Goal: Transaction & Acquisition: Purchase product/service

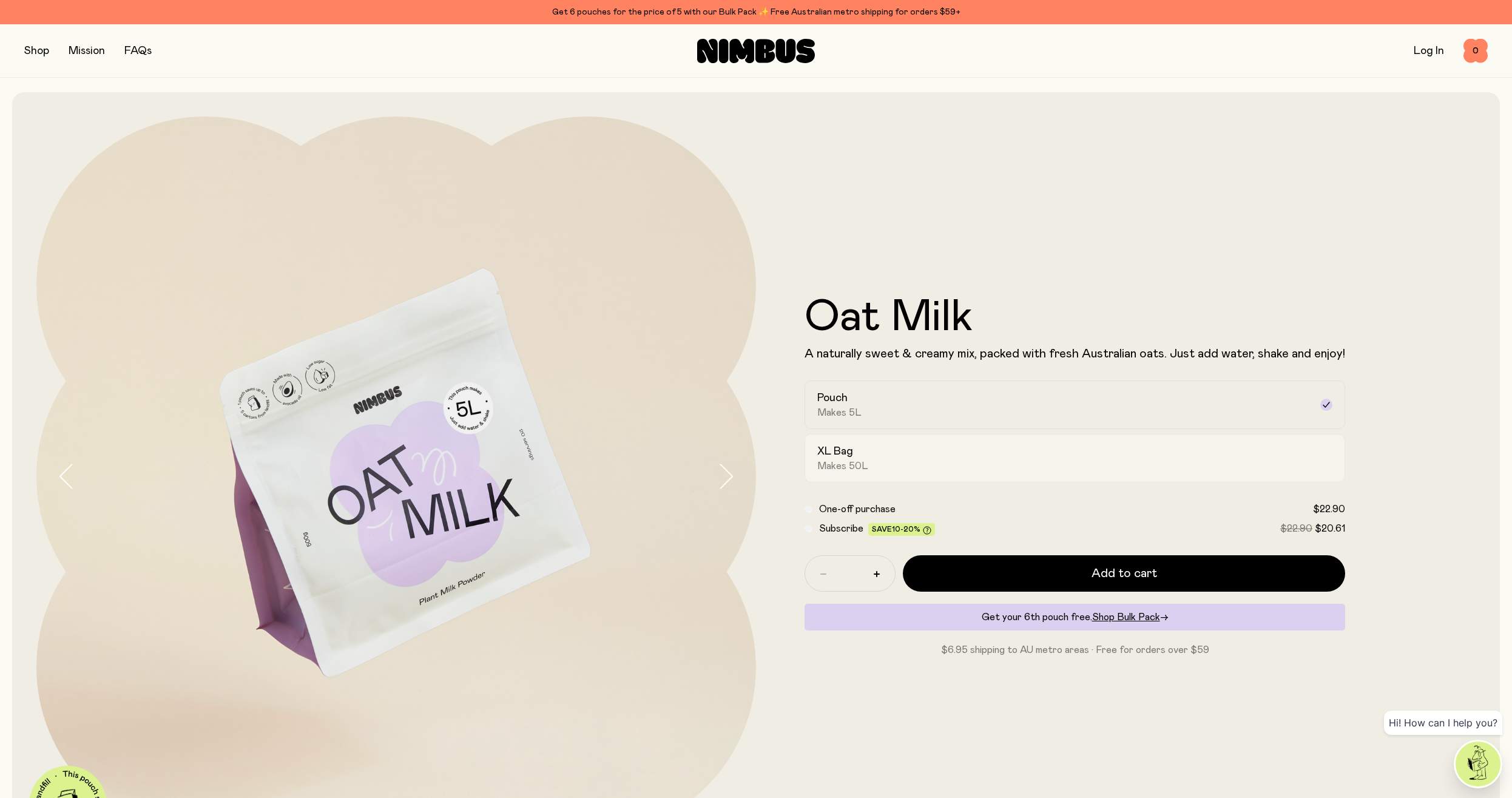
drag, startPoint x: 888, startPoint y: 458, endPoint x: 878, endPoint y: 457, distance: 10.0
click at [886, 457] on div "XL Bag Makes 50L" at bounding box center [1063, 458] width 493 height 28
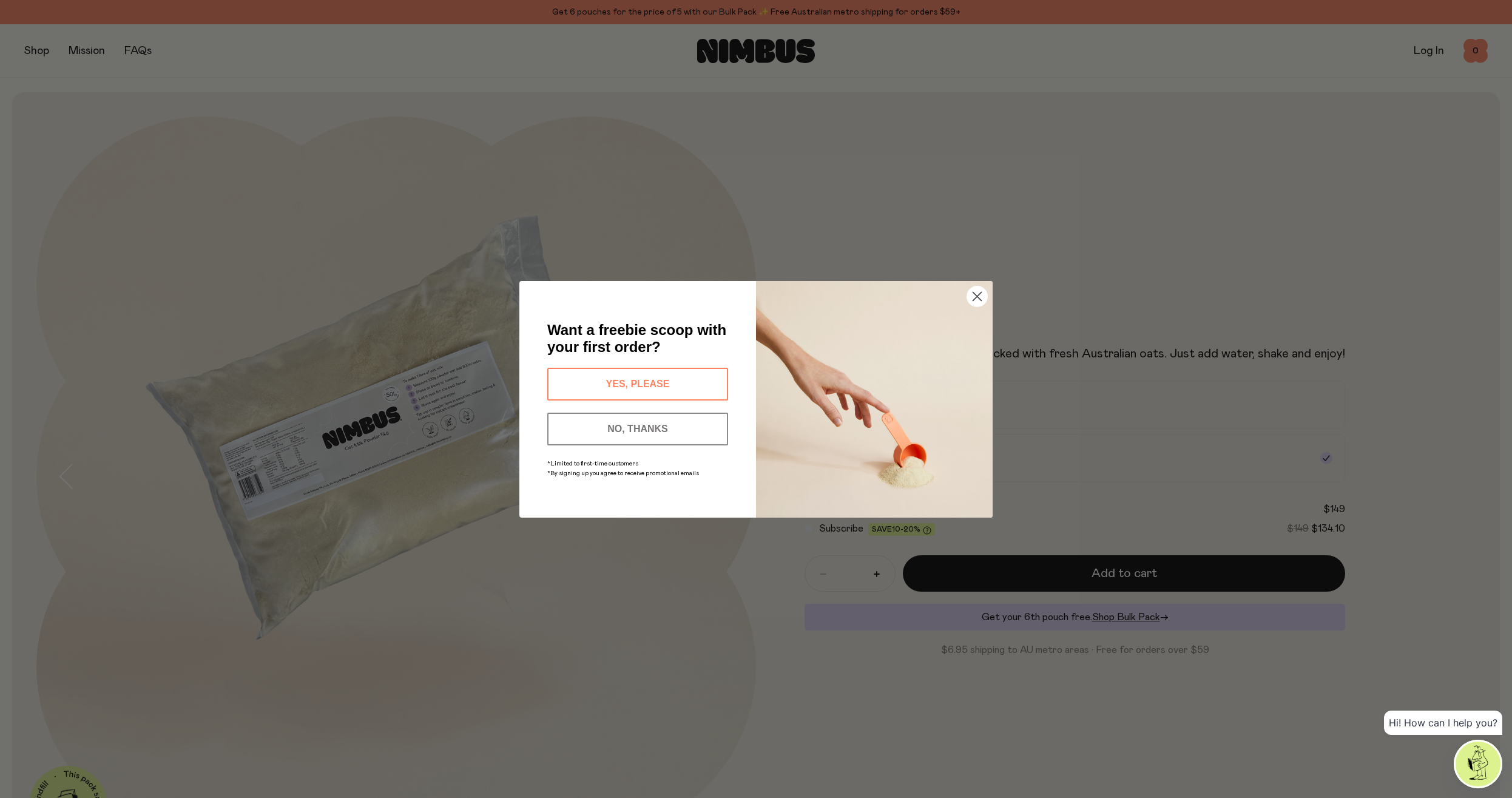
drag, startPoint x: 982, startPoint y: 296, endPoint x: 569, endPoint y: 34, distance: 489.1
click at [981, 296] on circle "Close dialog" at bounding box center [977, 296] width 20 height 20
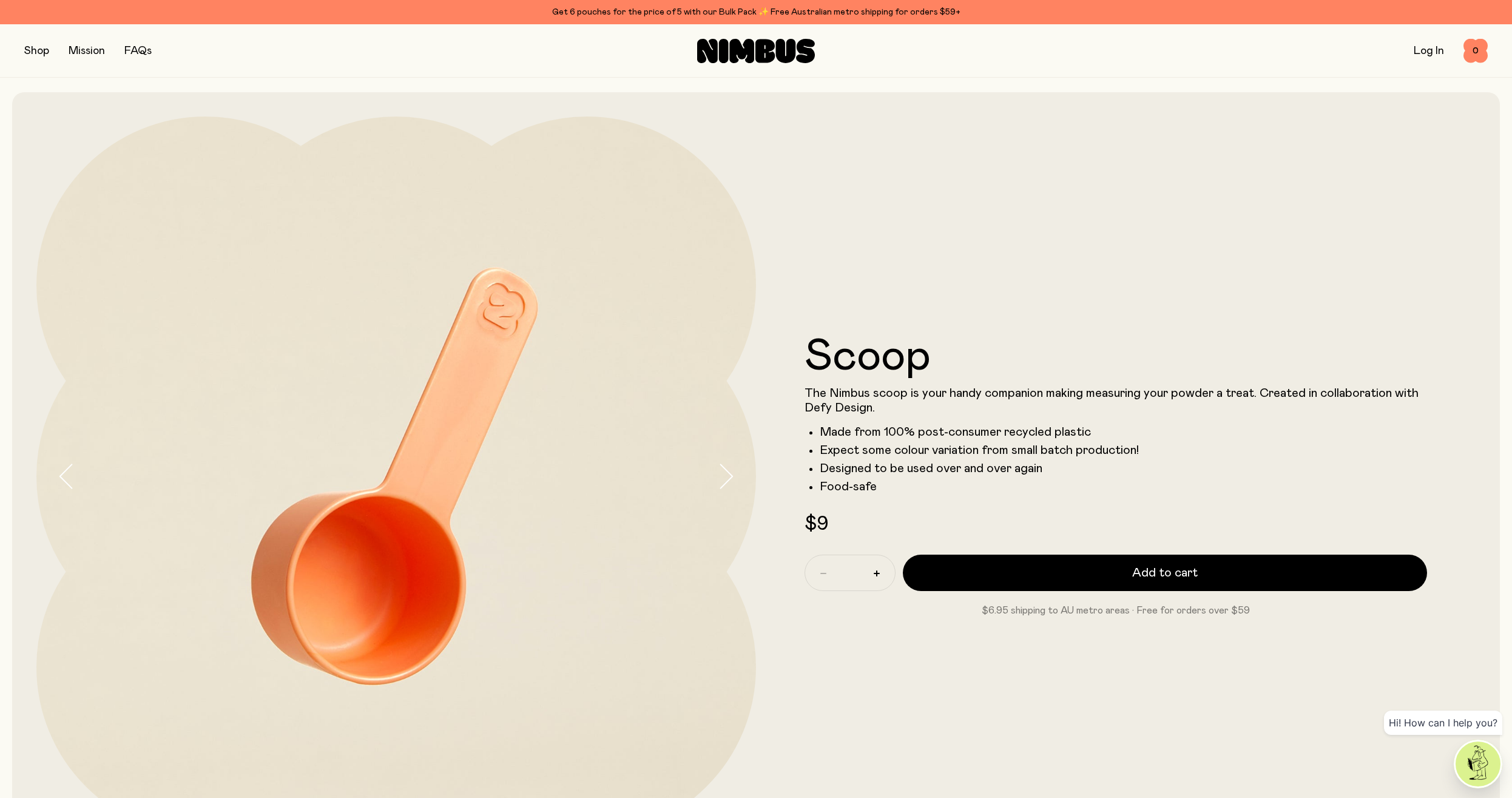
click at [32, 59] on button "button" at bounding box center [37, 51] width 25 height 17
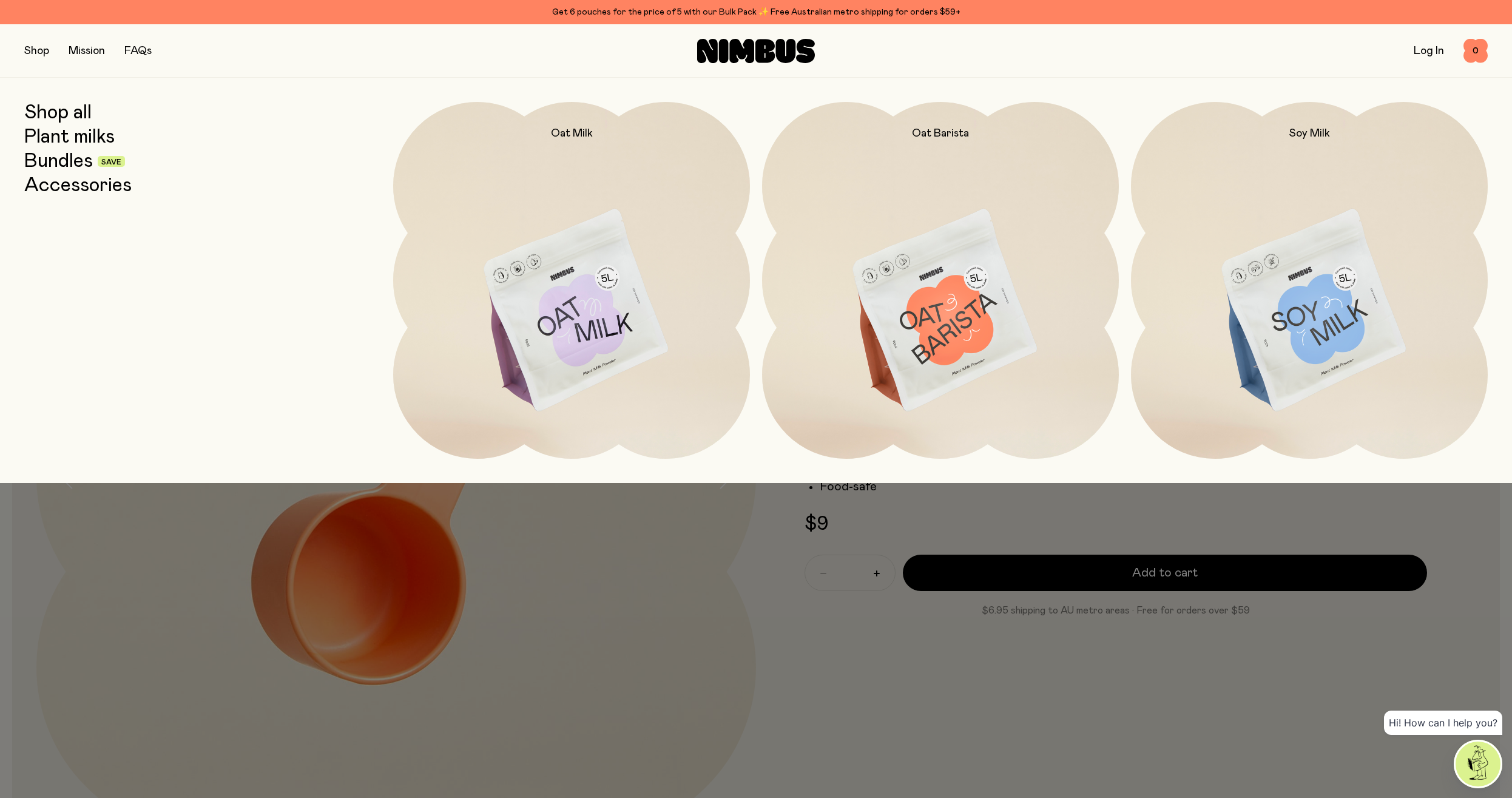
click at [104, 188] on link "Accessories" at bounding box center [78, 185] width 107 height 22
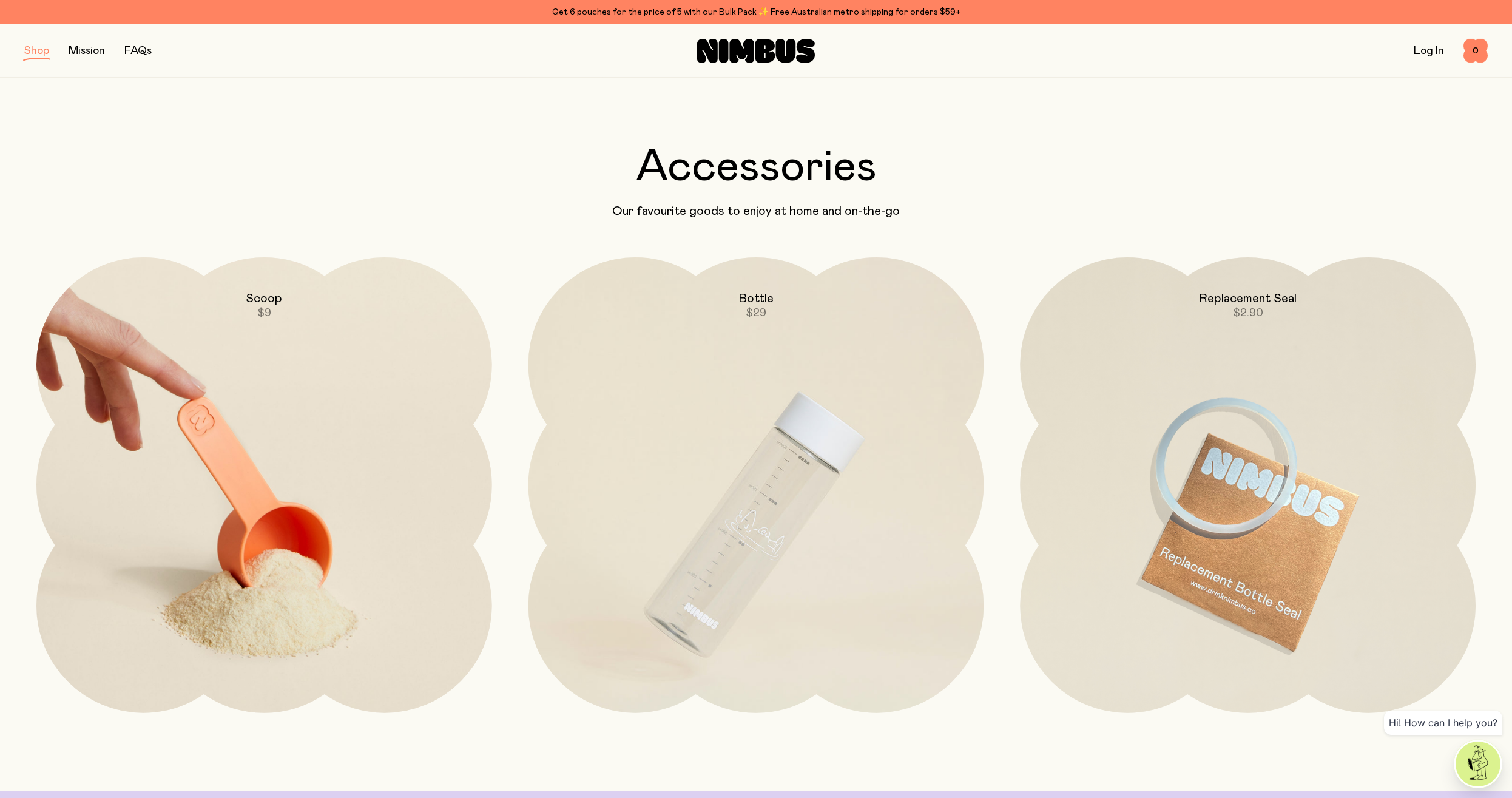
scroll to position [185, 0]
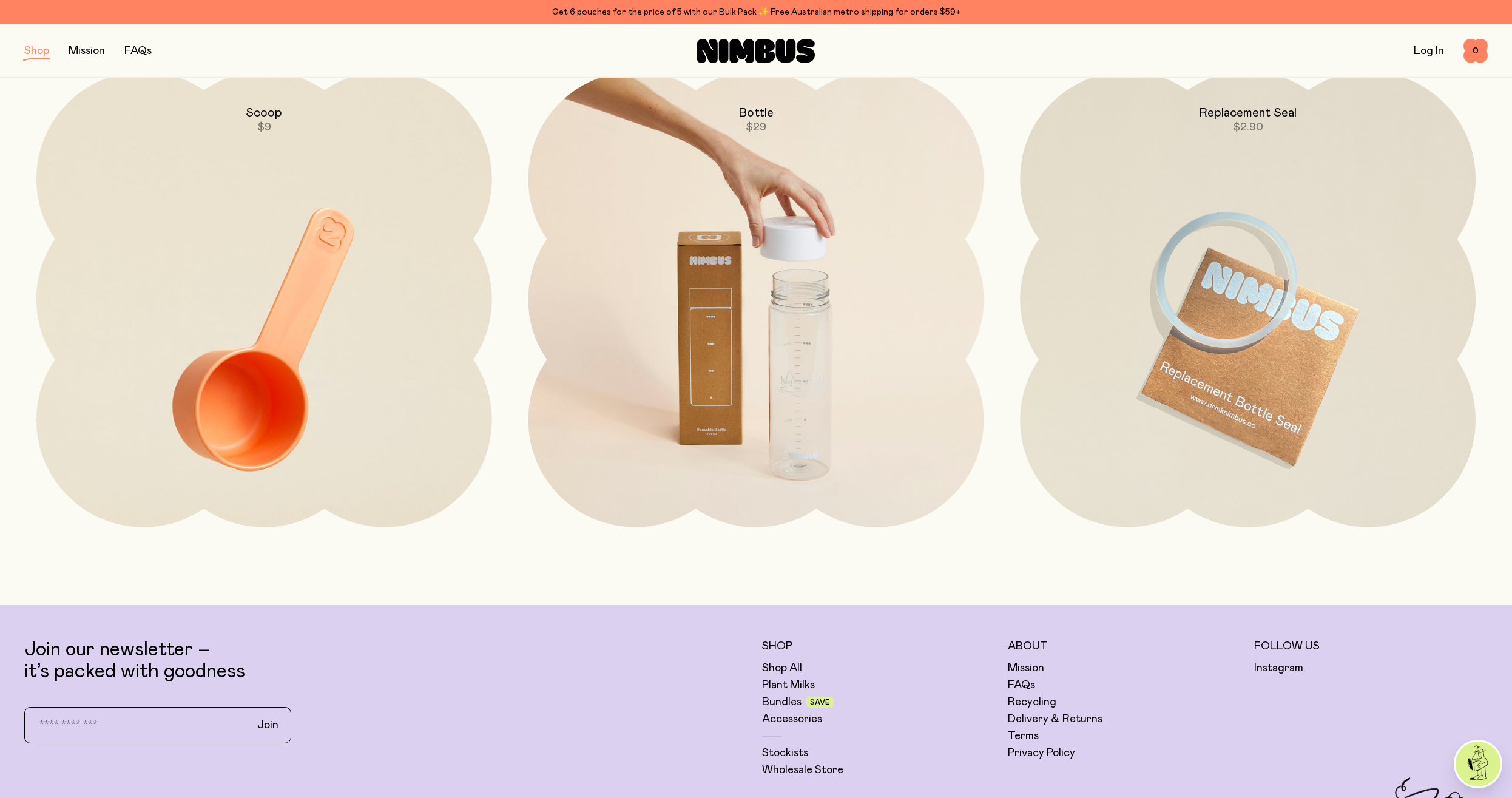
click at [771, 322] on img at bounding box center [756, 339] width 455 height 535
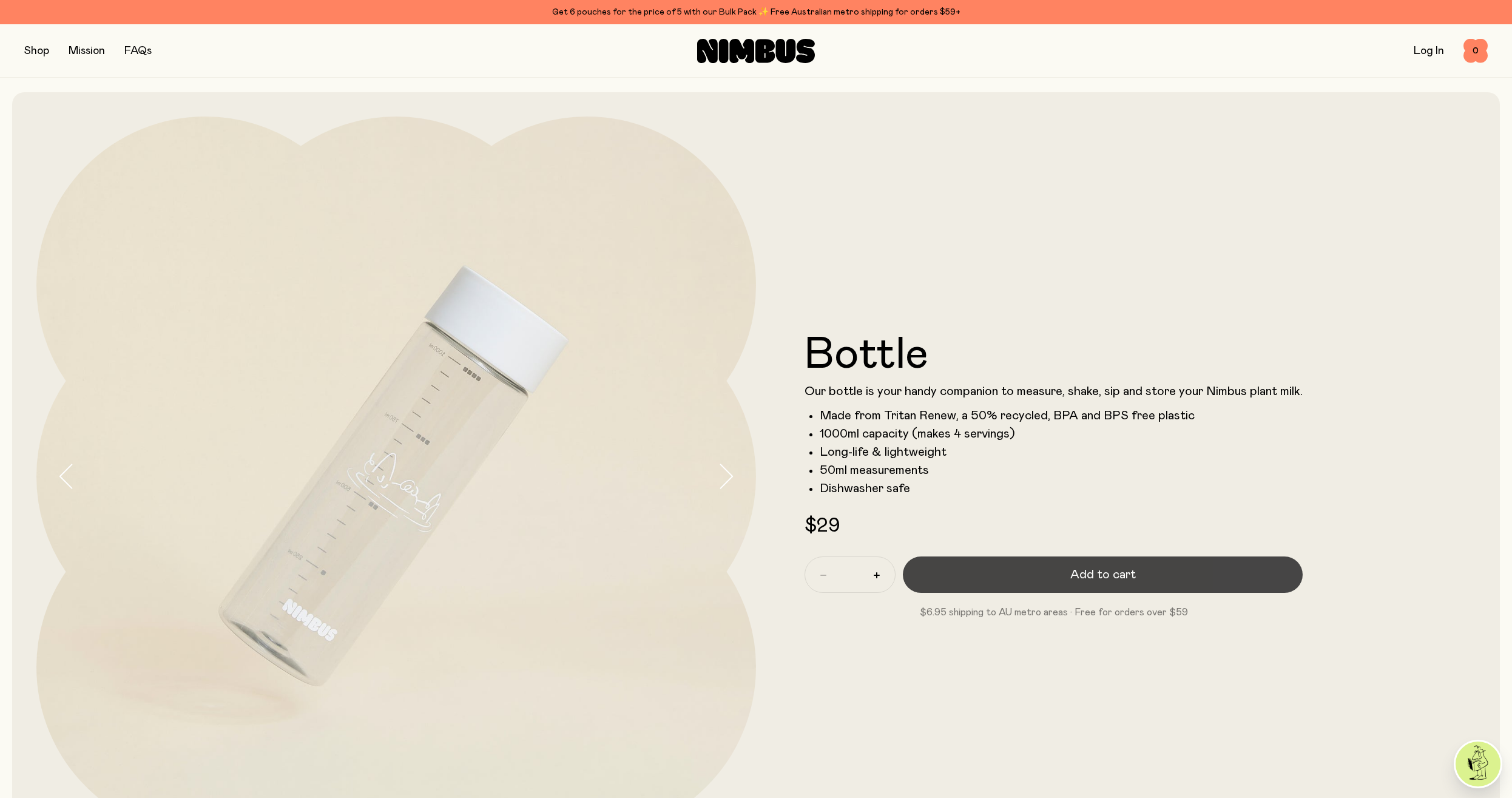
drag, startPoint x: 1022, startPoint y: 592, endPoint x: 1009, endPoint y: 582, distance: 16.4
click at [1020, 590] on button "Add to cart" at bounding box center [1103, 575] width 400 height 36
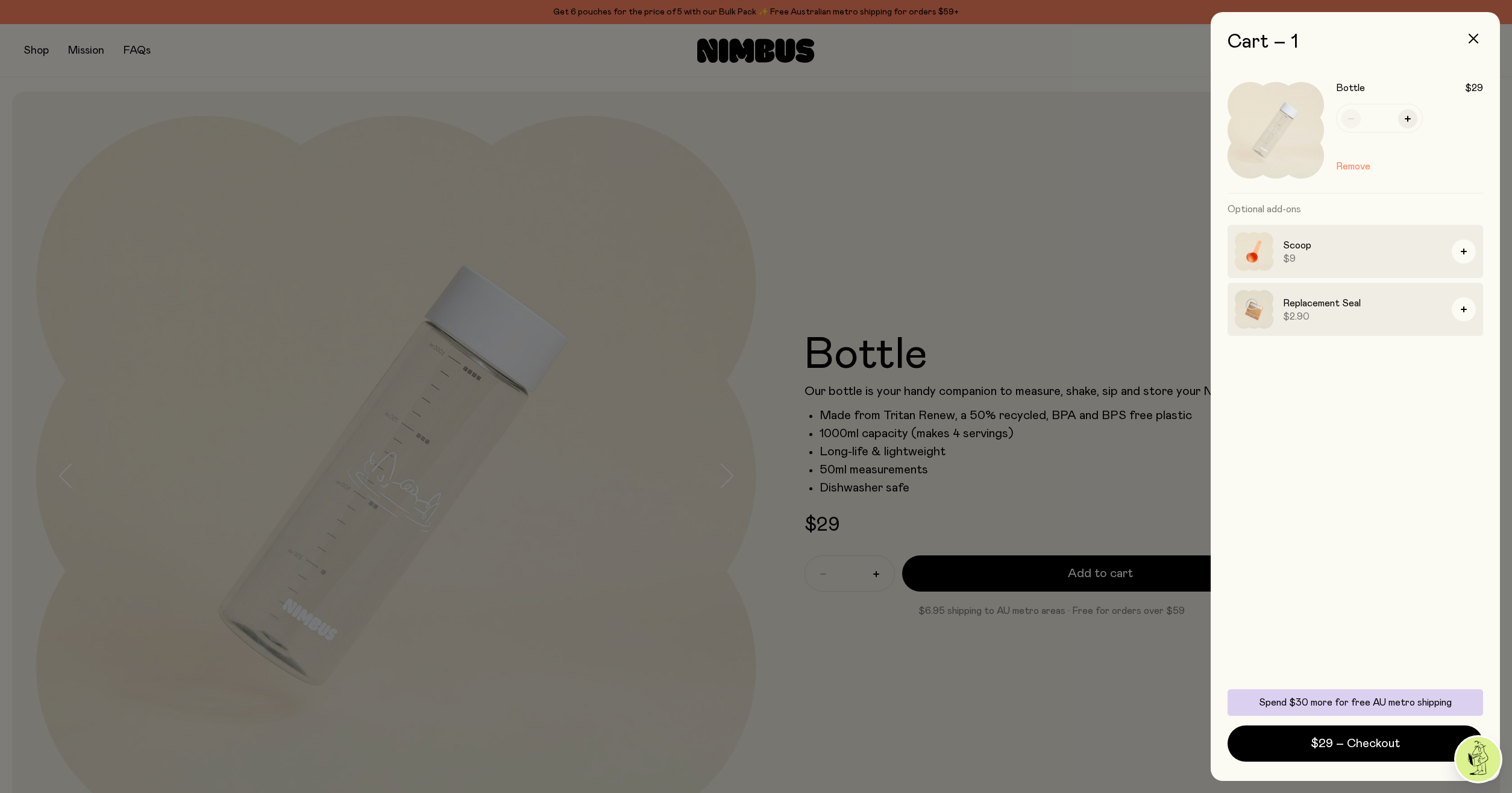
click at [72, 90] on div at bounding box center [756, 396] width 1512 height 793
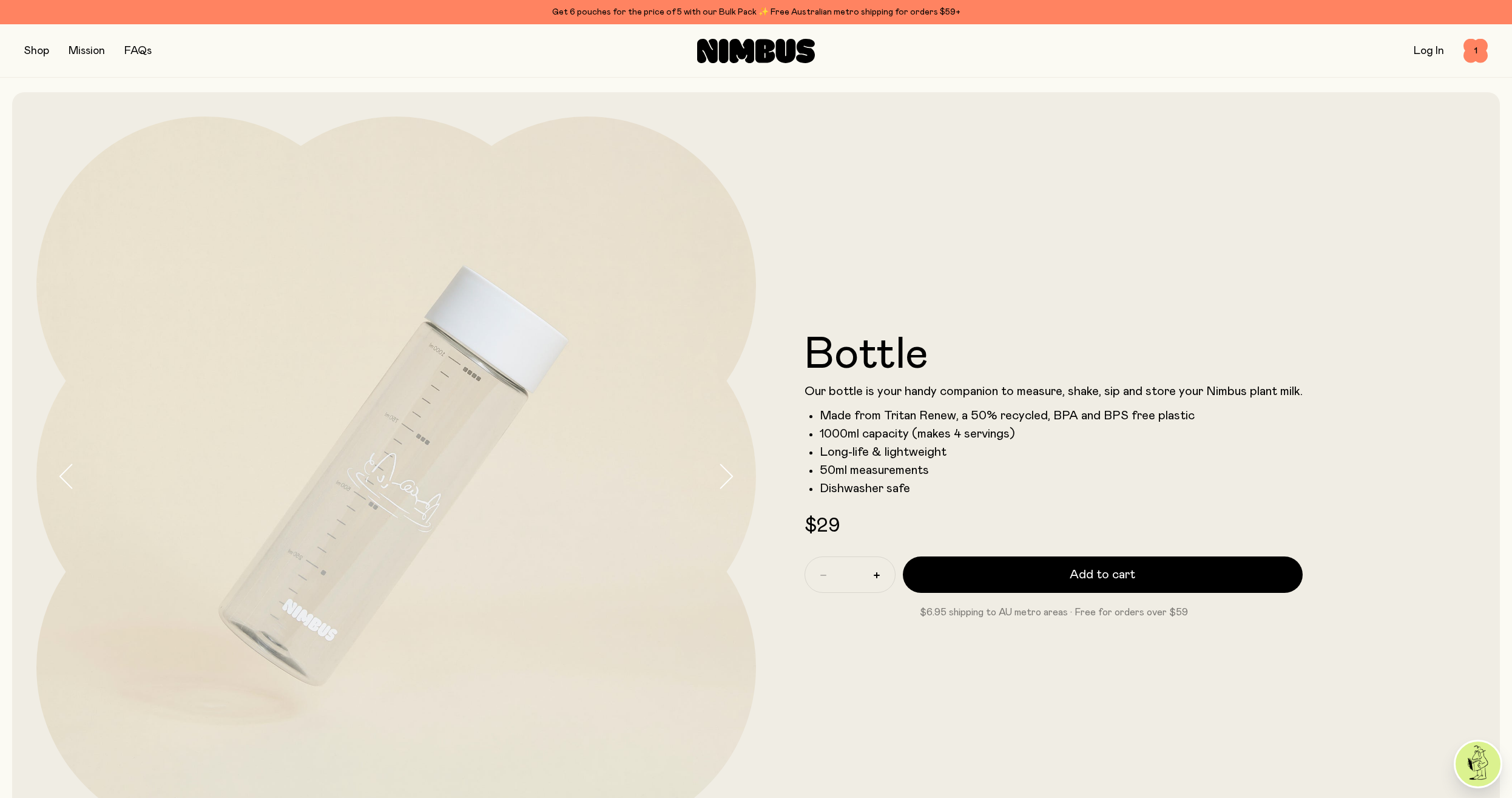
click at [33, 59] on div at bounding box center [756, 399] width 1512 height 798
click at [35, 51] on button "button" at bounding box center [37, 51] width 25 height 17
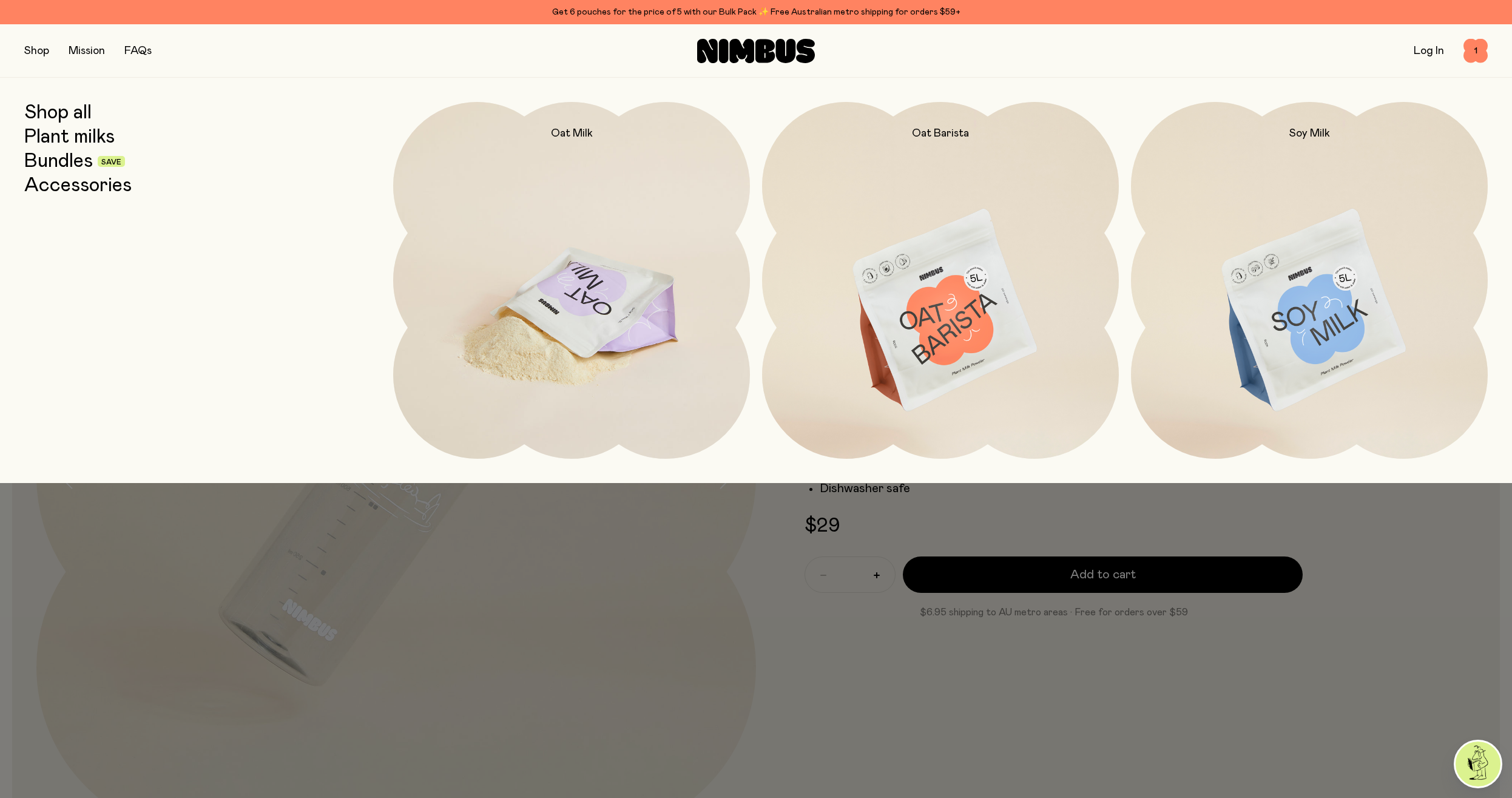
click at [595, 325] on img at bounding box center [571, 312] width 357 height 419
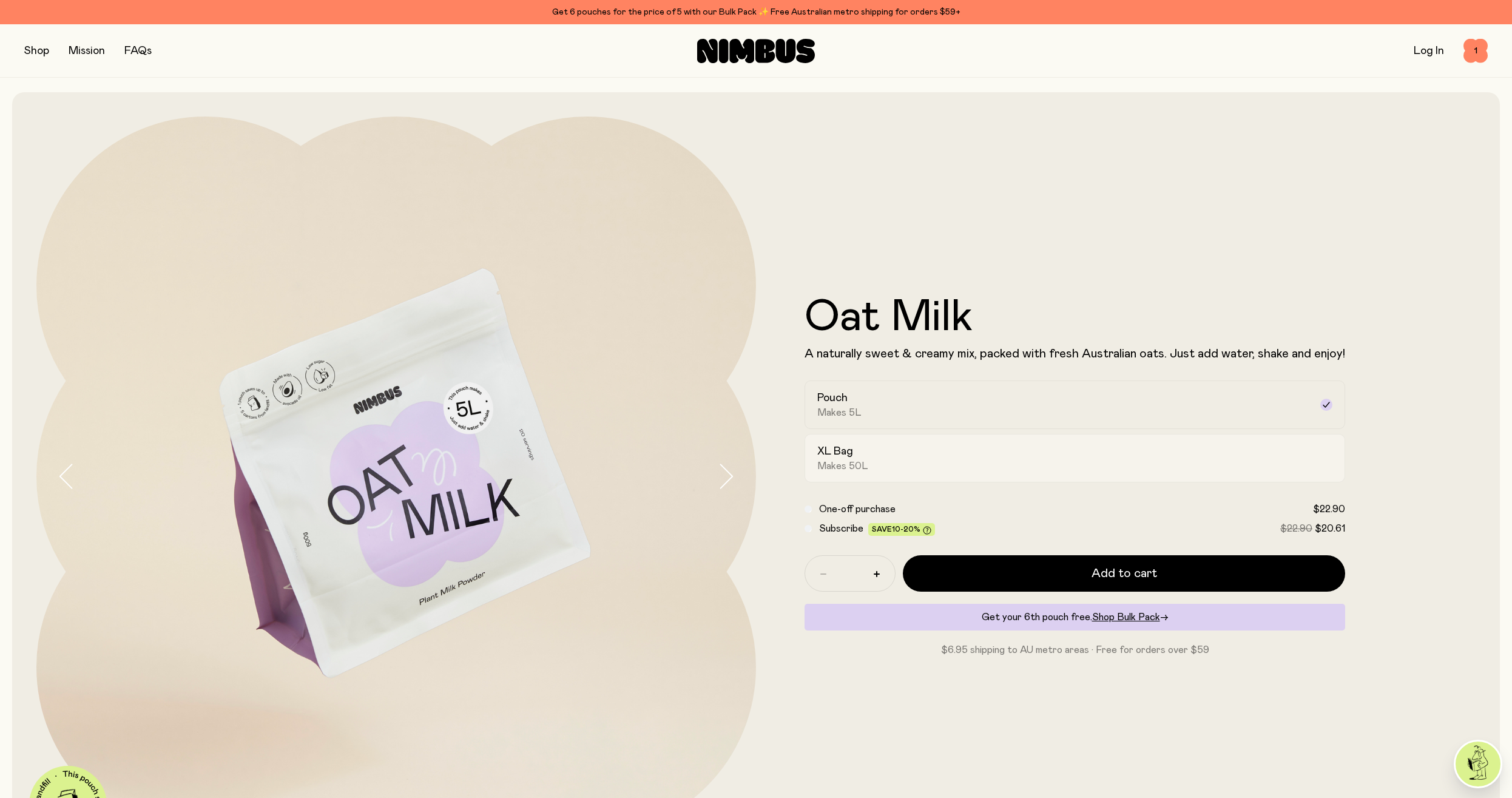
click at [948, 448] on div "XL Bag Makes 50L" at bounding box center [1063, 458] width 493 height 28
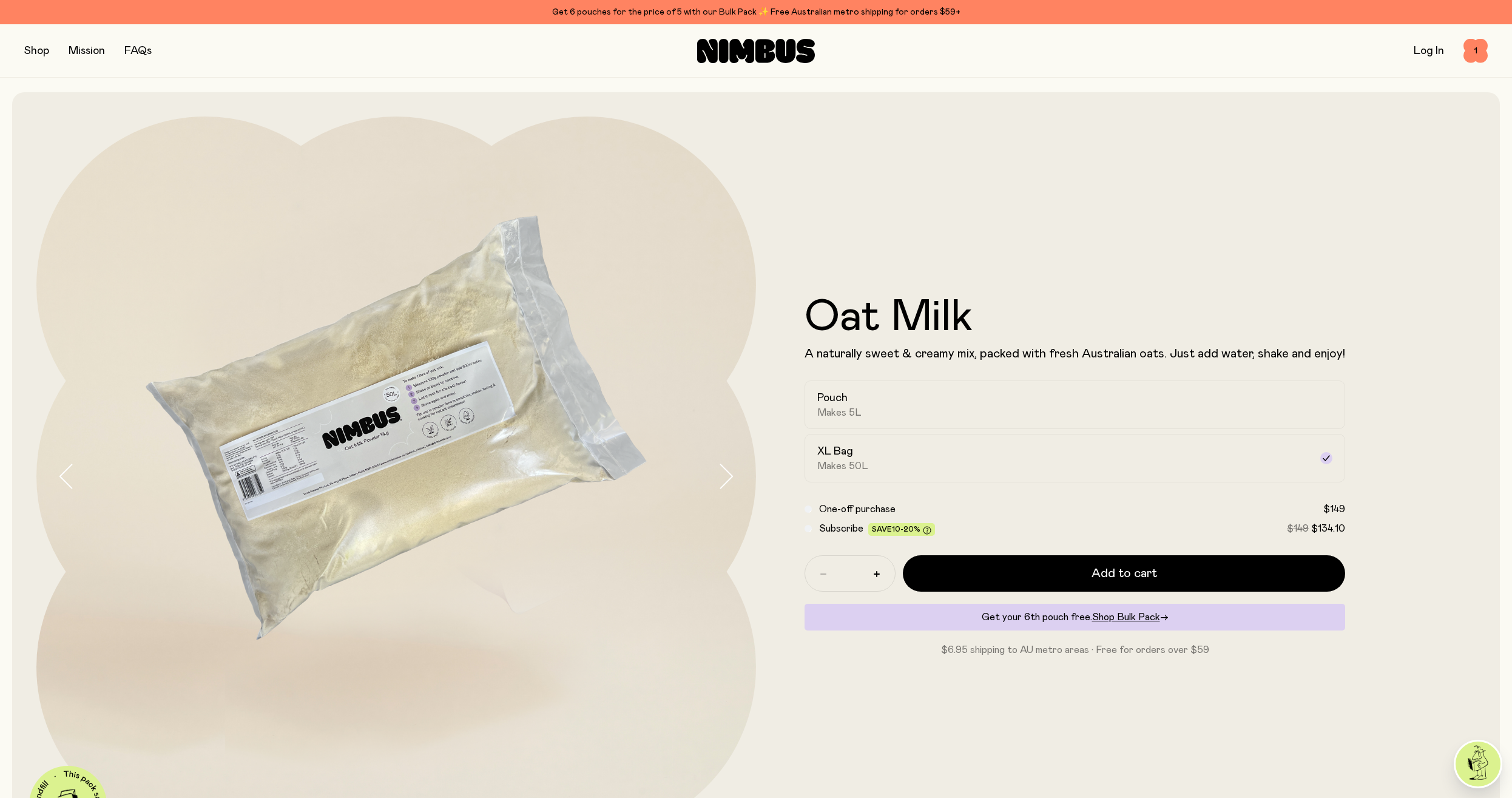
click at [1009, 284] on div "Oat Milk A naturally sweet & creamy mix, packed with fresh Australian oats. Jus…" at bounding box center [1115, 476] width 720 height 720
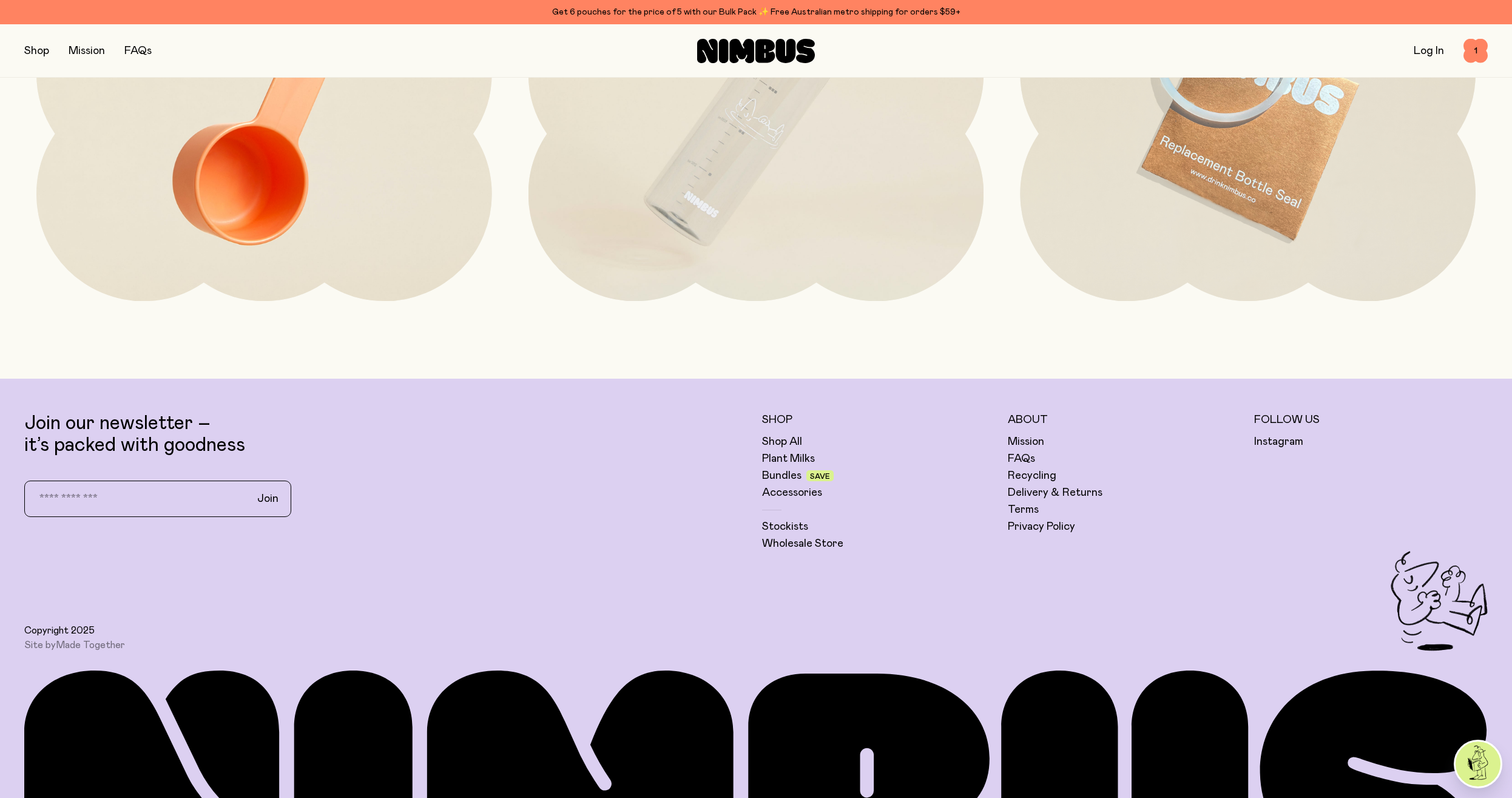
scroll to position [4148, 0]
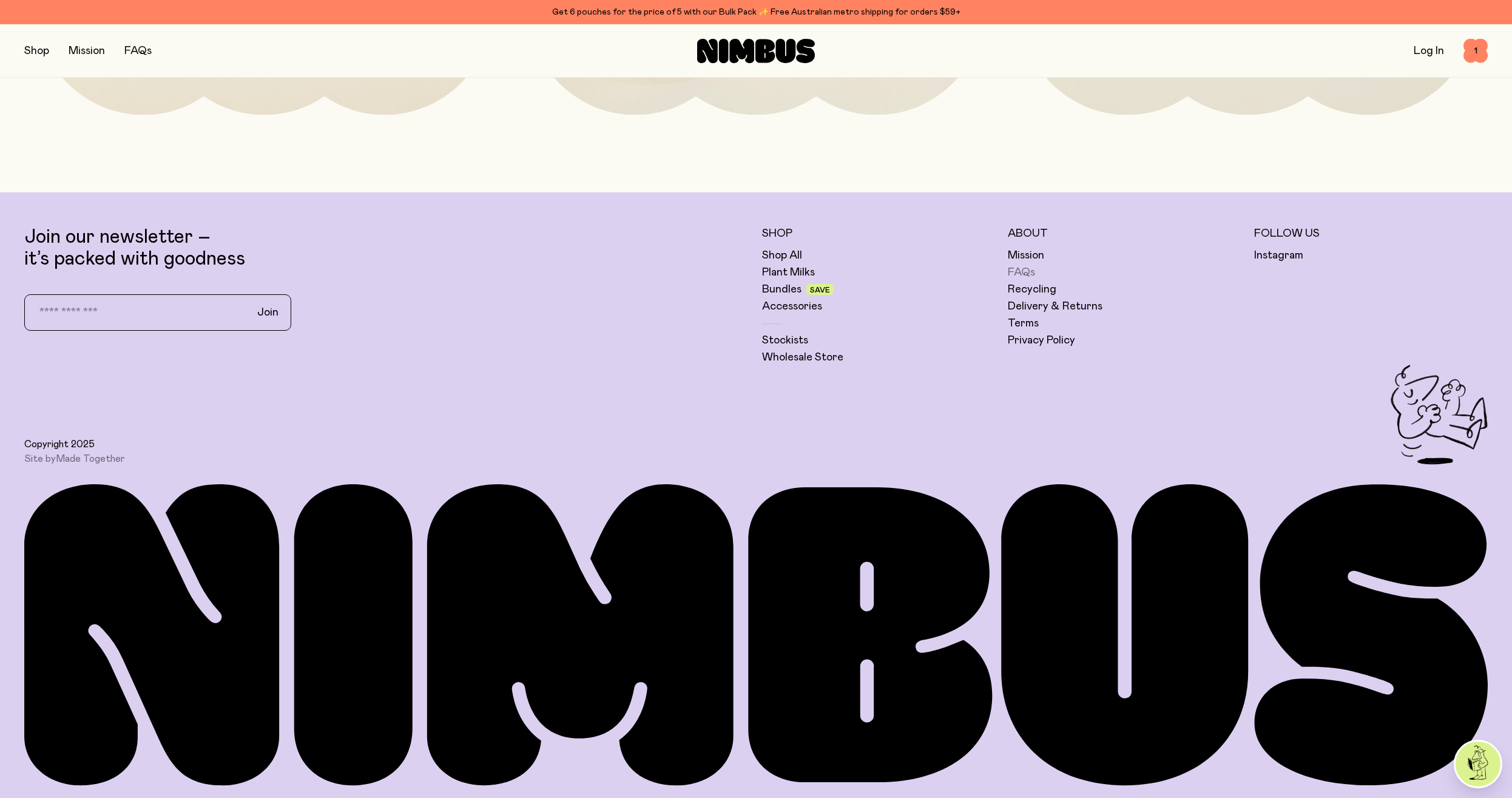
click at [1017, 270] on link "FAQs" at bounding box center [1021, 272] width 28 height 14
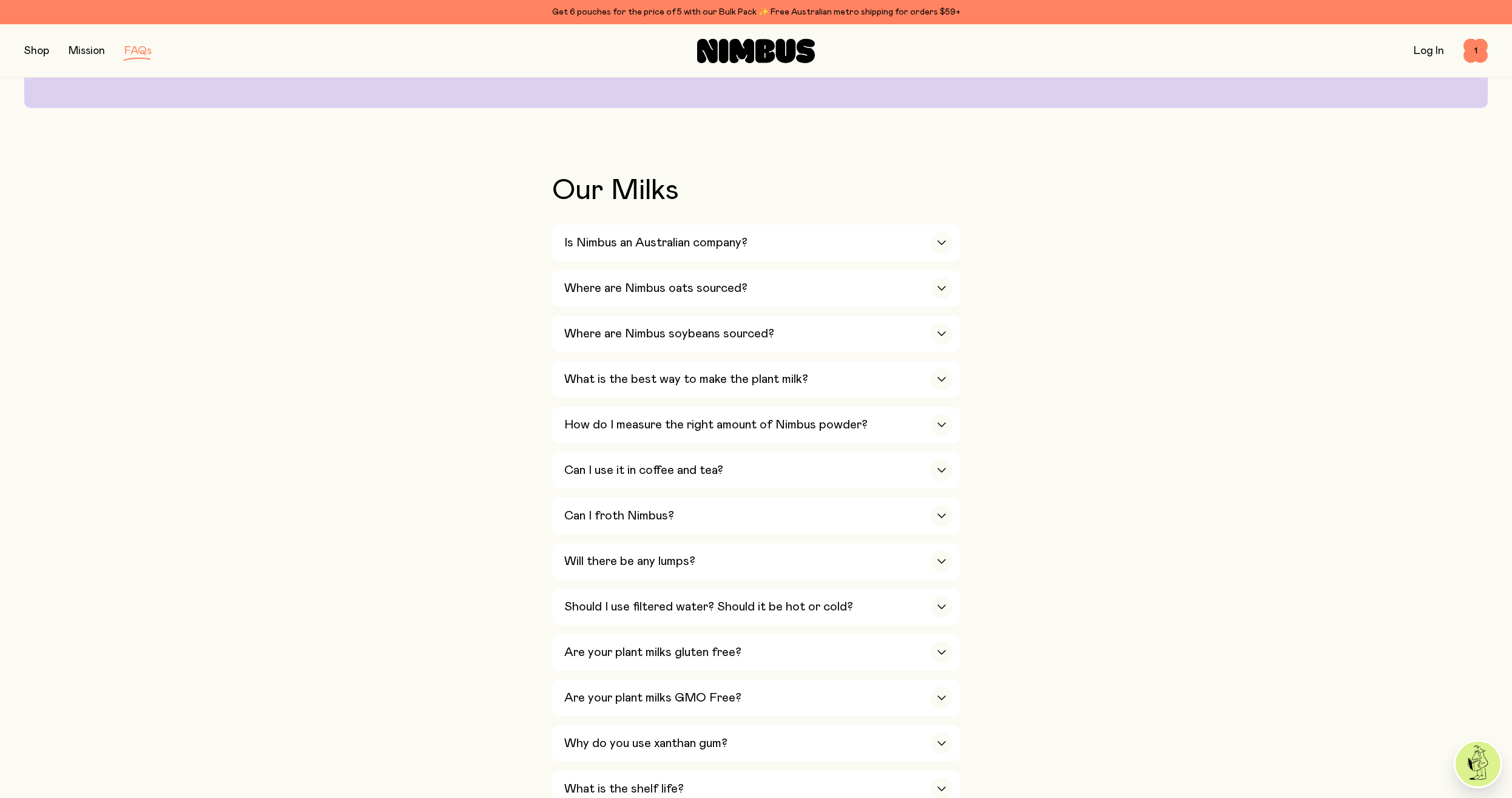
scroll to position [371, 0]
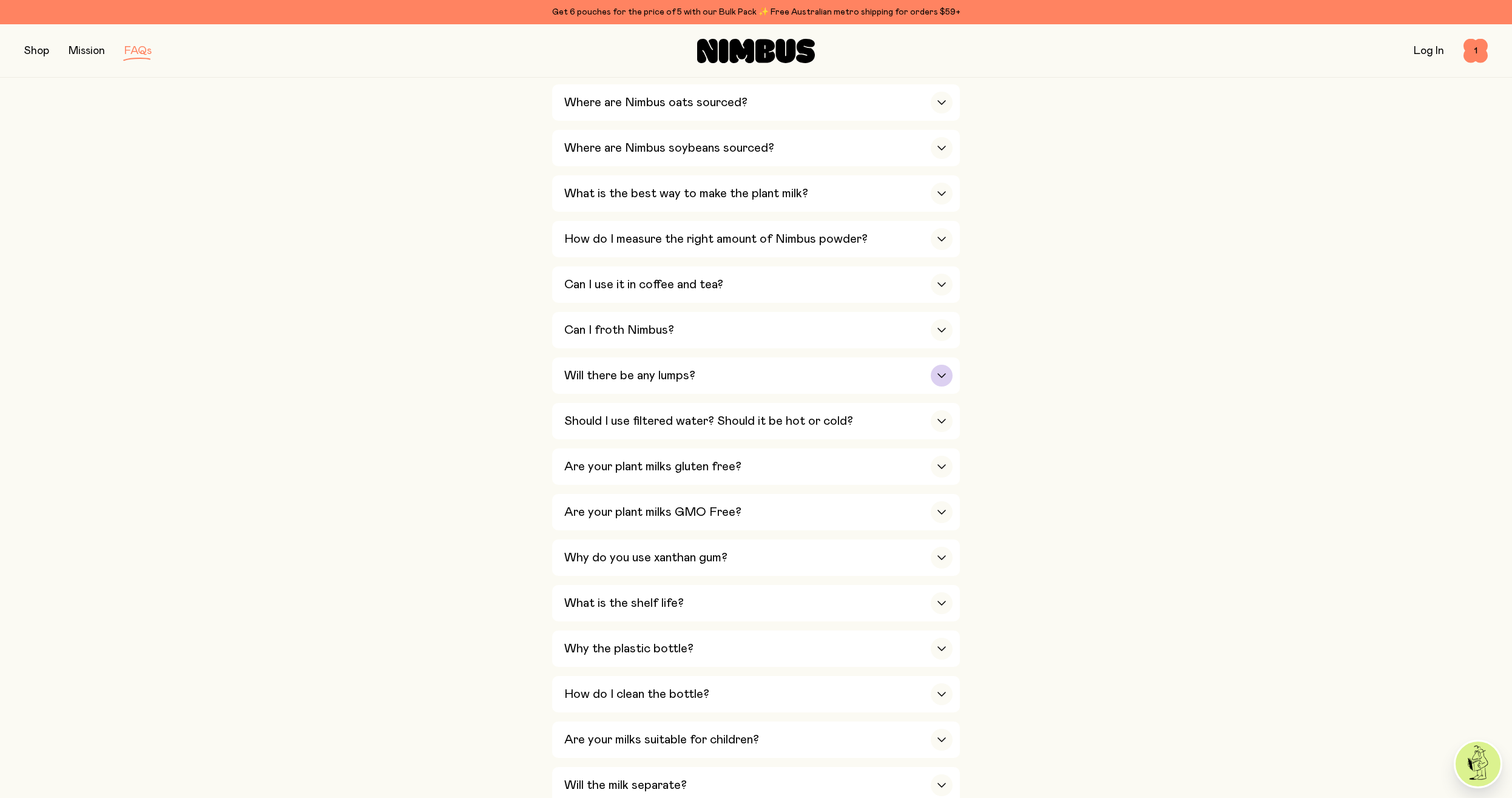
click at [875, 377] on div "Will there be any lumps?" at bounding box center [758, 375] width 388 height 36
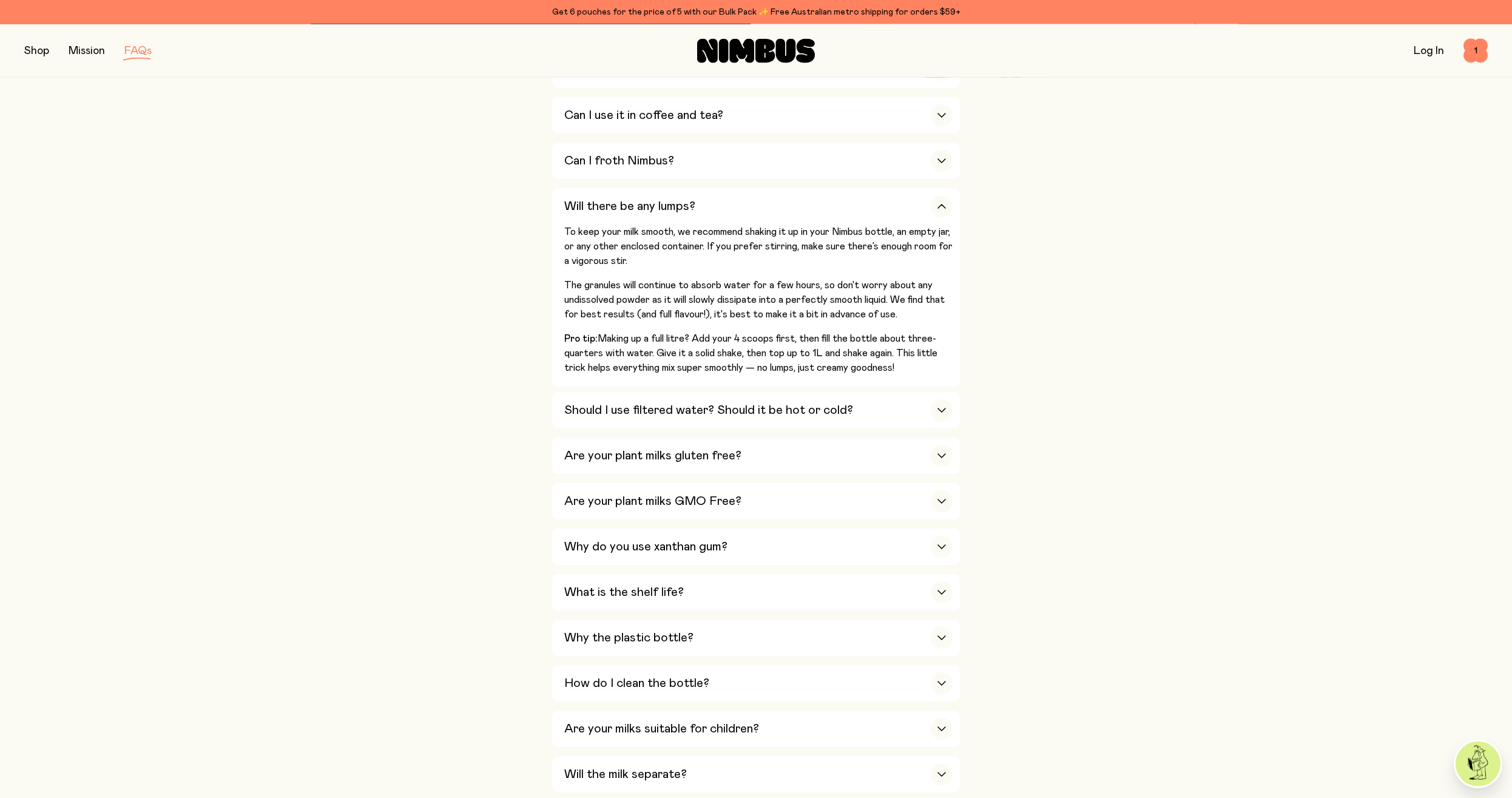
scroll to position [557, 0]
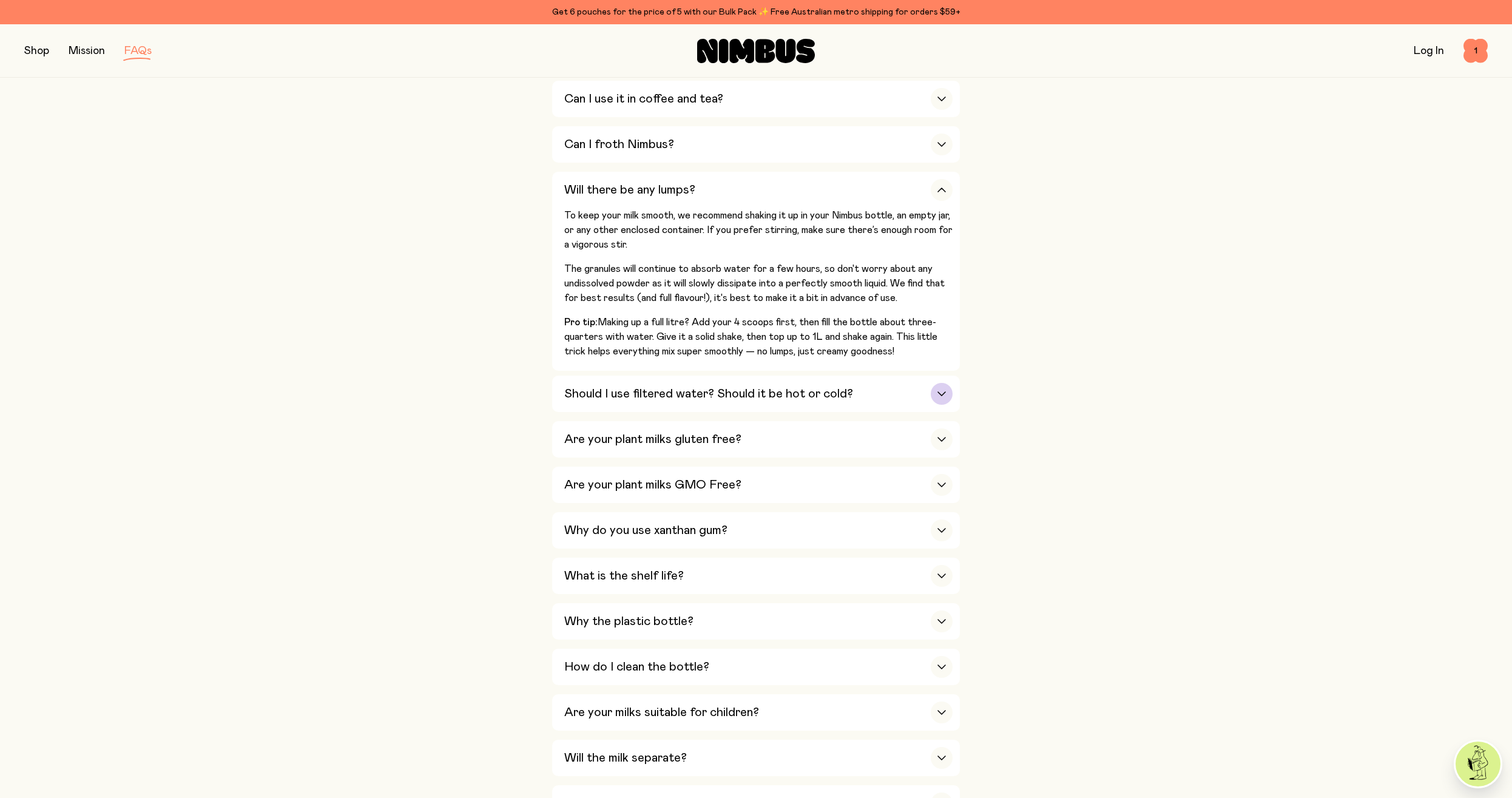
click at [890, 391] on div "Should I use filtered water? Should it be hot or cold?" at bounding box center [758, 393] width 388 height 36
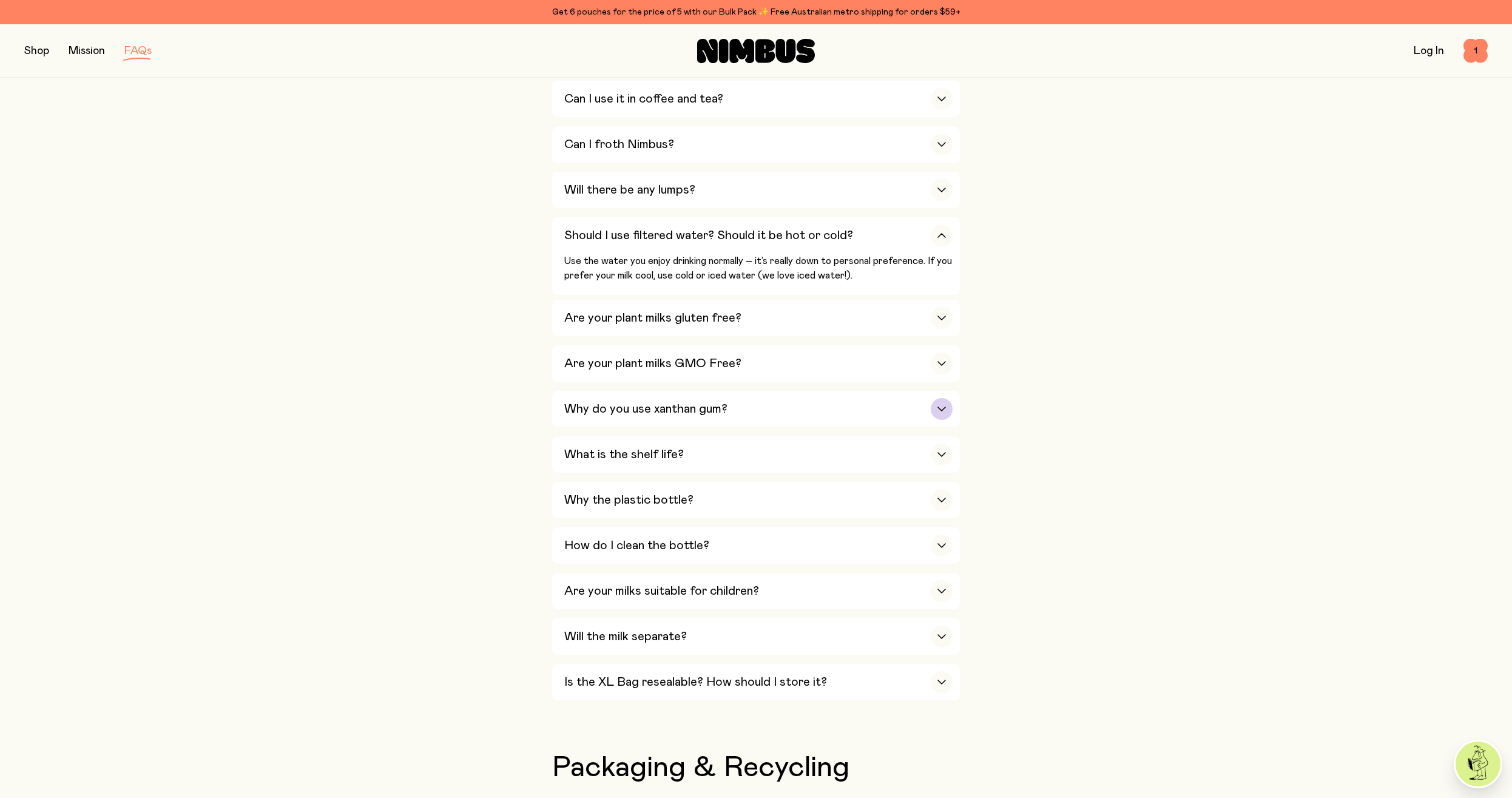
click at [928, 412] on div "Why do you use xanthan gum?" at bounding box center [758, 409] width 388 height 36
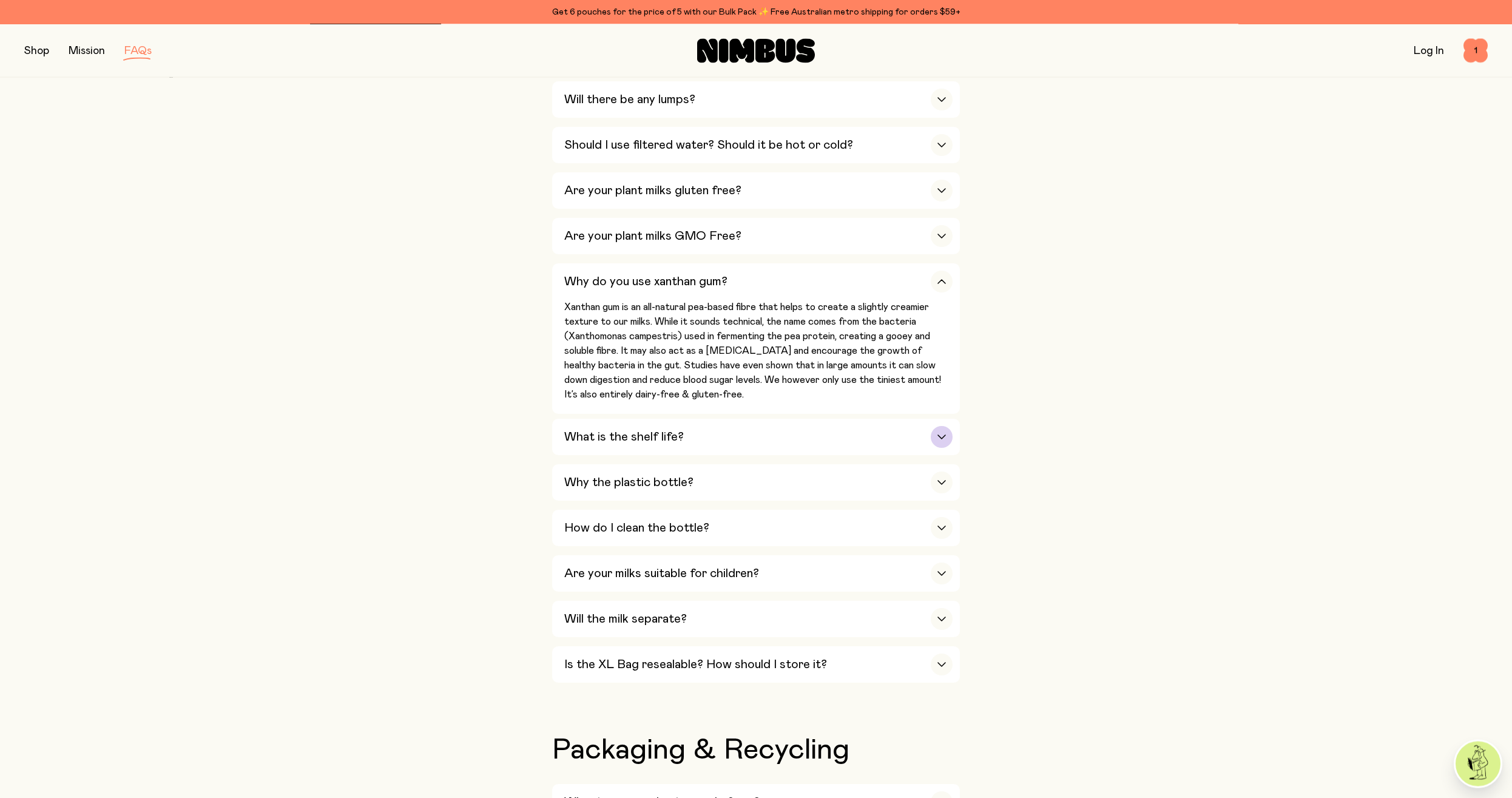
scroll to position [681, 0]
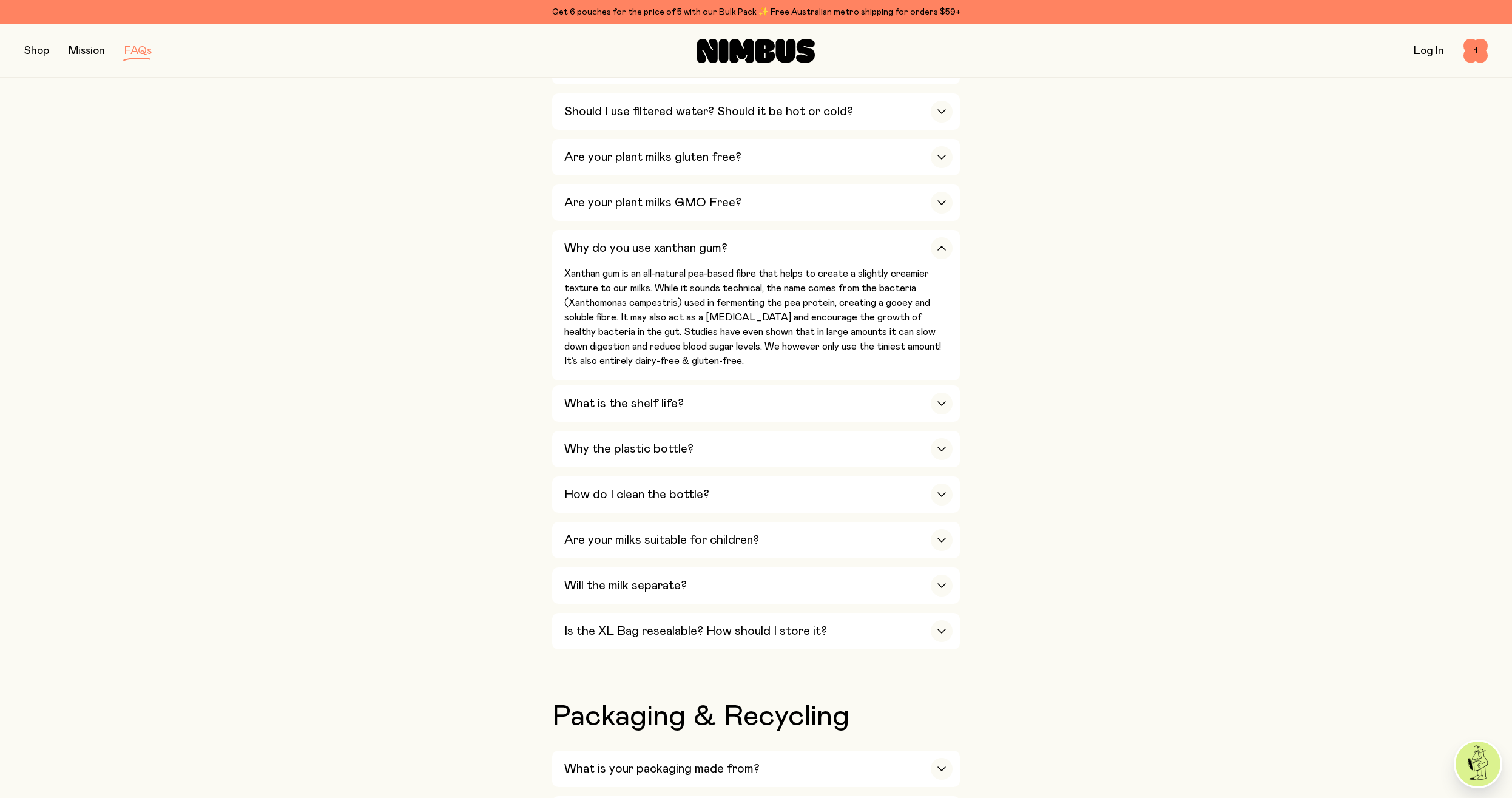
drag, startPoint x: 873, startPoint y: 629, endPoint x: 925, endPoint y: 616, distance: 53.6
click at [873, 626] on div "Is the XL Bag resealable? How should I store it?" at bounding box center [758, 630] width 388 height 36
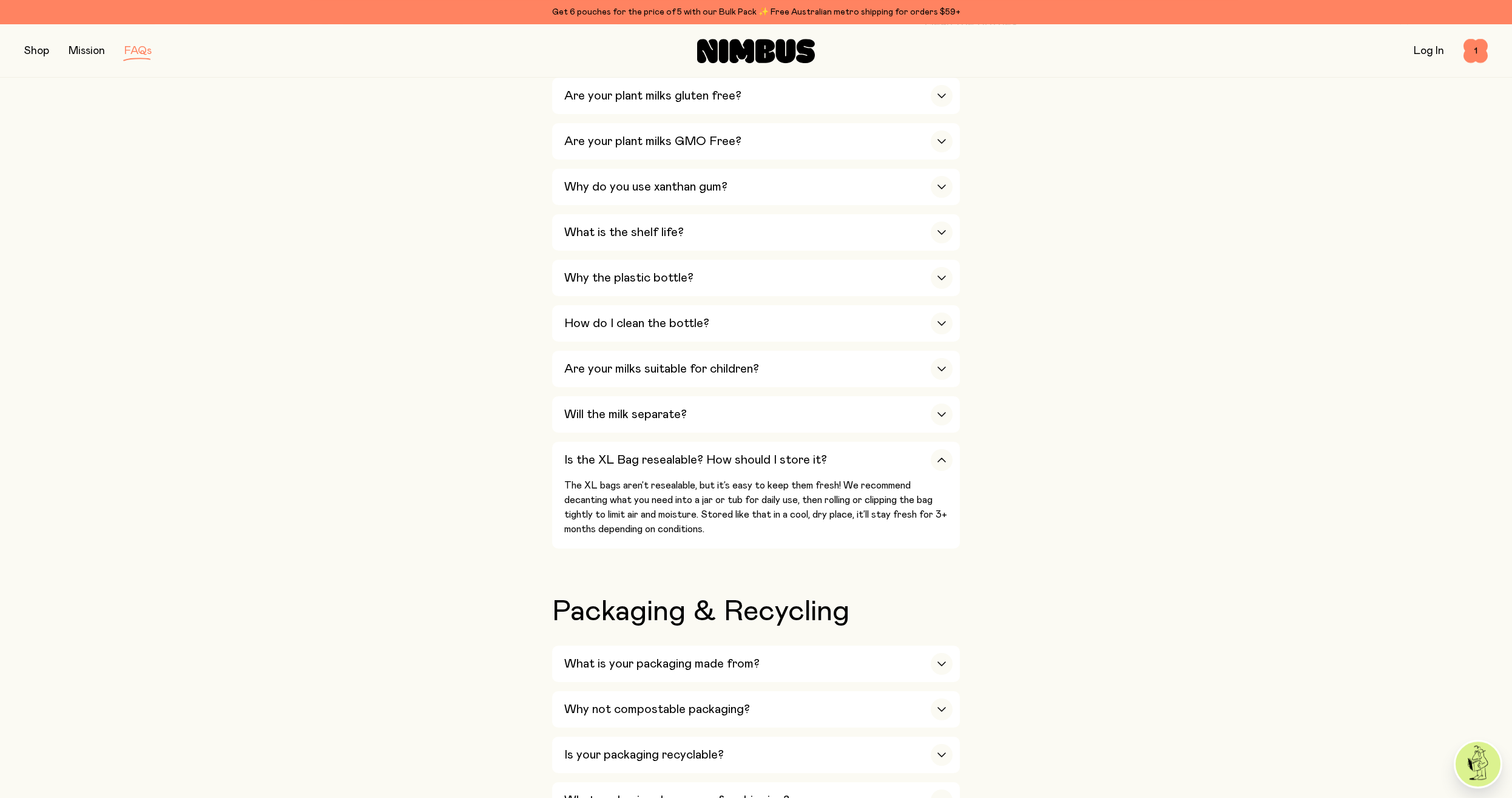
scroll to position [743, 0]
click at [1007, 581] on div "Our Milks Is Nimbus an Australian company? Yes! We are Australian owned and ope…" at bounding box center [756, 677] width 1463 height 2117
click at [1279, 381] on div "Our Milks Is Nimbus an Australian company? Yes! We are Australian owned and ope…" at bounding box center [756, 677] width 1463 height 2117
drag, startPoint x: 1198, startPoint y: 212, endPoint x: 1192, endPoint y: 210, distance: 6.3
click at [1198, 211] on div "Our Milks Is Nimbus an Australian company? Yes! We are Australian owned and ope…" at bounding box center [756, 677] width 1463 height 2117
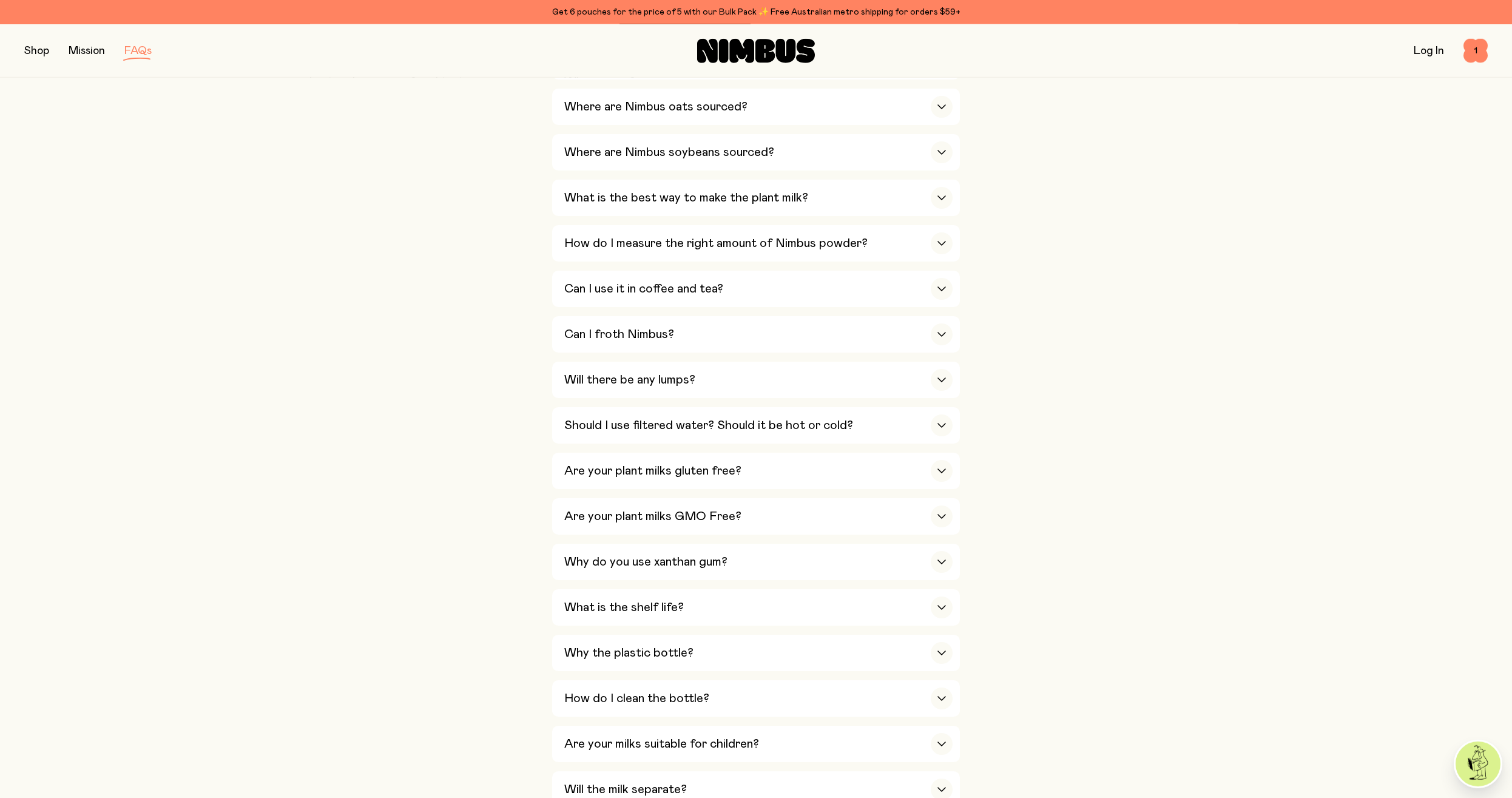
scroll to position [0, 0]
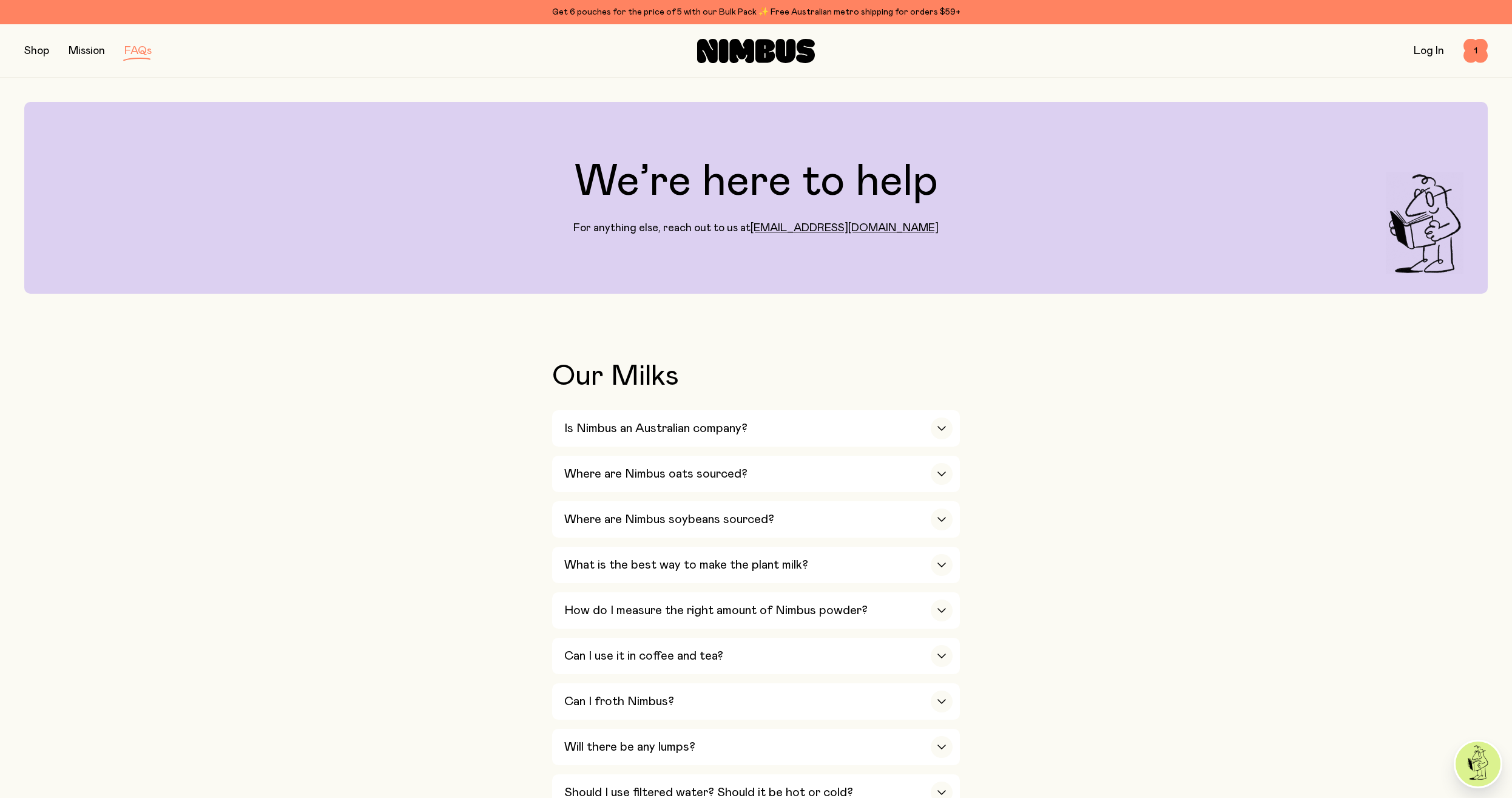
click at [30, 50] on button "button" at bounding box center [37, 51] width 25 height 17
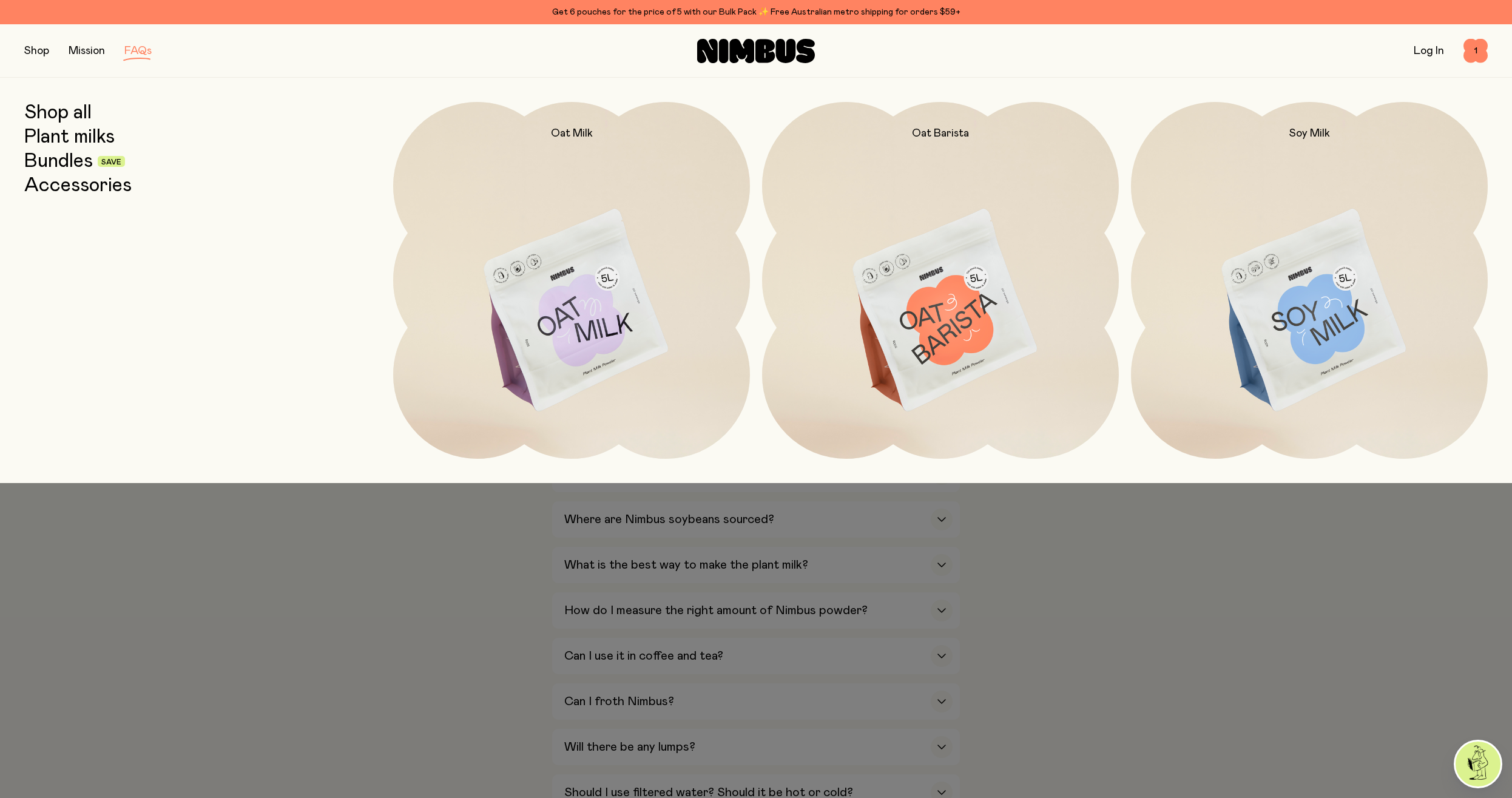
click at [105, 143] on link "Plant milks" at bounding box center [70, 137] width 91 height 22
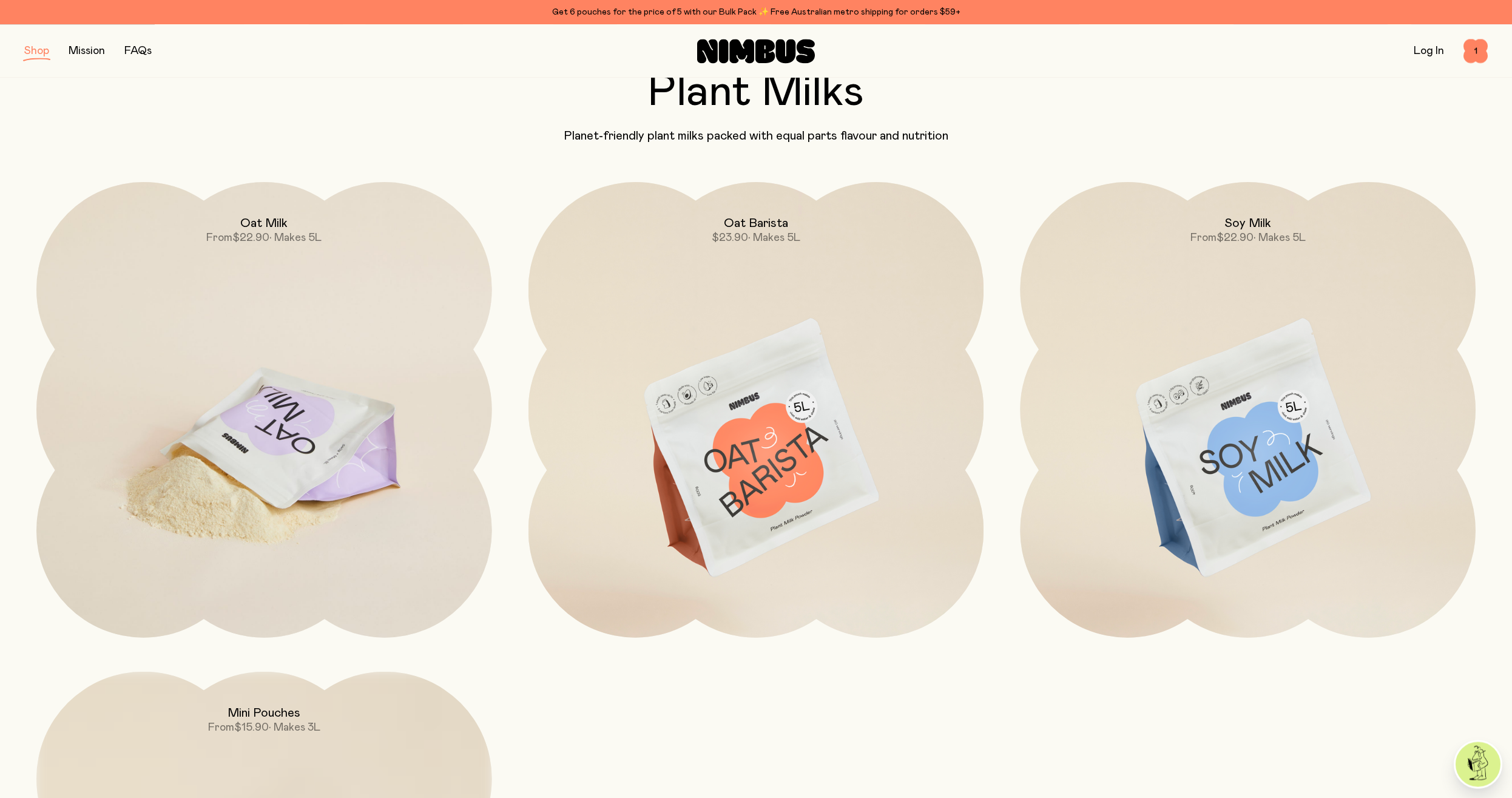
scroll to position [124, 0]
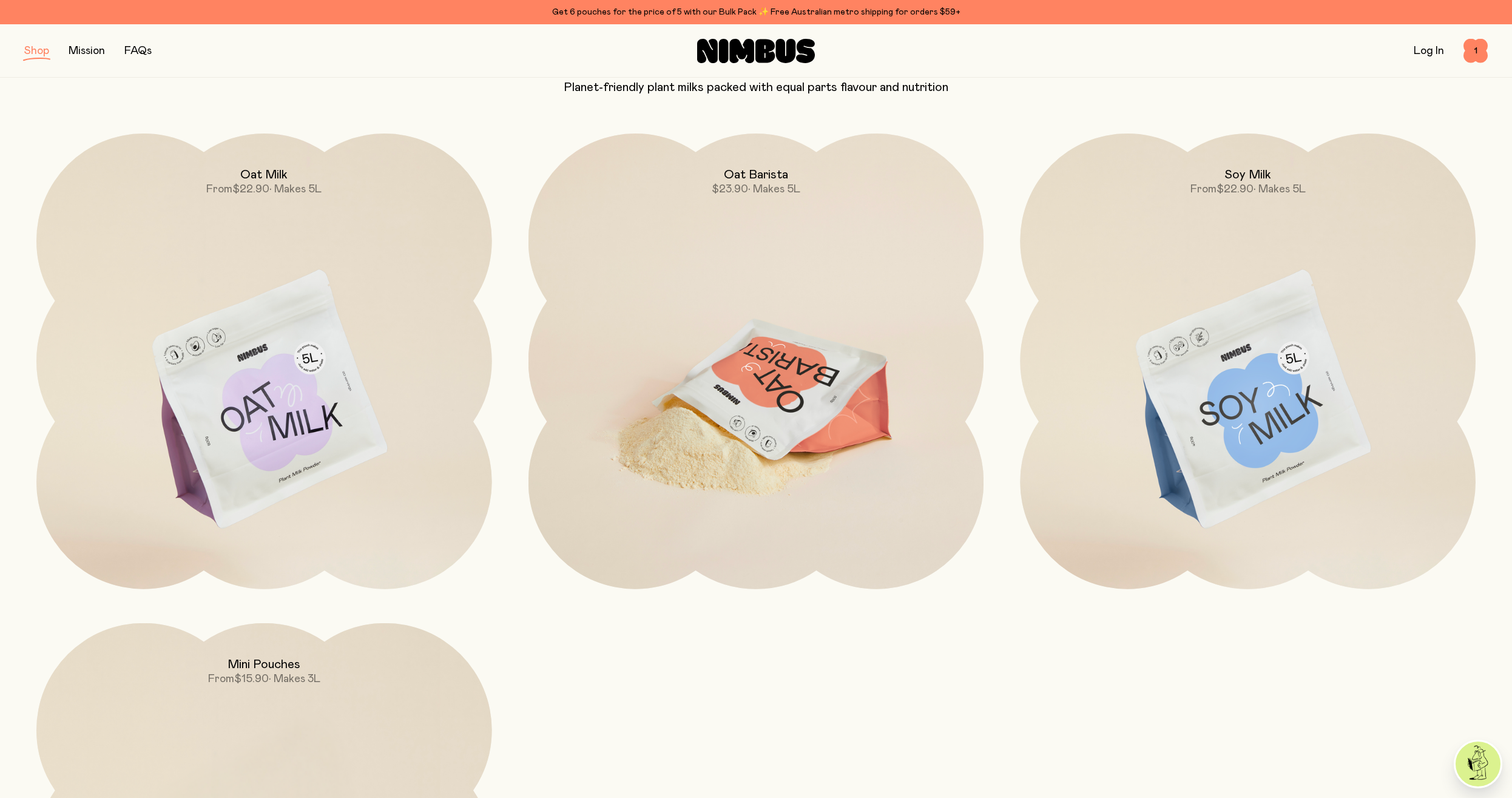
click at [769, 398] on img at bounding box center [756, 401] width 455 height 535
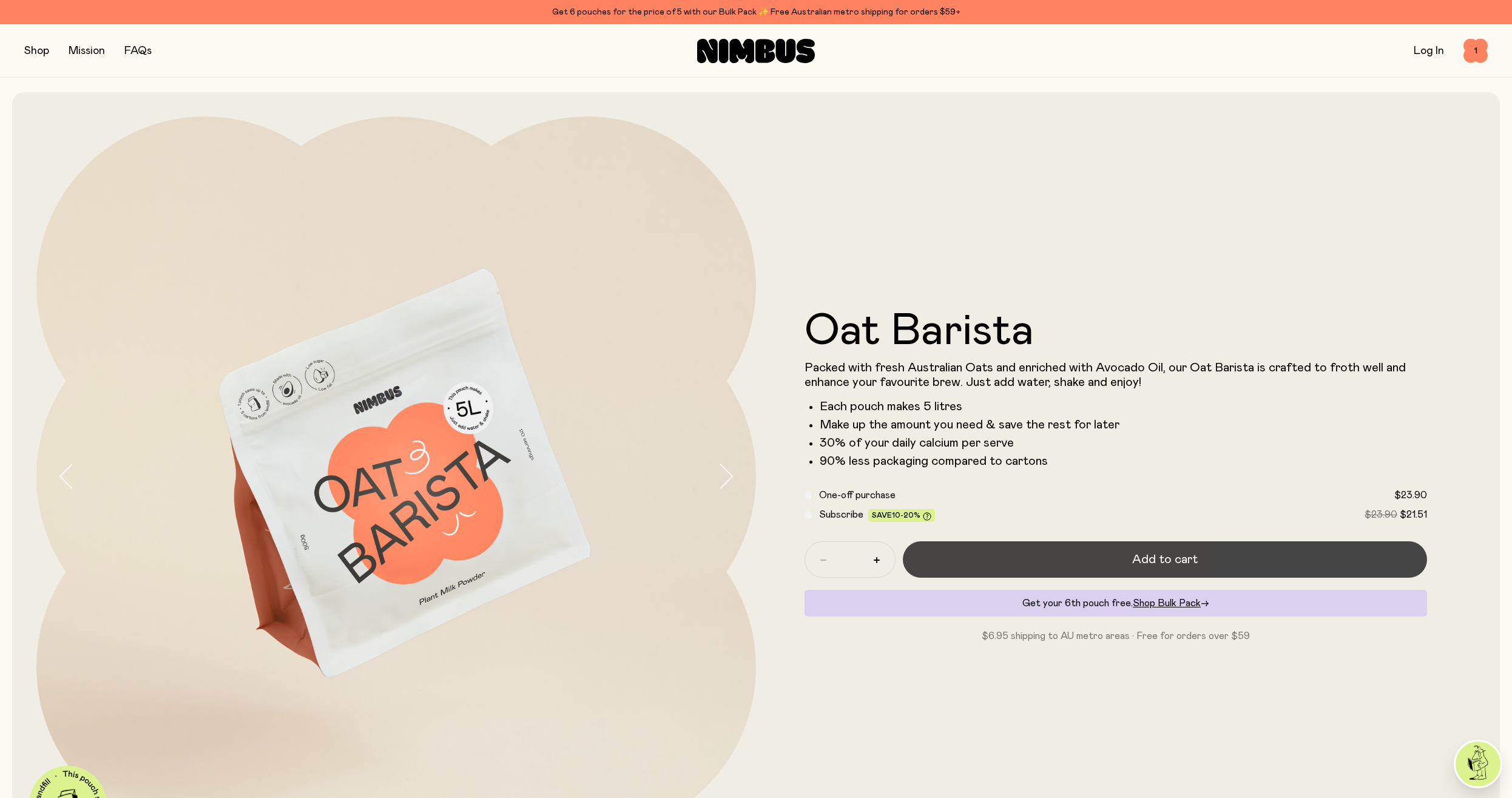
click at [1038, 548] on button "Add to cart" at bounding box center [1165, 559] width 524 height 36
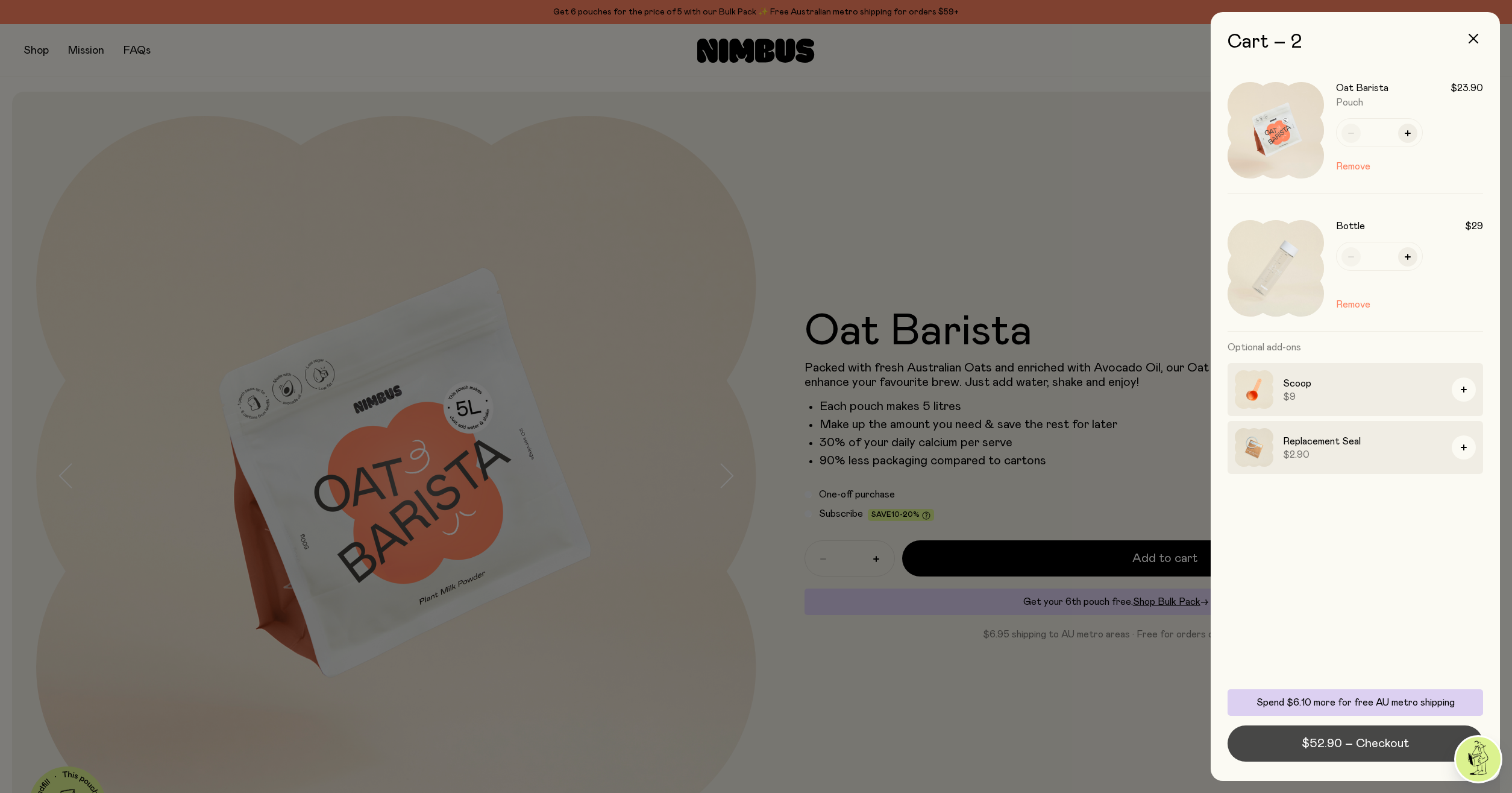
drag, startPoint x: 1294, startPoint y: 748, endPoint x: 1314, endPoint y: 743, distance: 20.6
click at [1296, 745] on button "$52.90 – Checkout" at bounding box center [1355, 743] width 255 height 36
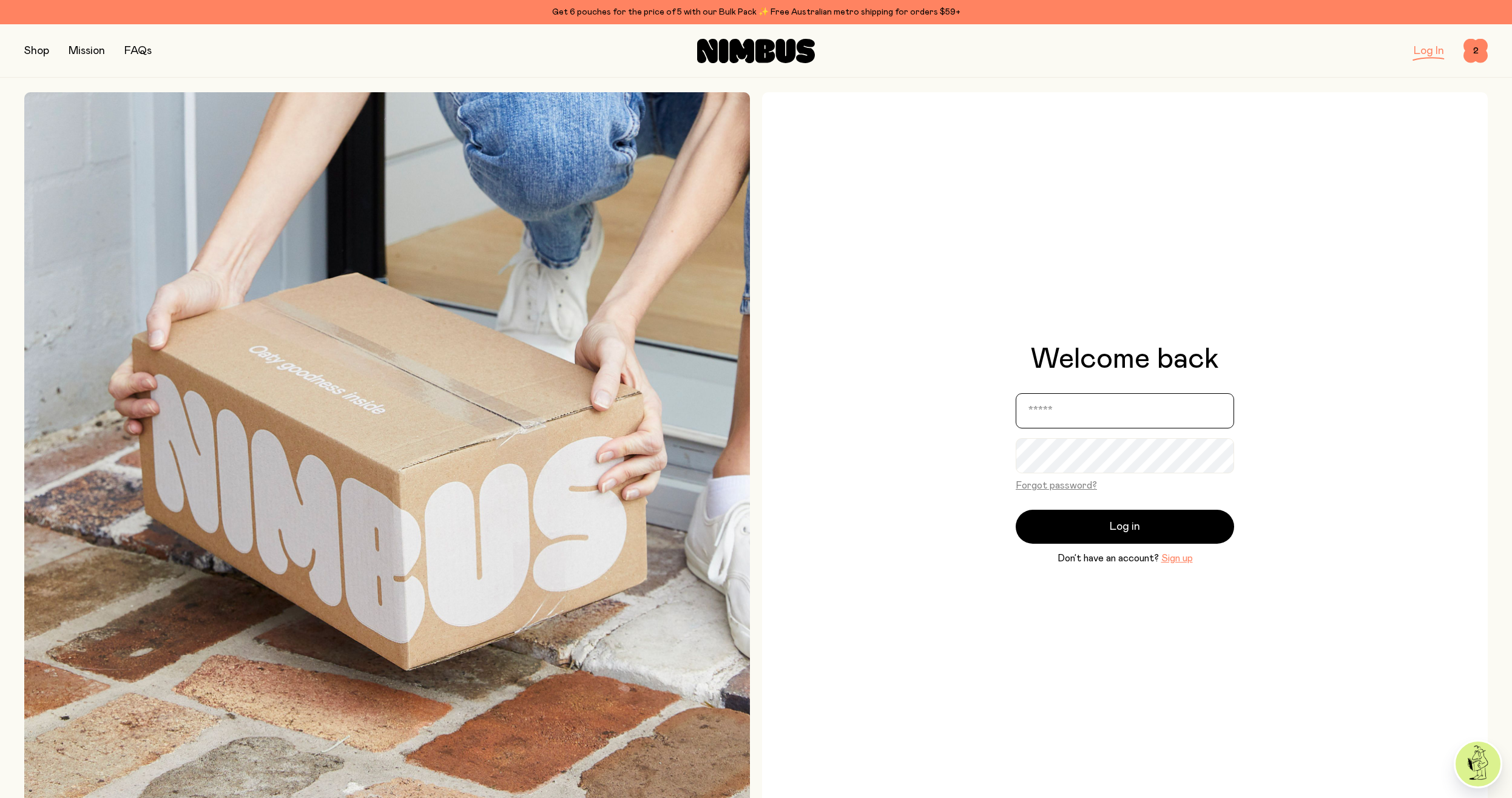
click at [1045, 408] on input "email" at bounding box center [1124, 411] width 218 height 35
click at [1297, 283] on div "Welcome back Forgot password? Log in Don’t have an account? Sign up" at bounding box center [1124, 455] width 725 height 726
click at [1126, 402] on input "email" at bounding box center [1124, 411] width 218 height 35
click at [1183, 557] on button "Sign up" at bounding box center [1177, 558] width 32 height 14
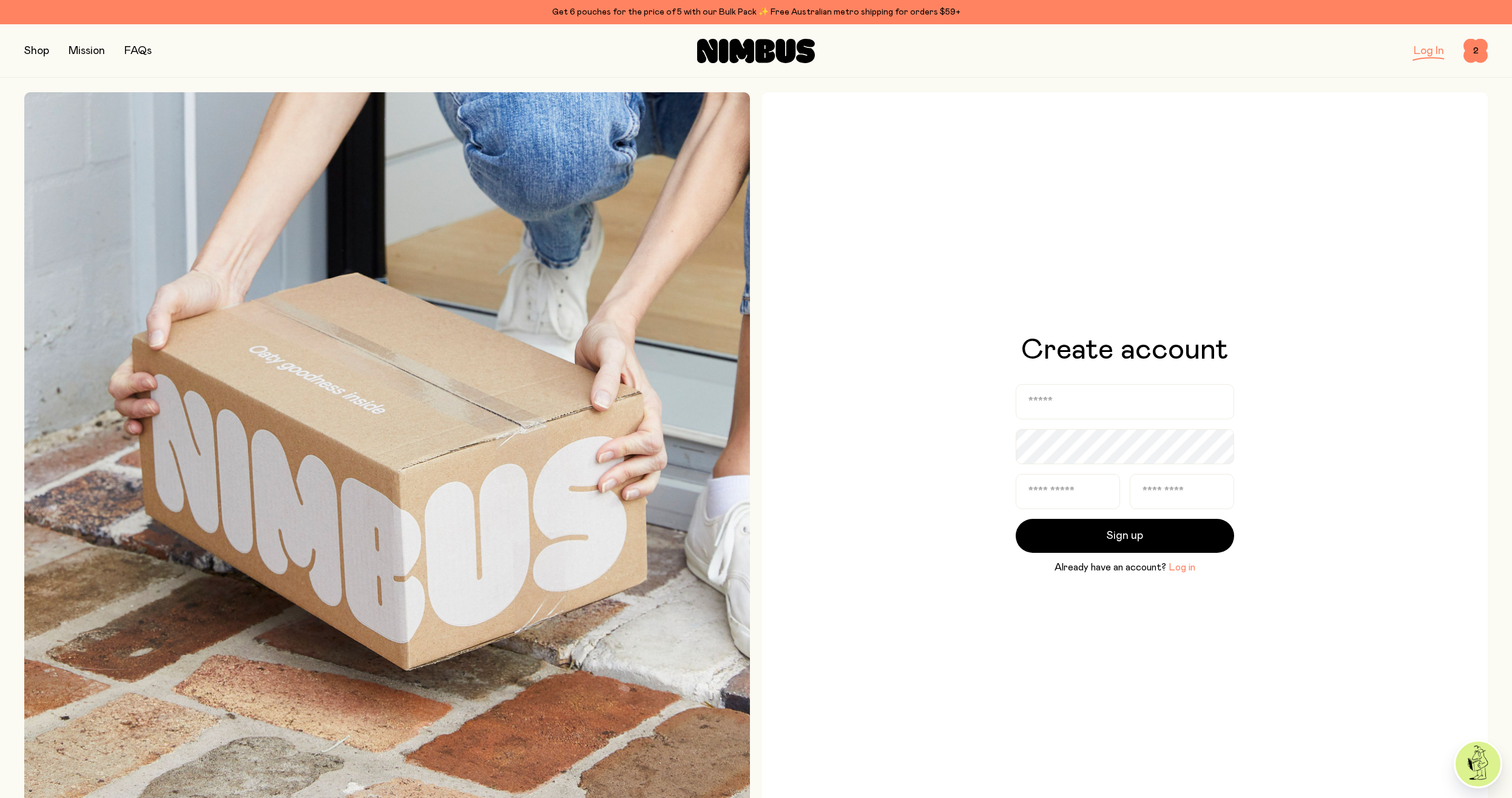
click at [1183, 564] on button "Log in" at bounding box center [1181, 567] width 27 height 14
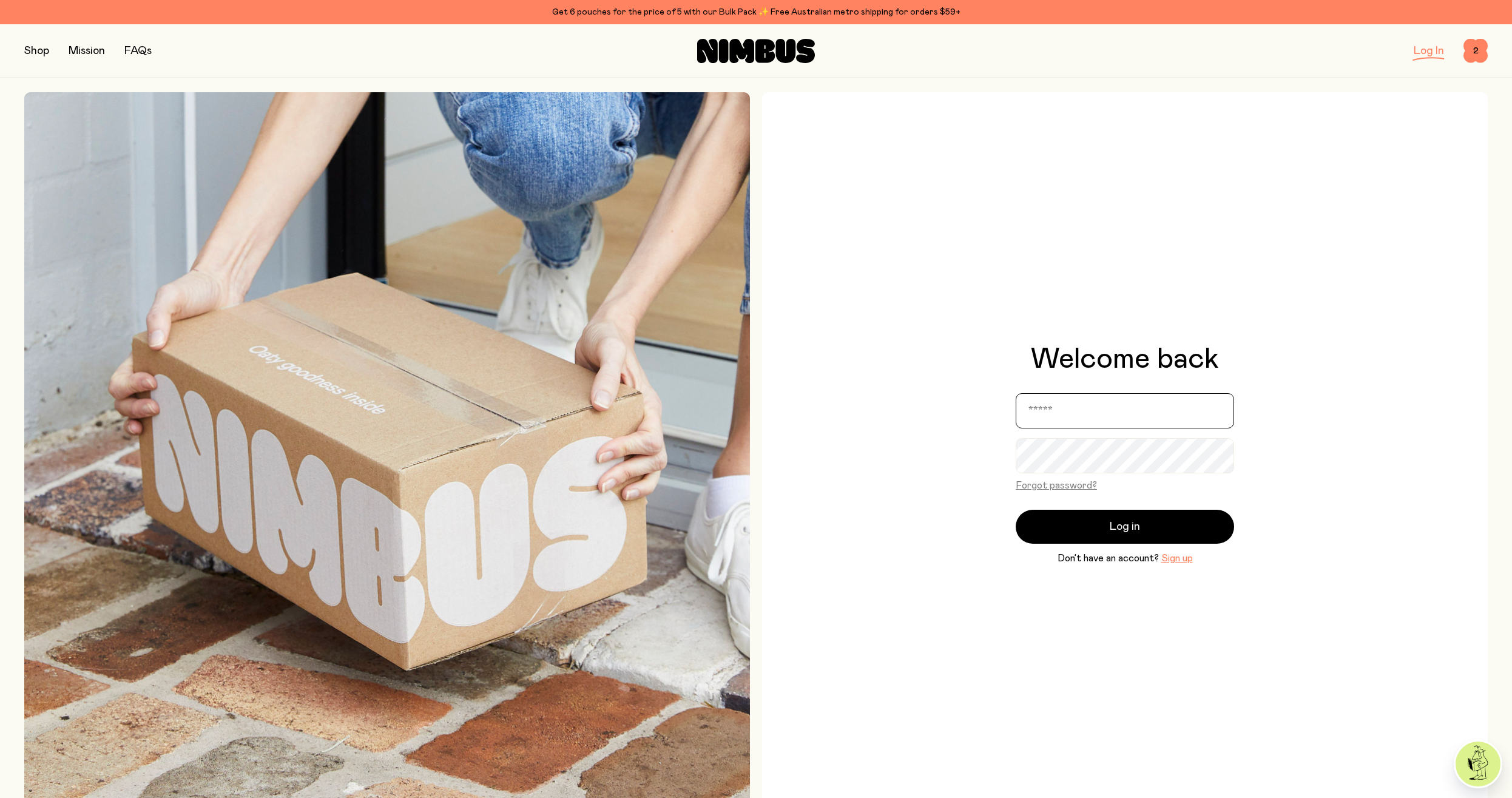
click at [1084, 407] on input "email" at bounding box center [1124, 411] width 218 height 35
click at [1180, 568] on div "Welcome back Forgot password? Log in Don’t have an account? Sign up" at bounding box center [1124, 455] width 725 height 726
click at [1184, 557] on button "Sign up" at bounding box center [1177, 558] width 32 height 14
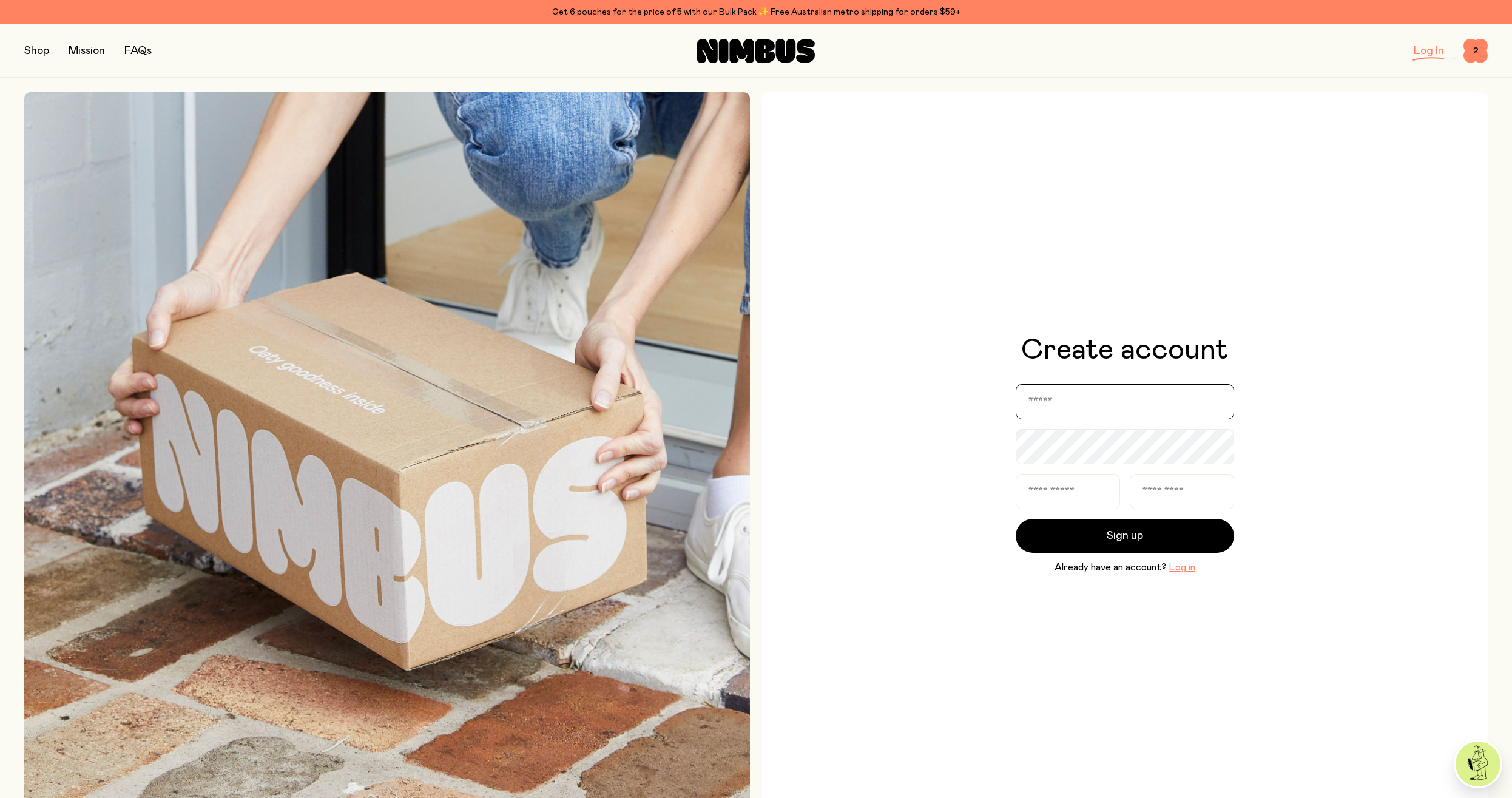
click at [1094, 410] on input "email" at bounding box center [1124, 402] width 218 height 35
type input "**********"
click at [932, 446] on div "**********" at bounding box center [1124, 455] width 725 height 726
click at [1063, 490] on input "text" at bounding box center [1067, 492] width 104 height 35
type input "********"
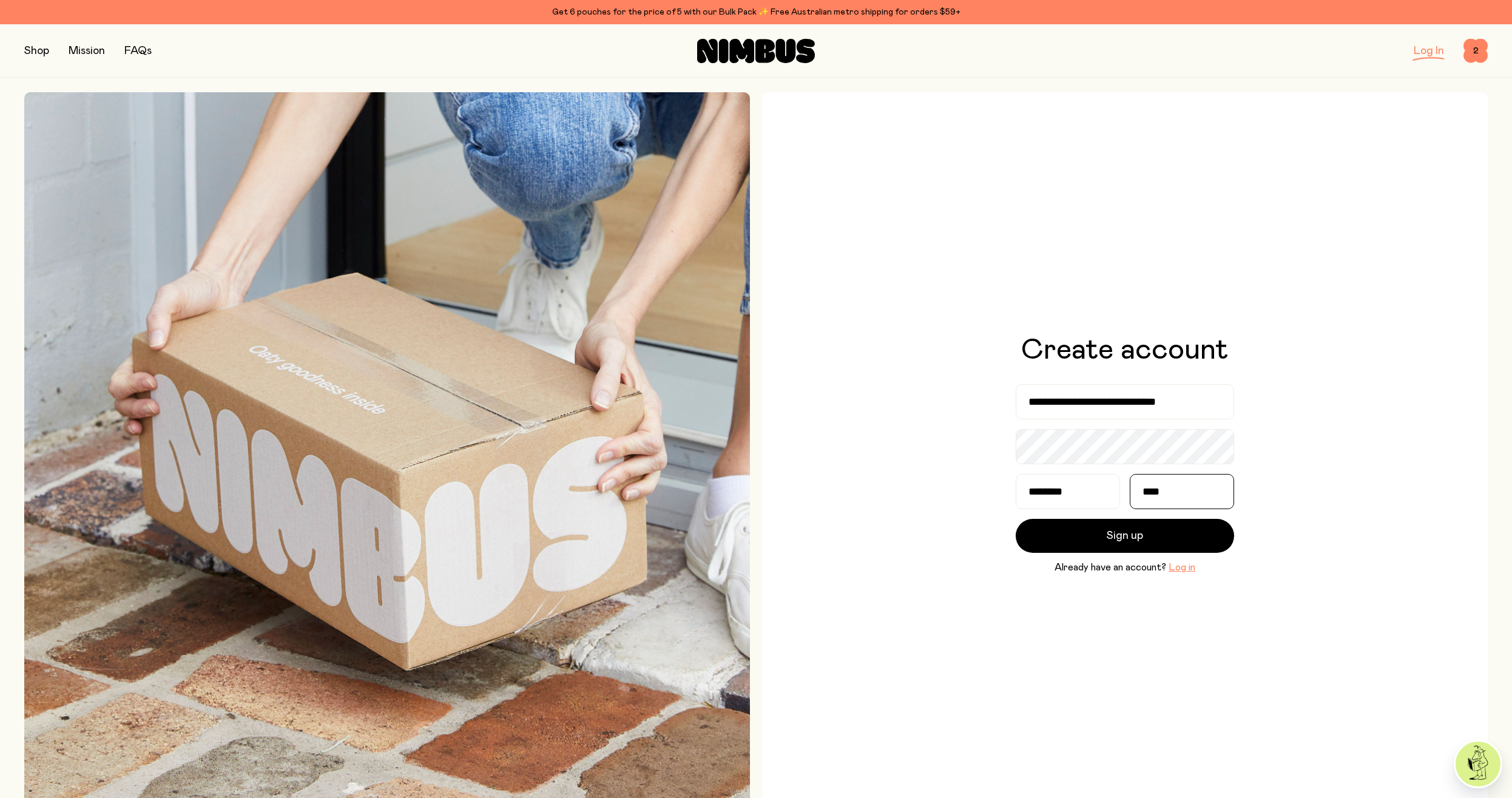
type input "****"
click at [1290, 442] on div "**********" at bounding box center [1124, 455] width 725 height 726
click at [1144, 536] on button "Sign up" at bounding box center [1124, 536] width 218 height 34
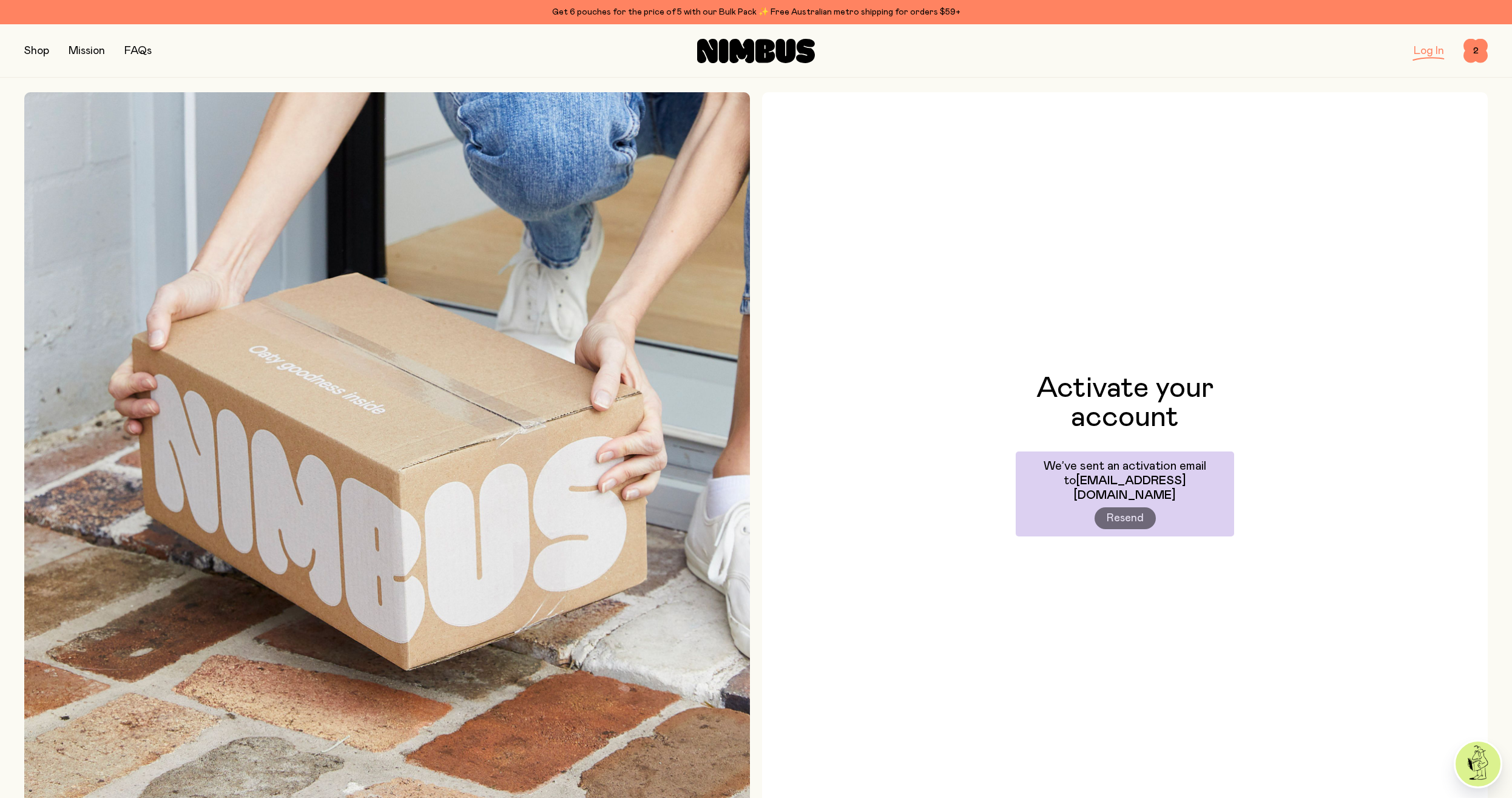
click at [1286, 388] on div "Activate your account We’ve sent an activation email to always_an_angel_88@hotm…" at bounding box center [1124, 455] width 725 height 726
click at [1057, 267] on div "Activate your account We’ve sent an activation email to always_an_angel_88@hotm…" at bounding box center [1124, 455] width 725 height 726
click at [937, 146] on div "Activate your account We’ve sent an activation email to always_an_angel_88@hotm…" at bounding box center [1124, 455] width 725 height 726
click at [1425, 53] on link "Log In" at bounding box center [1429, 51] width 30 height 11
click at [1429, 51] on link "Log In" at bounding box center [1429, 51] width 30 height 11
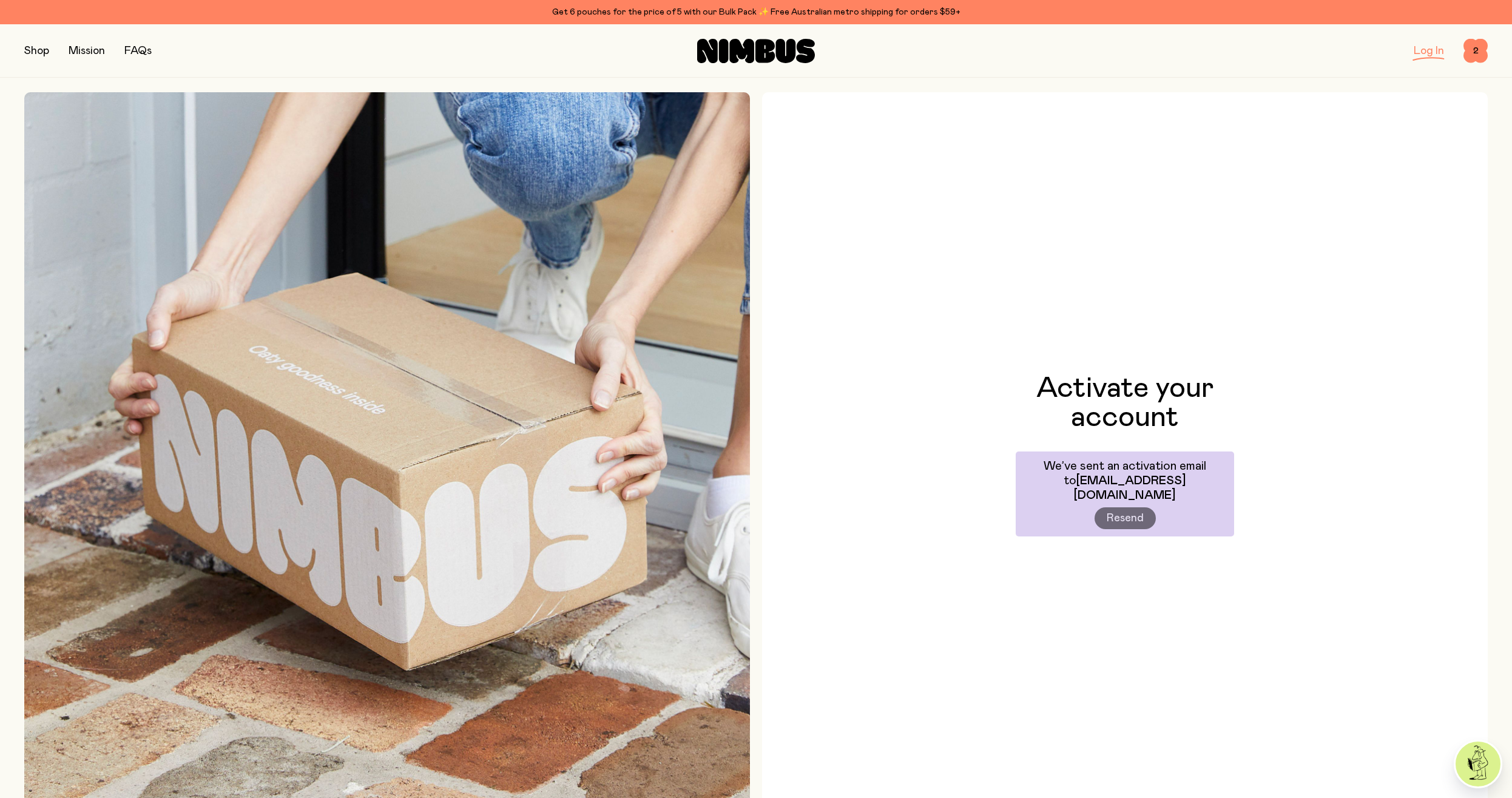
click at [1012, 306] on div "Activate your account We’ve sent an activation email to always_an_angel_88@hotm…" at bounding box center [1124, 455] width 725 height 726
click at [737, 39] on icon at bounding box center [756, 51] width 118 height 24
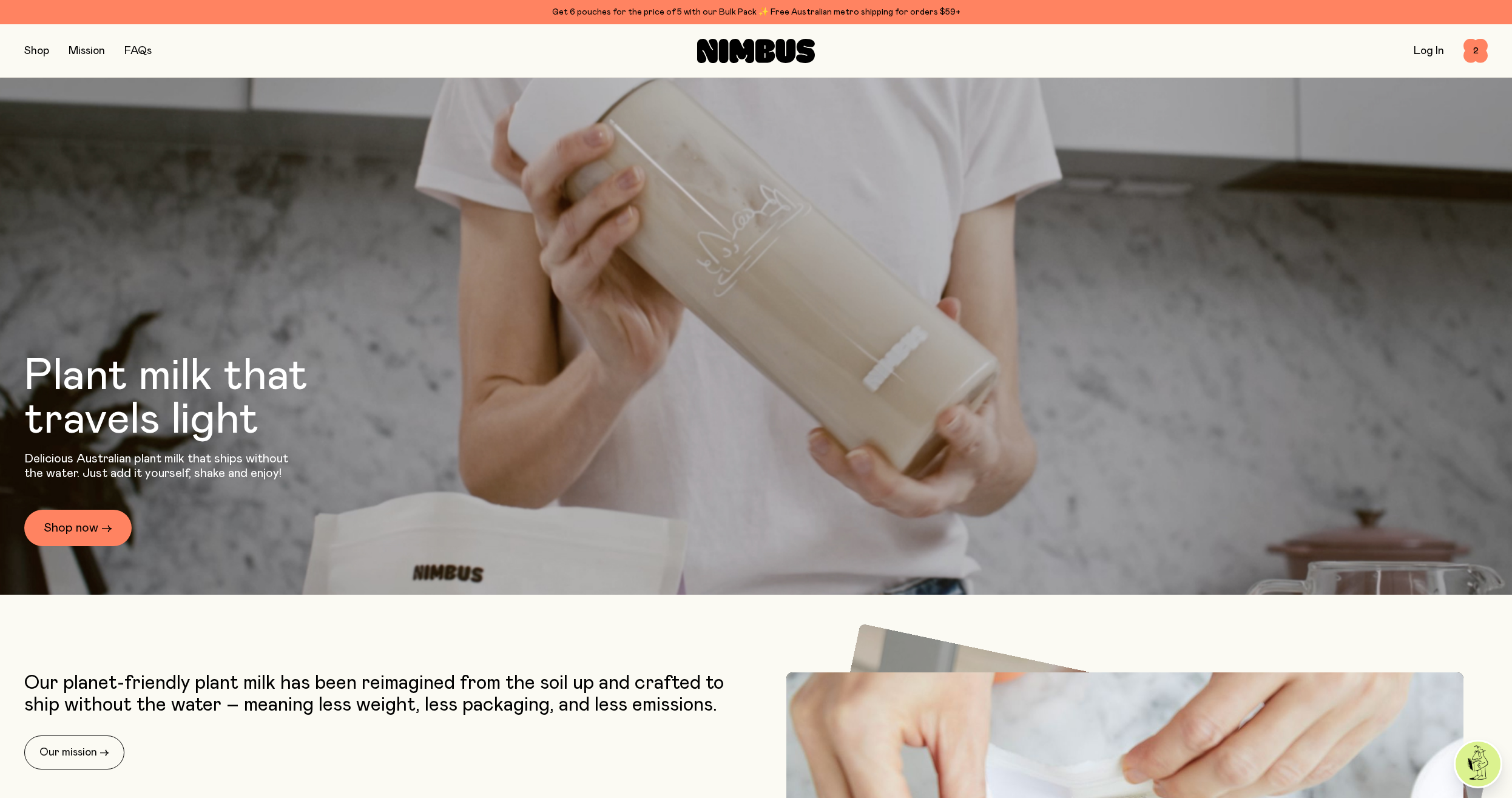
click at [1418, 49] on link "Log In" at bounding box center [1429, 51] width 30 height 11
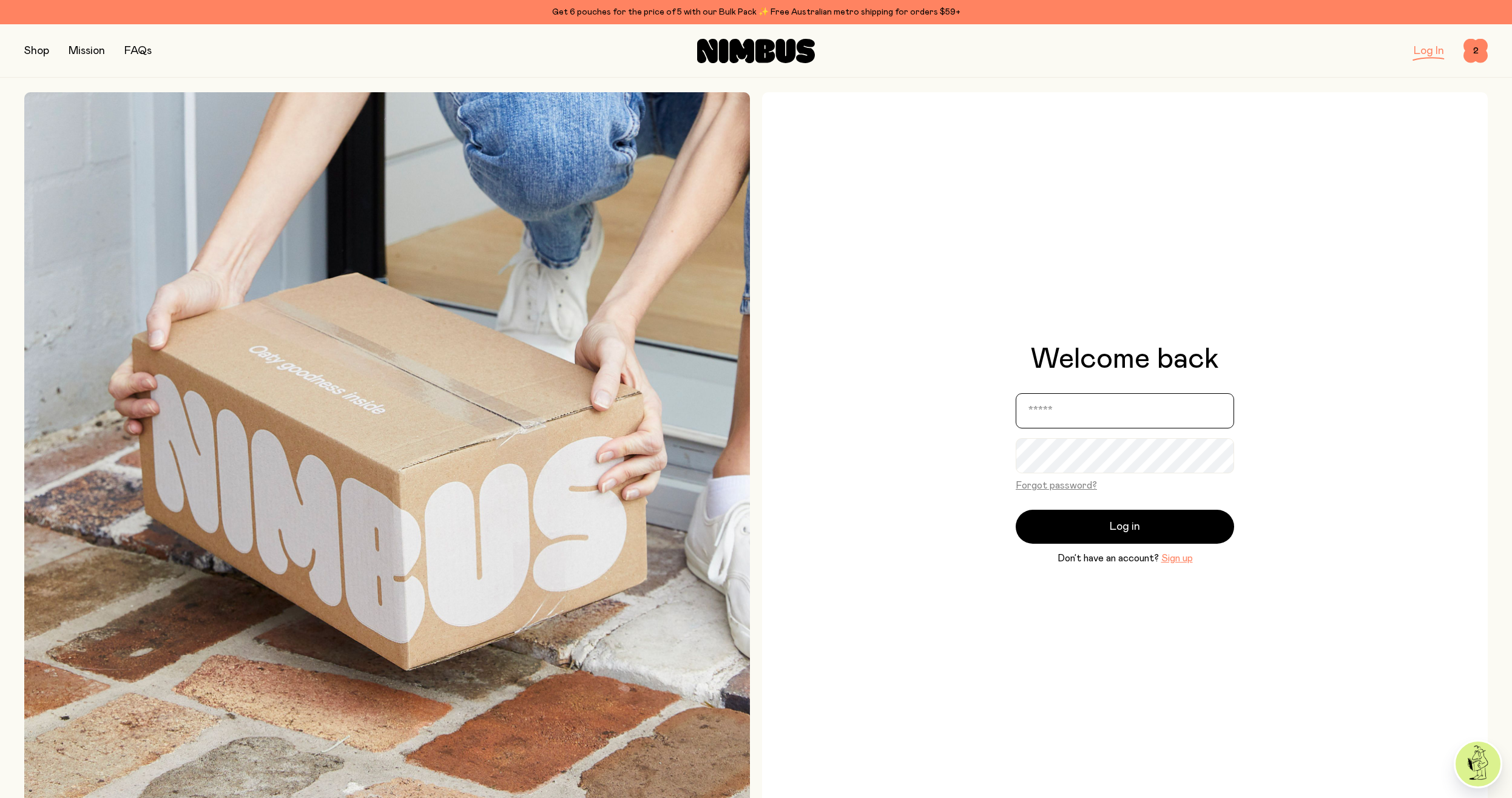
drag, startPoint x: 1092, startPoint y: 425, endPoint x: 1102, endPoint y: 415, distance: 14.1
click at [1096, 423] on input "email" at bounding box center [1124, 411] width 218 height 35
type input "**********"
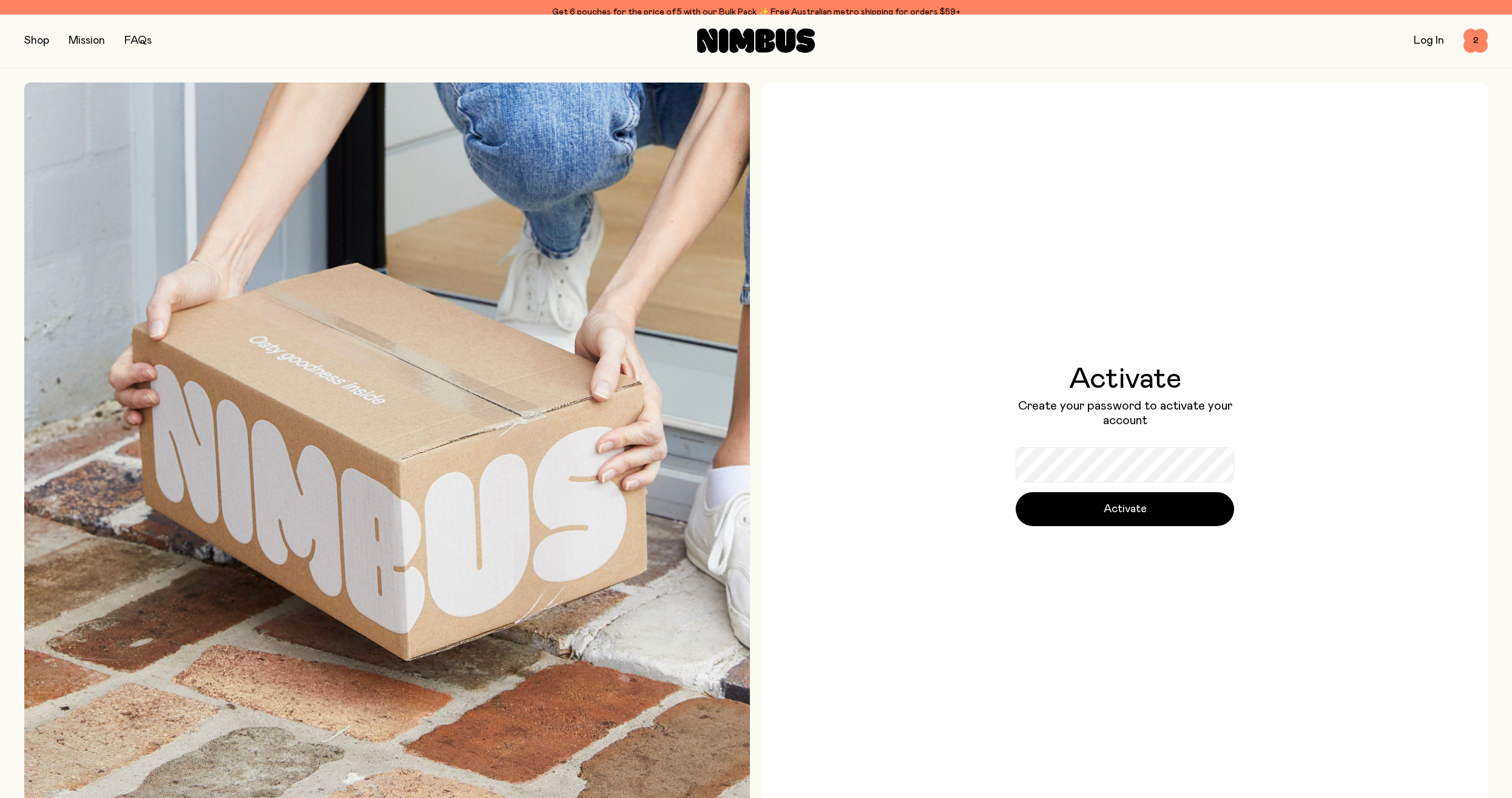
click at [1098, 435] on div "Activate Create your password to activate your account Activate" at bounding box center [1124, 446] width 218 height 162
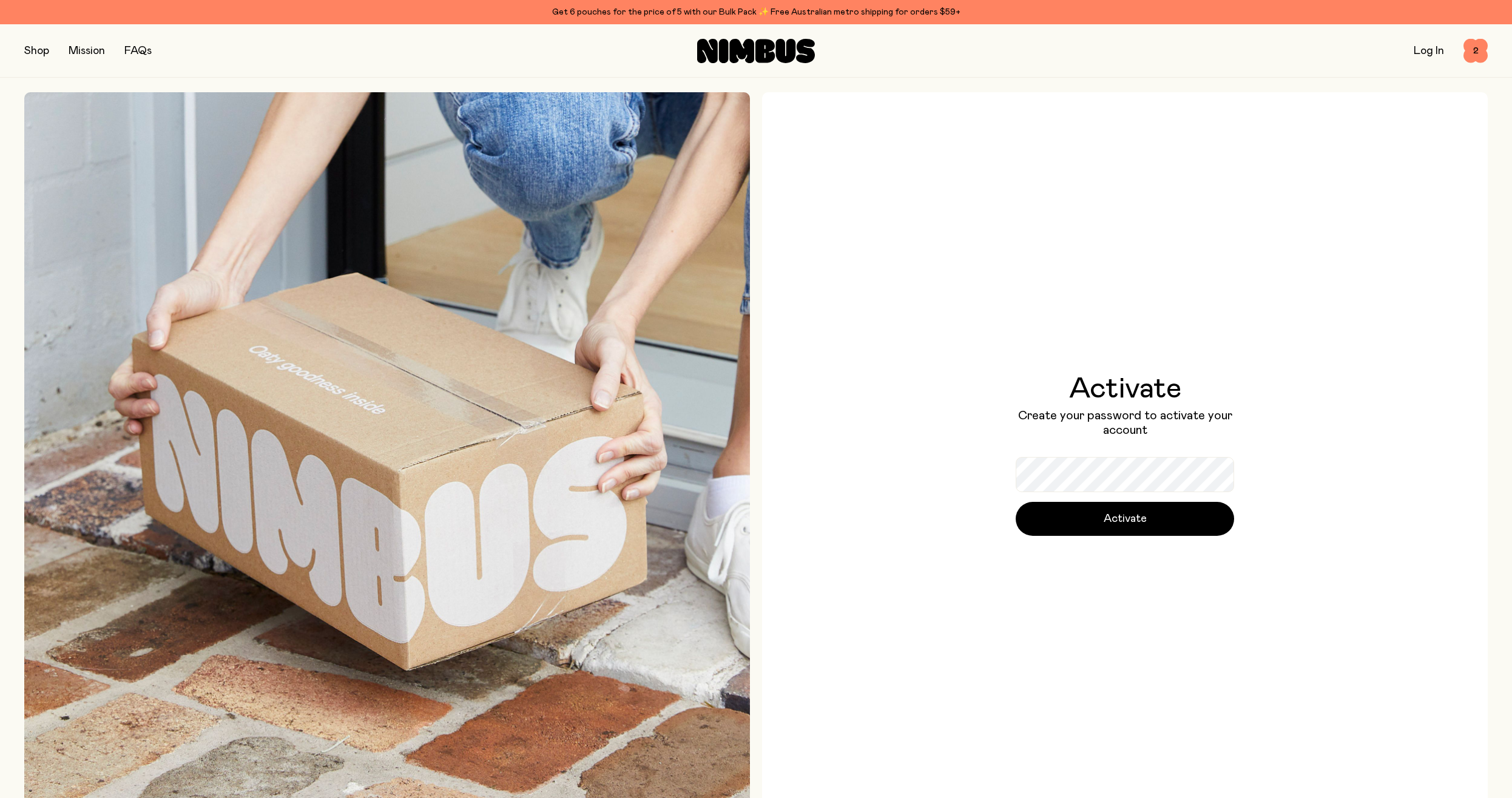
click at [1287, 443] on div "Activate Create your password to activate your account Activate" at bounding box center [1124, 455] width 725 height 726
drag, startPoint x: 817, startPoint y: 396, endPoint x: 1019, endPoint y: 517, distance: 235.5
click at [821, 396] on div "Activate Create your password to activate your account Activate" at bounding box center [1124, 455] width 725 height 726
drag, startPoint x: 1044, startPoint y: 516, endPoint x: 822, endPoint y: 496, distance: 222.9
click at [1031, 516] on button "Activate" at bounding box center [1124, 519] width 218 height 34
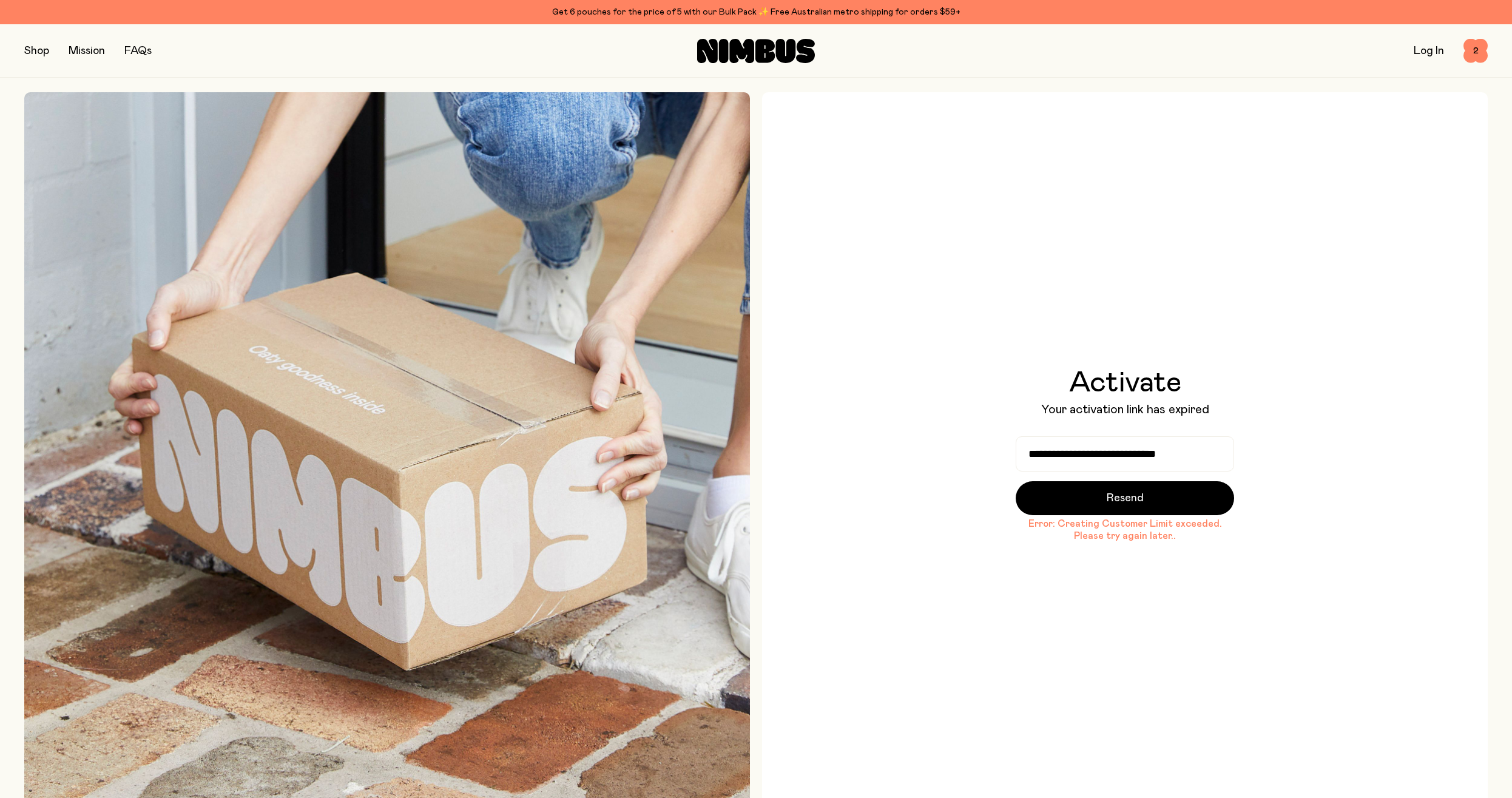
click at [920, 494] on div "**********" at bounding box center [1124, 455] width 725 height 726
click at [1047, 498] on button "Resend" at bounding box center [1124, 498] width 218 height 34
click at [902, 465] on div "**********" at bounding box center [1124, 455] width 725 height 726
click at [1424, 47] on link "Log In" at bounding box center [1429, 51] width 30 height 11
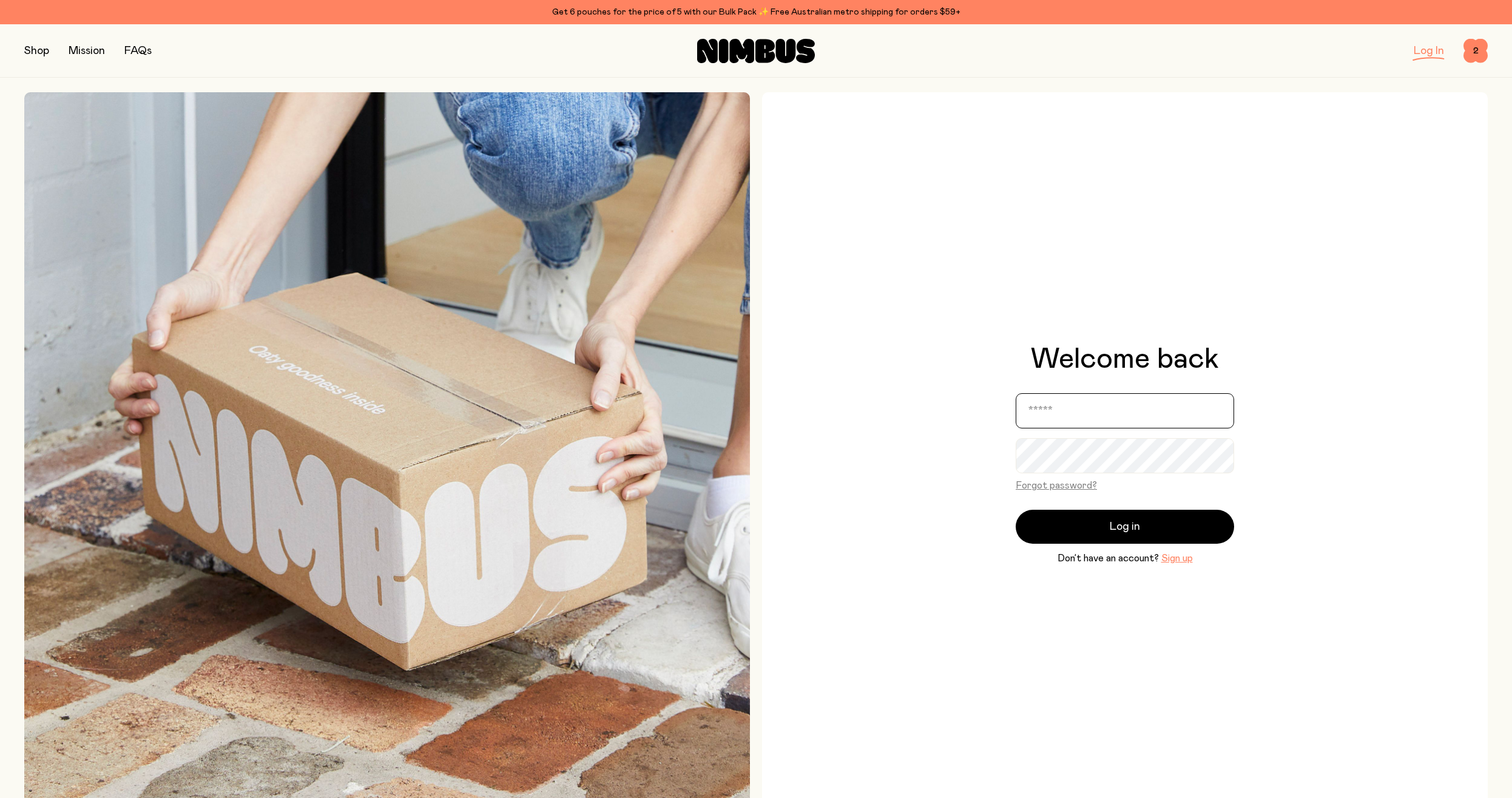
click at [1051, 417] on input "email" at bounding box center [1124, 411] width 218 height 35
type input "**********"
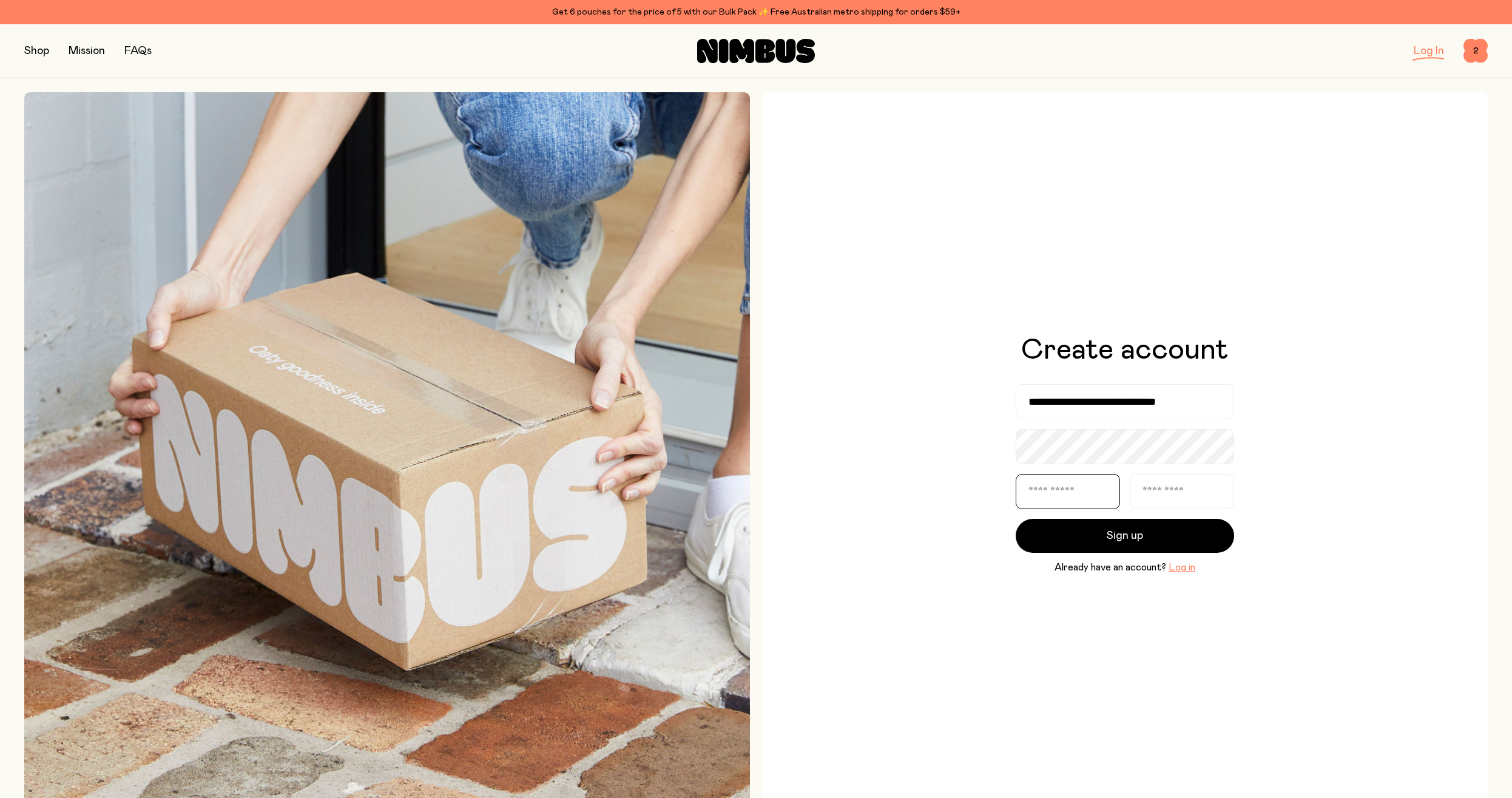
click at [1071, 492] on input "text" at bounding box center [1067, 492] width 104 height 35
type input "********"
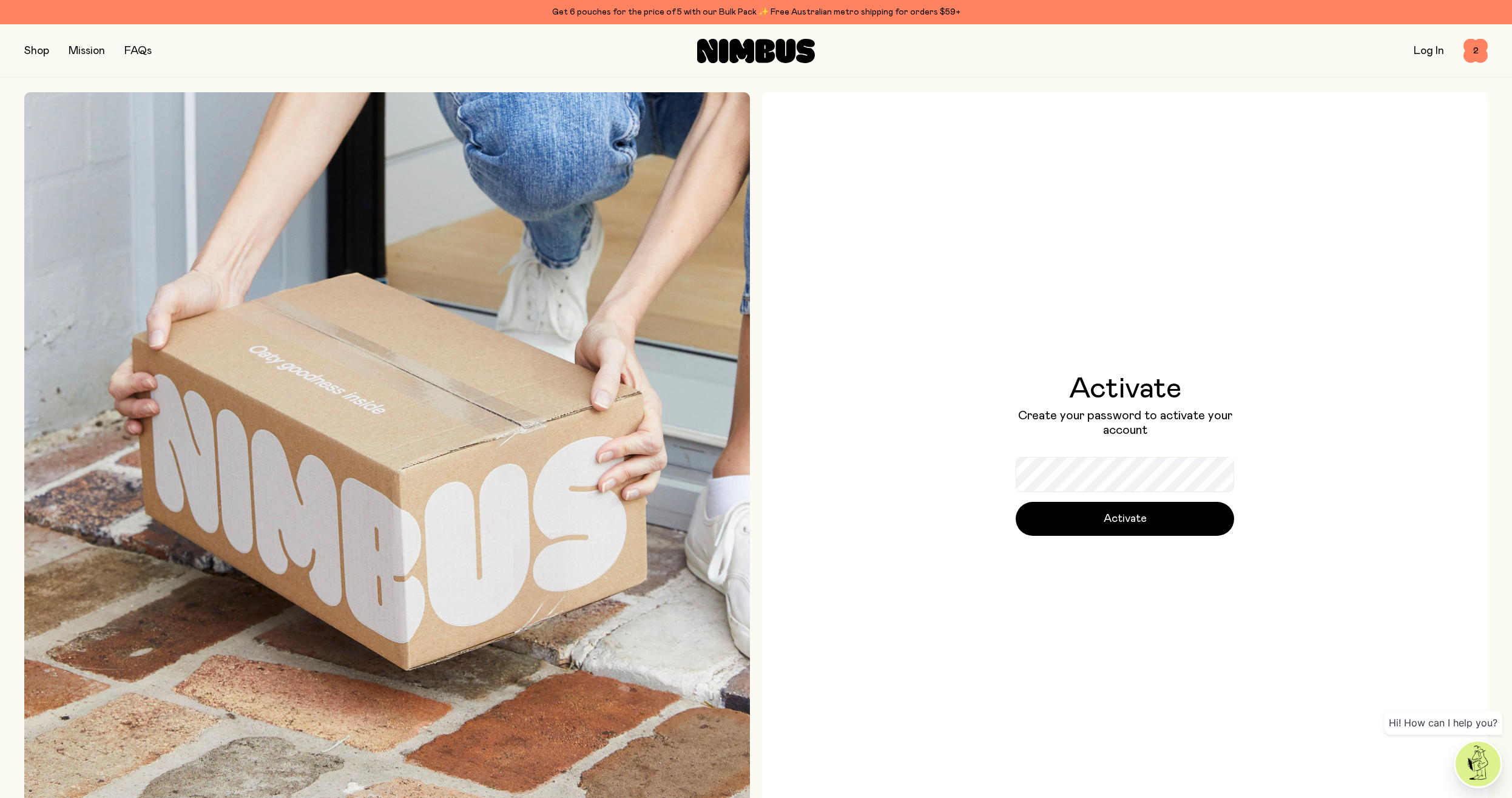
click at [1091, 570] on div "Activate Create your password to activate your account Activate" at bounding box center [1124, 455] width 725 height 726
click at [1112, 513] on span "Activate" at bounding box center [1125, 519] width 43 height 17
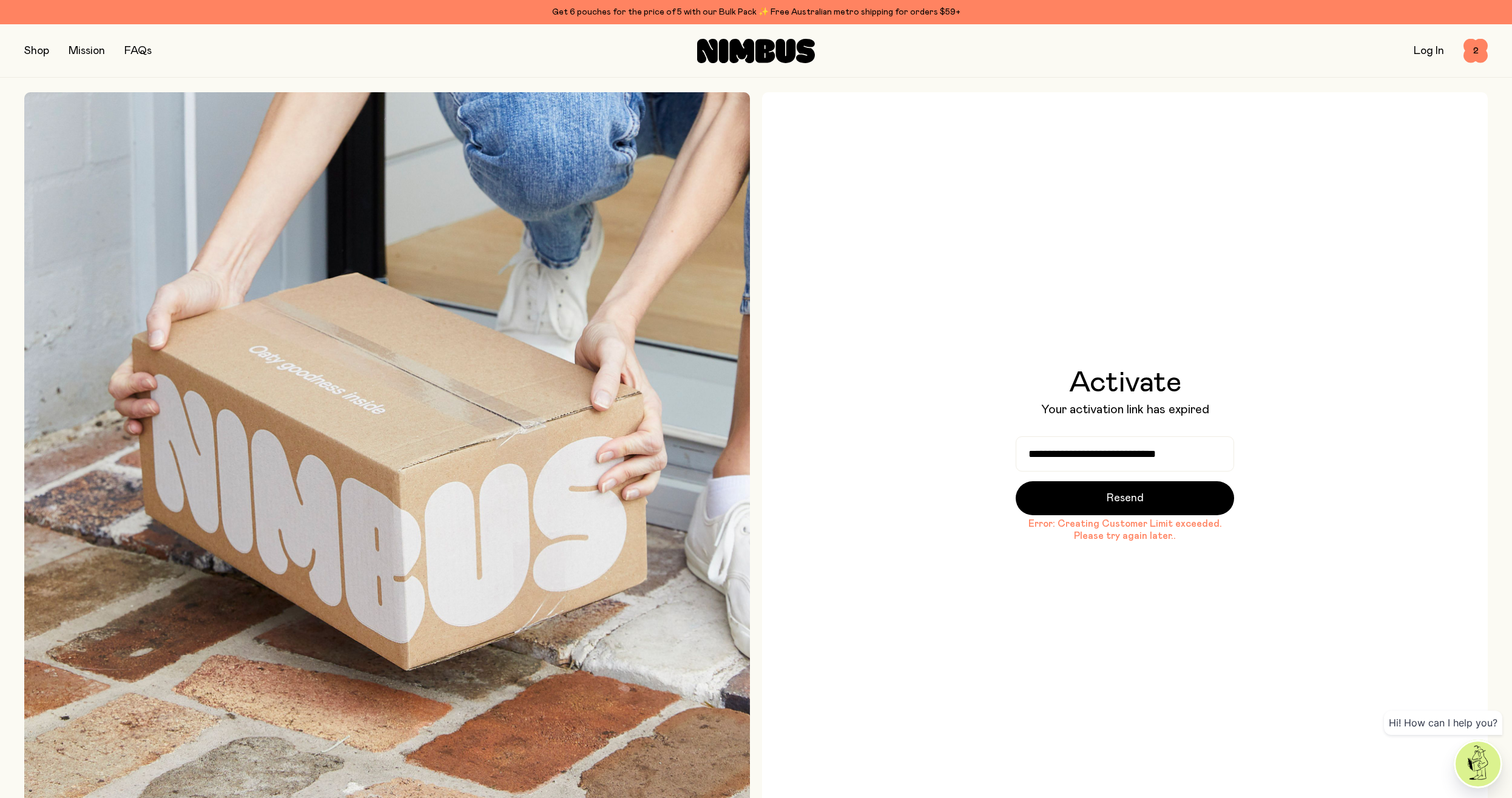
drag, startPoint x: 941, startPoint y: 572, endPoint x: 943, endPoint y: 564, distance: 8.2
click at [941, 571] on div "**********" at bounding box center [1124, 455] width 725 height 726
drag, startPoint x: 1162, startPoint y: 295, endPoint x: 1066, endPoint y: 241, distance: 110.1
click at [1162, 292] on div "**********" at bounding box center [1124, 455] width 725 height 726
click at [1425, 47] on link "Log In" at bounding box center [1429, 51] width 30 height 11
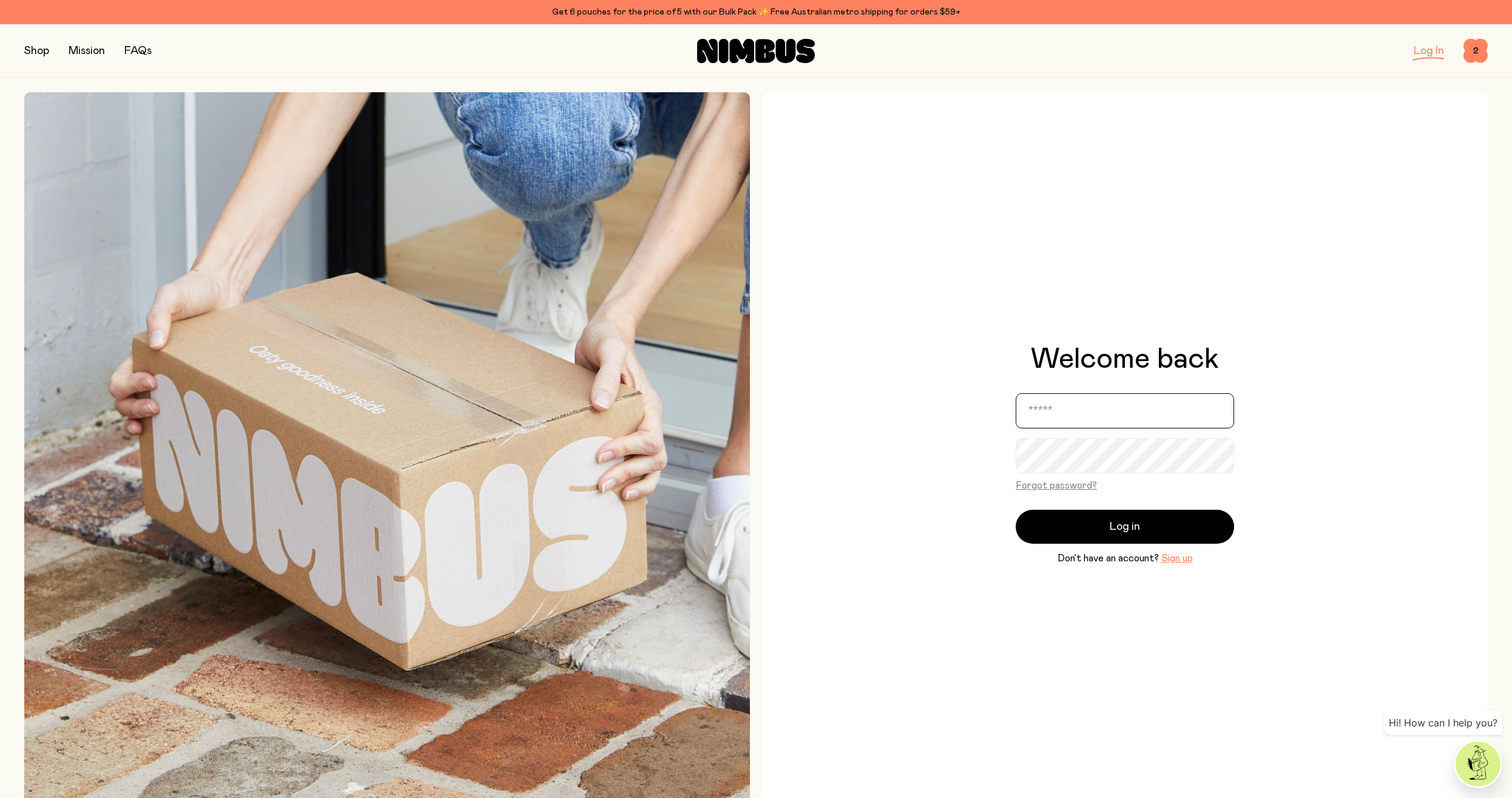
click at [1085, 419] on input "email" at bounding box center [1124, 411] width 218 height 35
type input "**********"
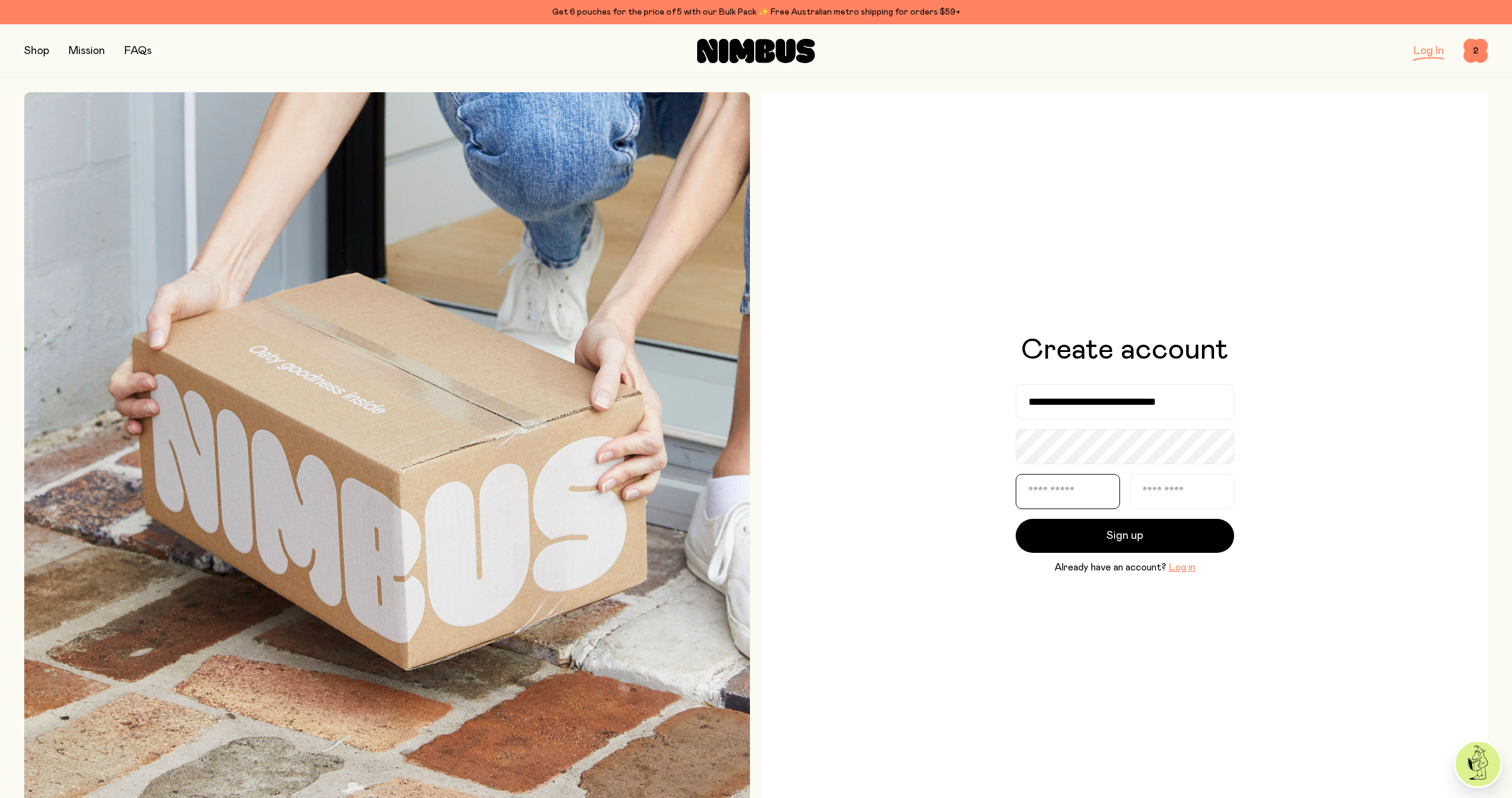
click at [1076, 490] on input "text" at bounding box center [1067, 492] width 104 height 35
type input "********"
type input "****"
click at [909, 580] on div "**********" at bounding box center [1124, 455] width 725 height 726
click at [1064, 546] on button "Sign up" at bounding box center [1124, 536] width 218 height 34
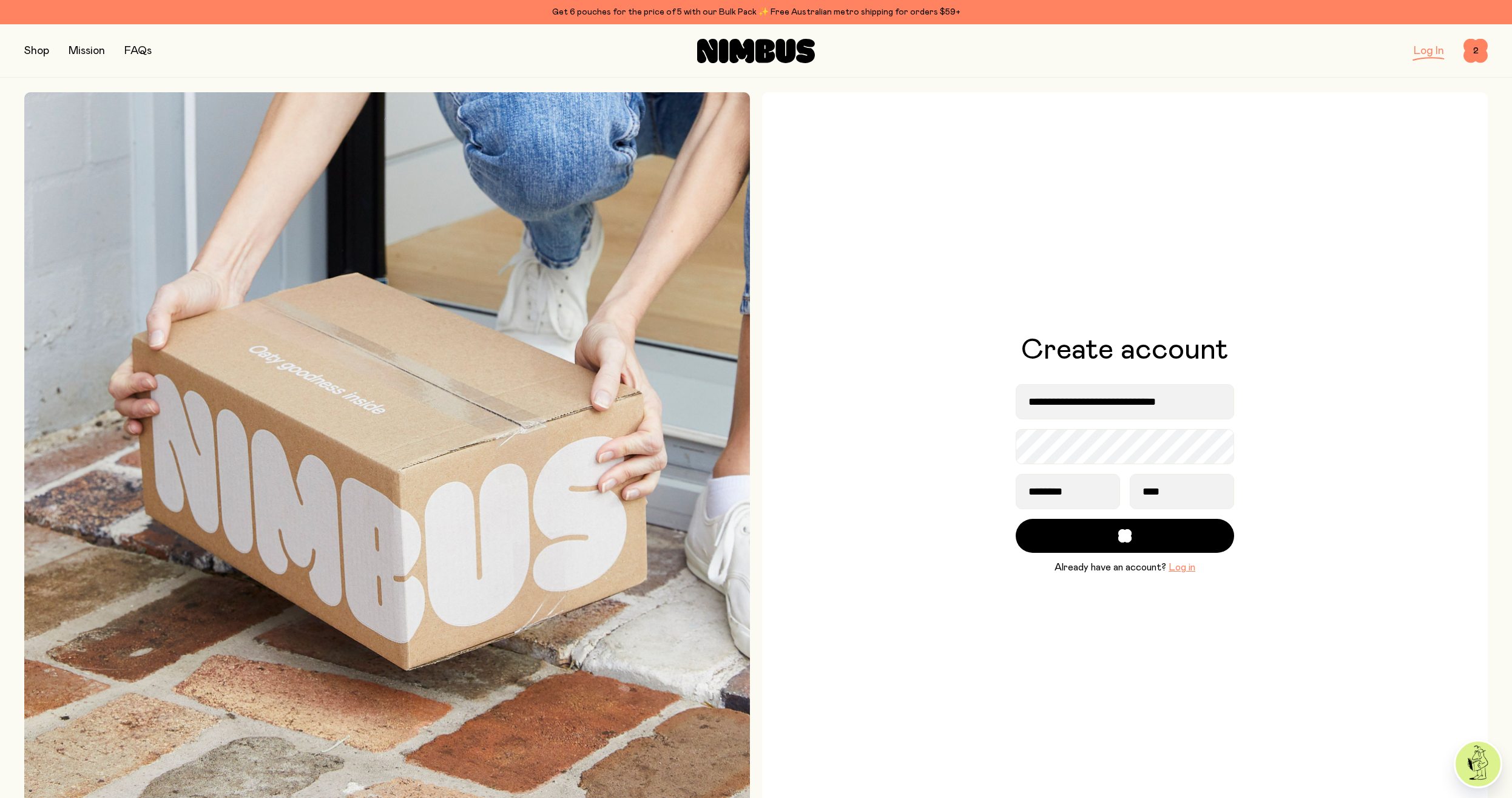
click at [884, 364] on div "**********" at bounding box center [1124, 455] width 725 height 726
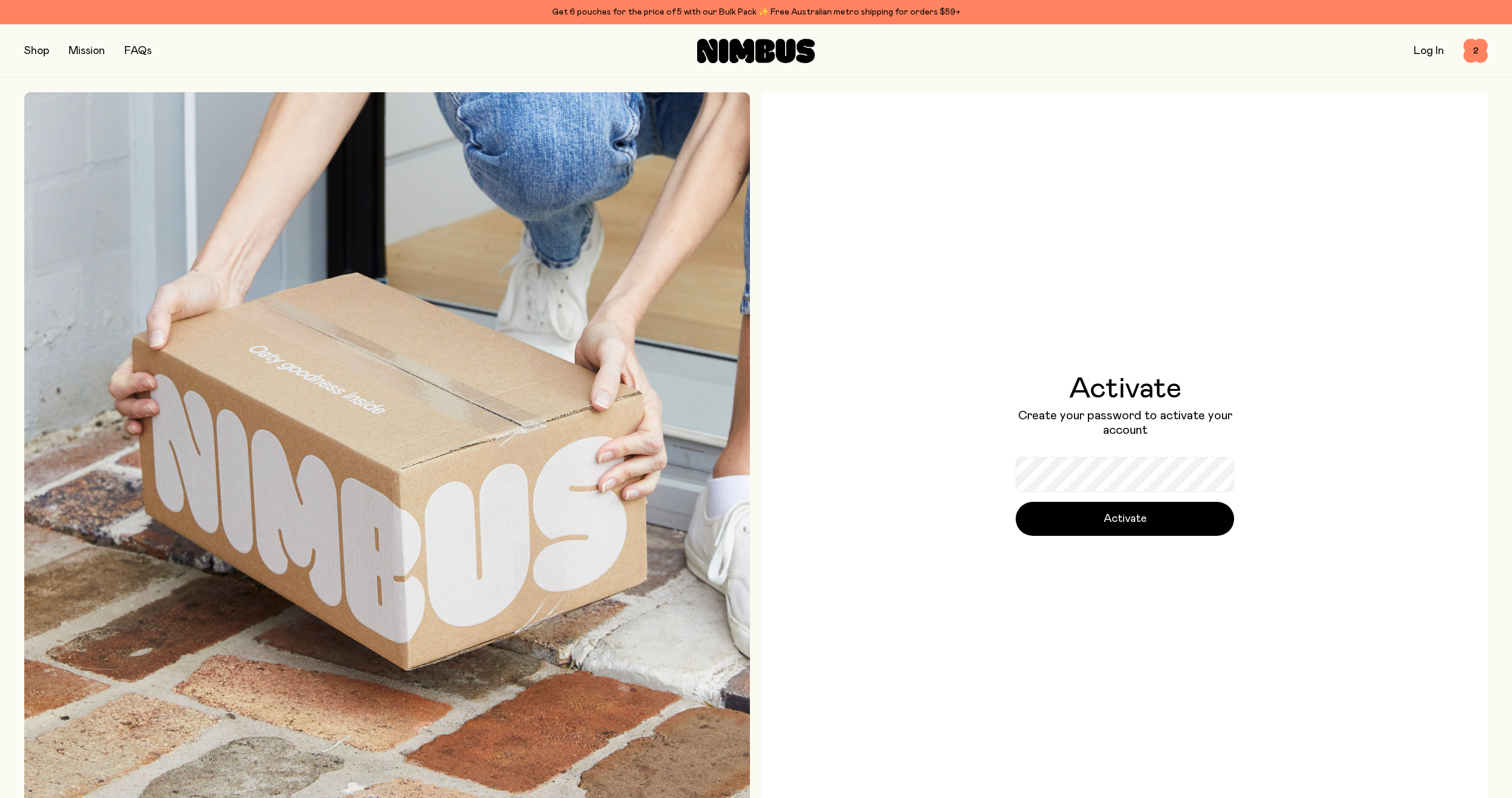
click at [1071, 581] on div "Activate Create your password to activate your account Activate" at bounding box center [1124, 455] width 725 height 726
click at [1112, 529] on button "Activate" at bounding box center [1124, 519] width 218 height 34
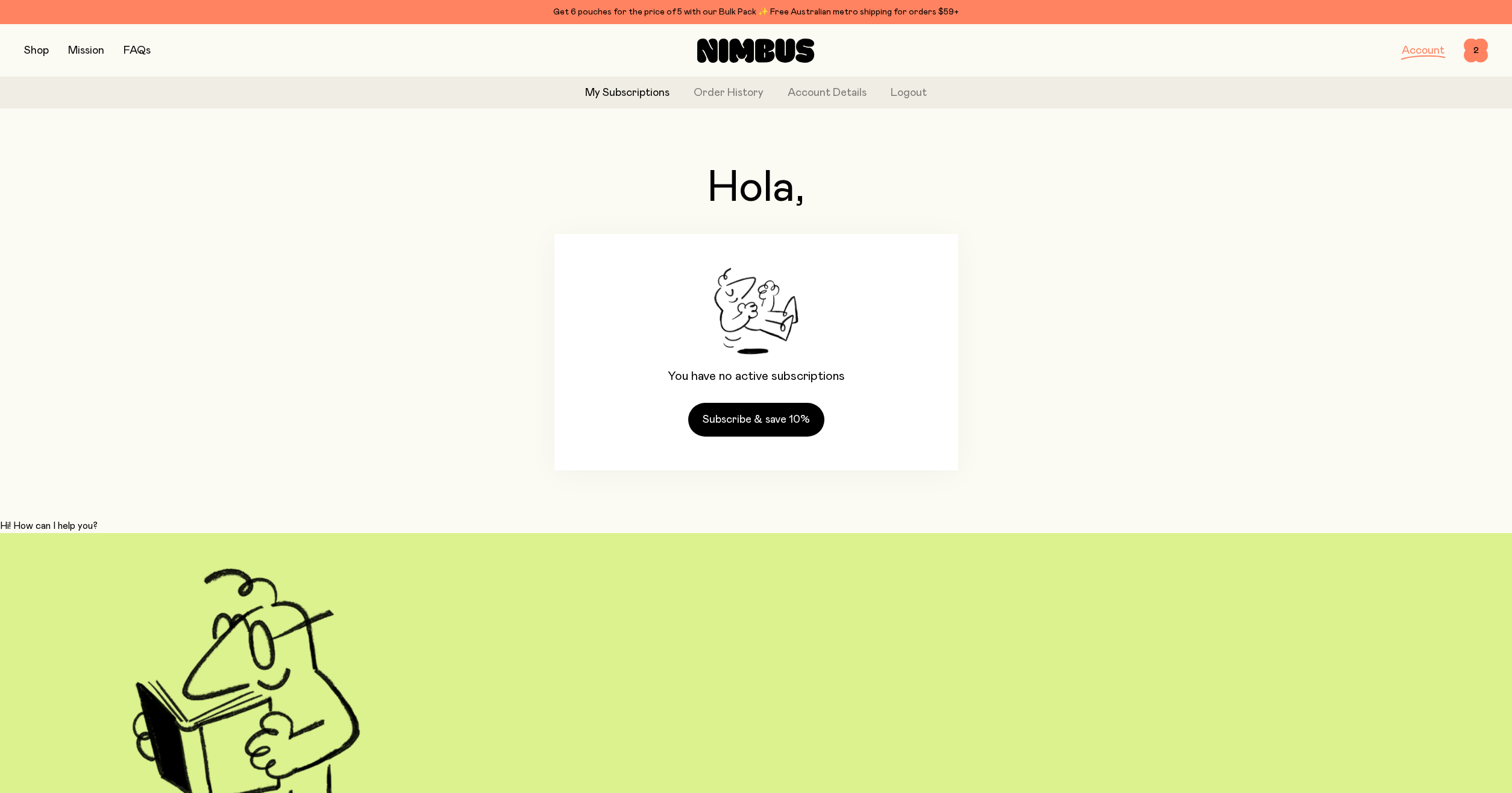
click at [1072, 564] on body "**********" at bounding box center [756, 515] width 1512 height 1031
click at [813, 90] on link "Account Details" at bounding box center [827, 93] width 79 height 16
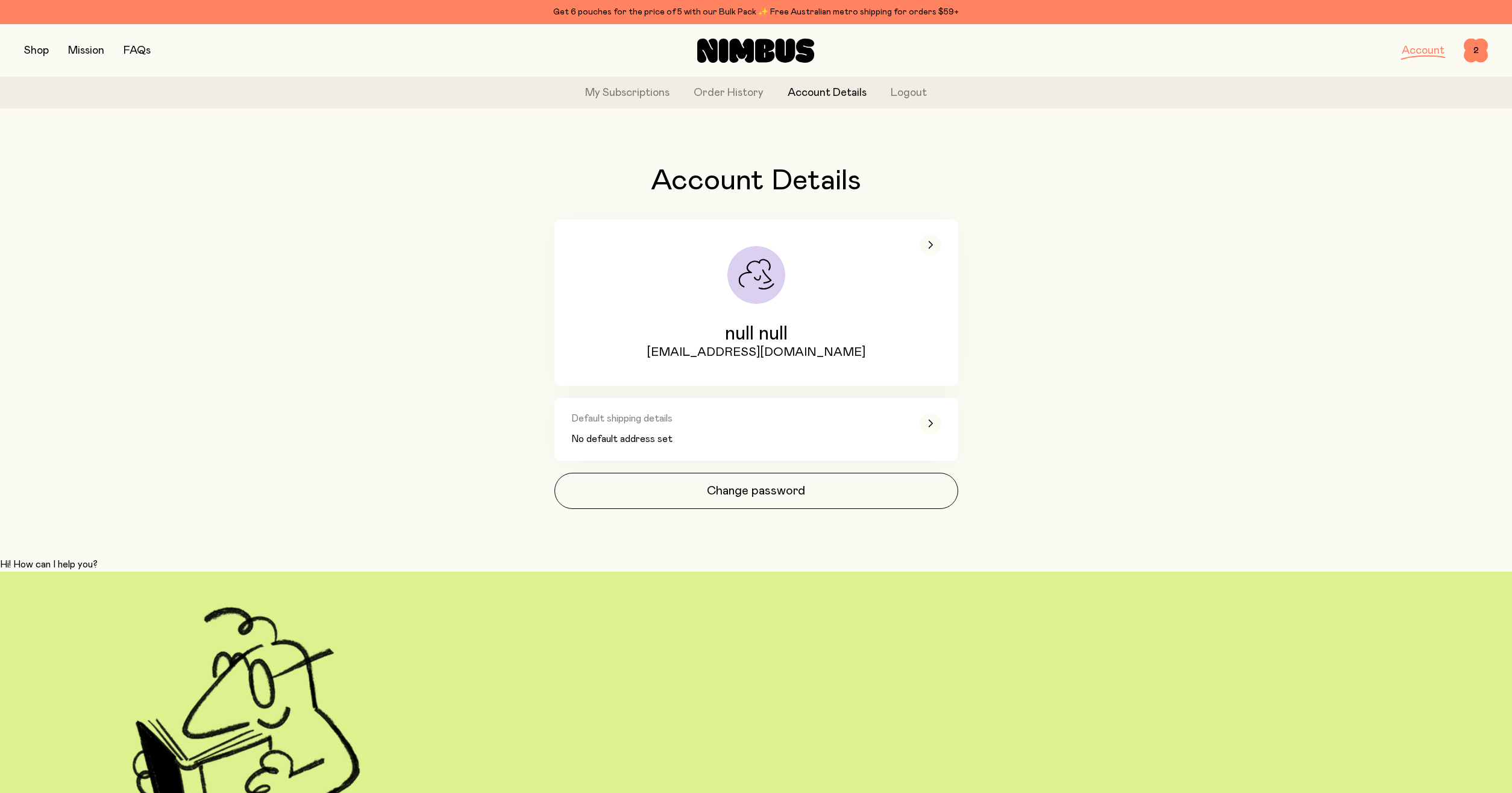
drag, startPoint x: 736, startPoint y: 49, endPoint x: 742, endPoint y: 71, distance: 22.8
click at [736, 48] on icon at bounding box center [742, 50] width 25 height 24
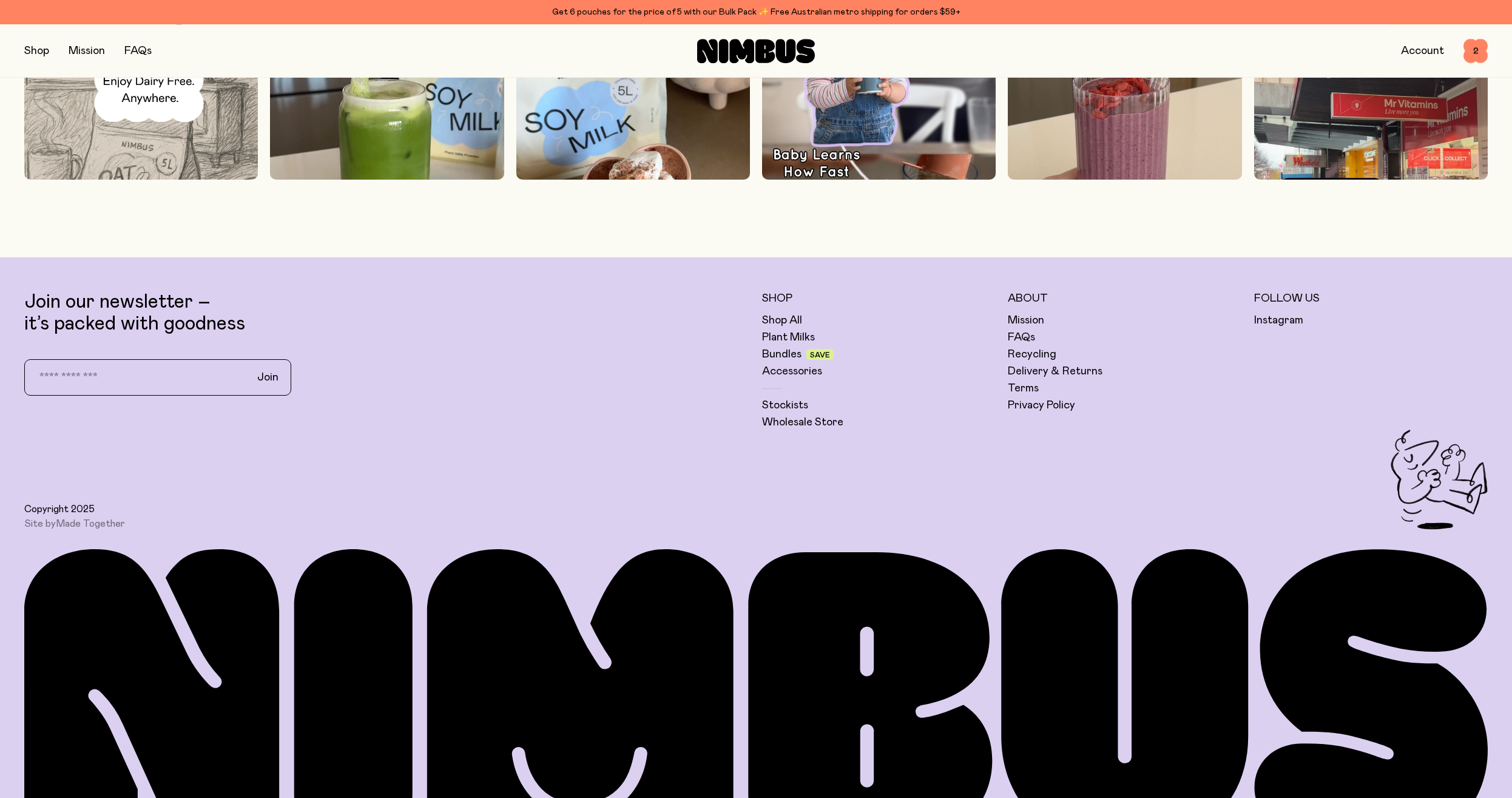
scroll to position [4704, 0]
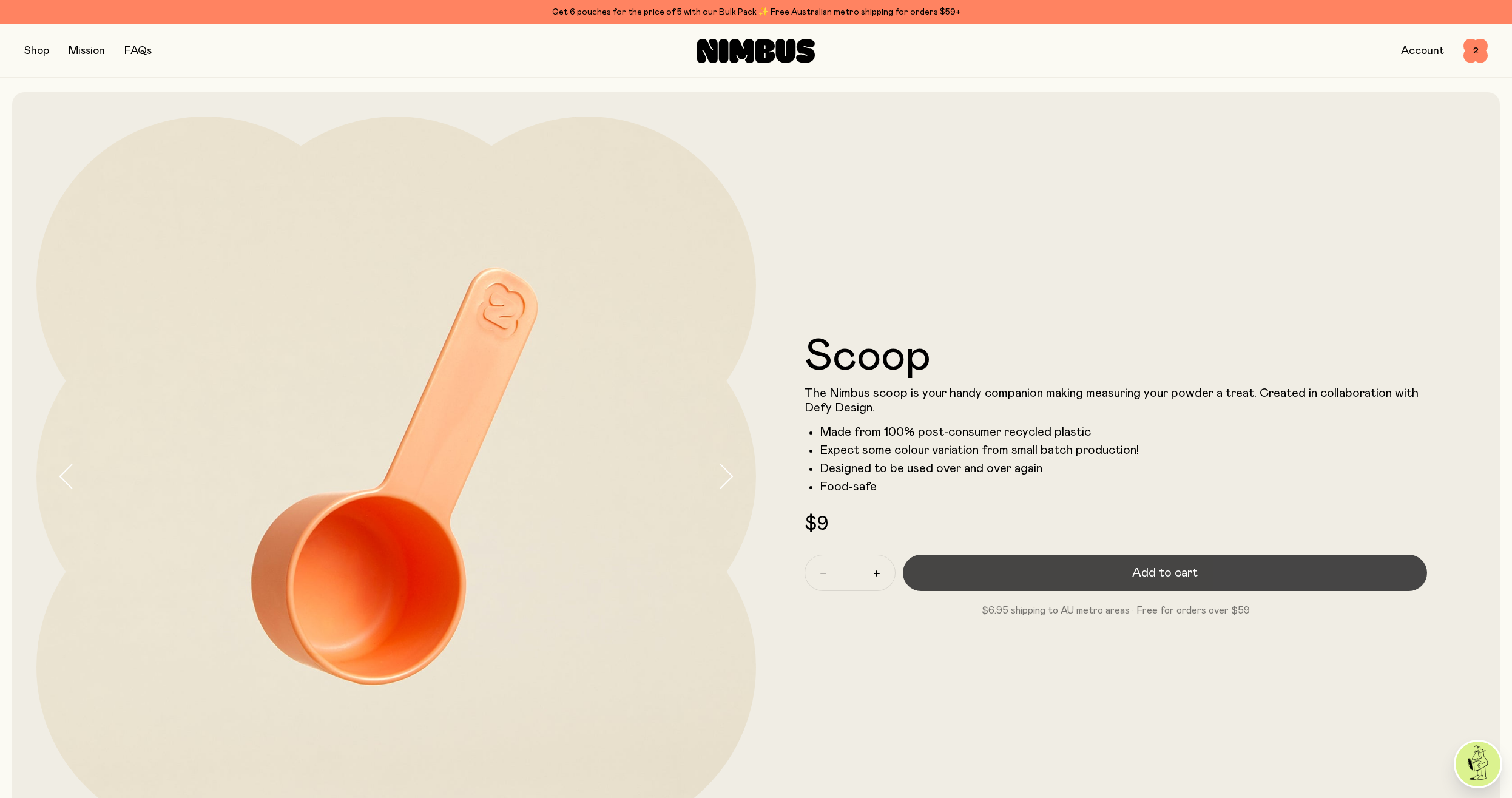
click at [1019, 578] on button "Add to cart" at bounding box center [1165, 573] width 524 height 36
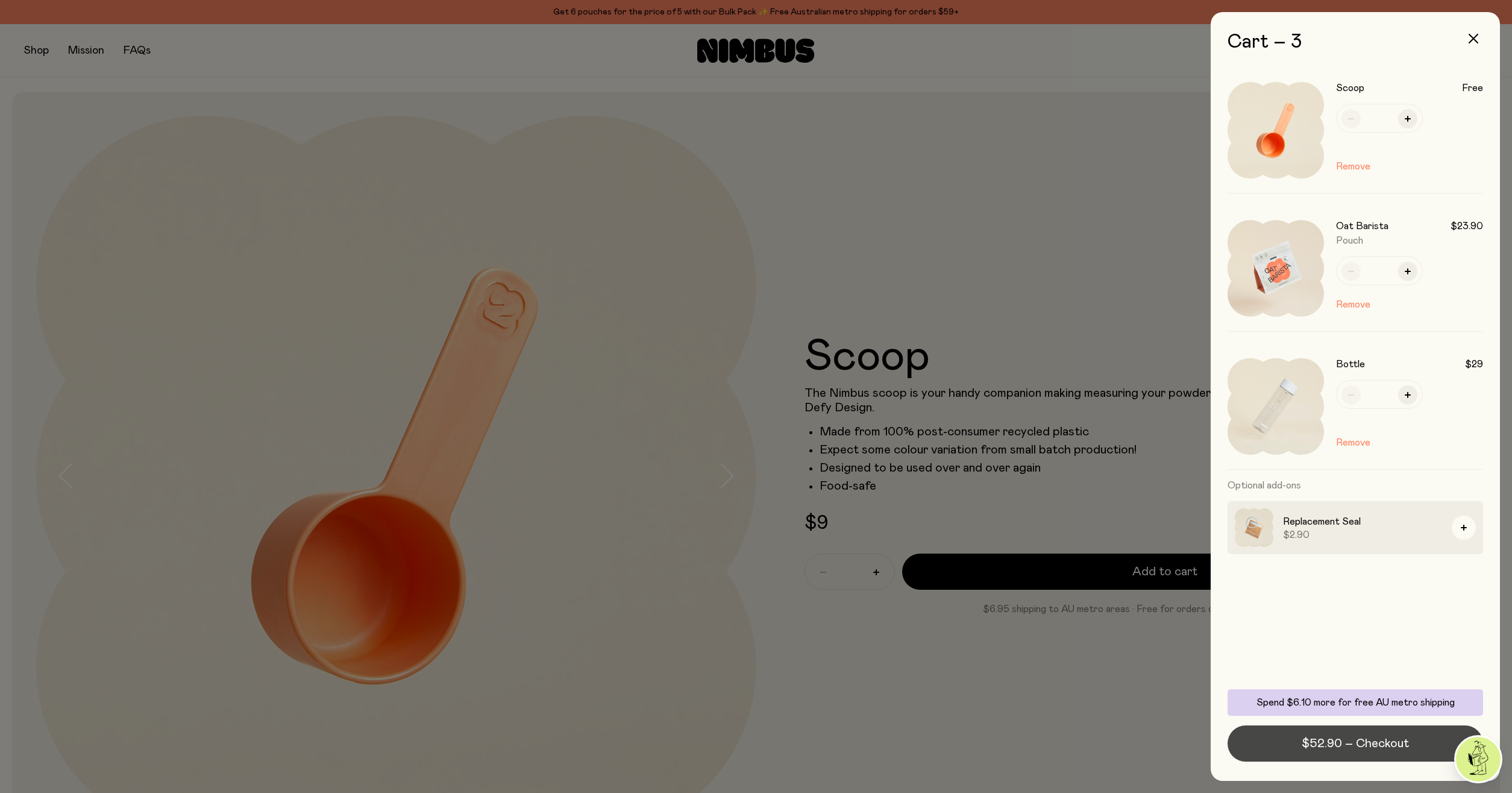
click at [1313, 741] on span "$52.90 – Checkout" at bounding box center [1355, 743] width 107 height 17
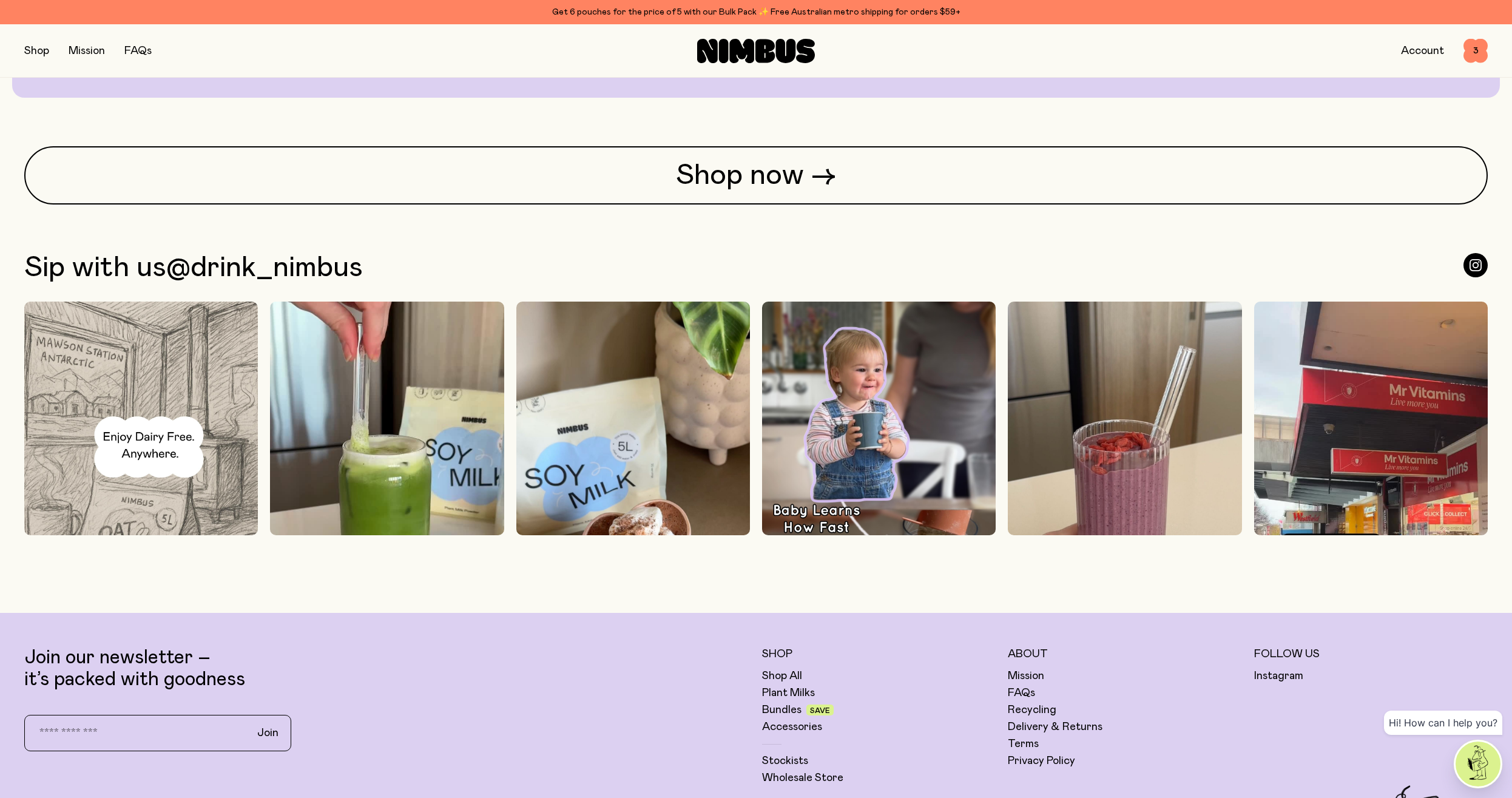
scroll to position [4765, 0]
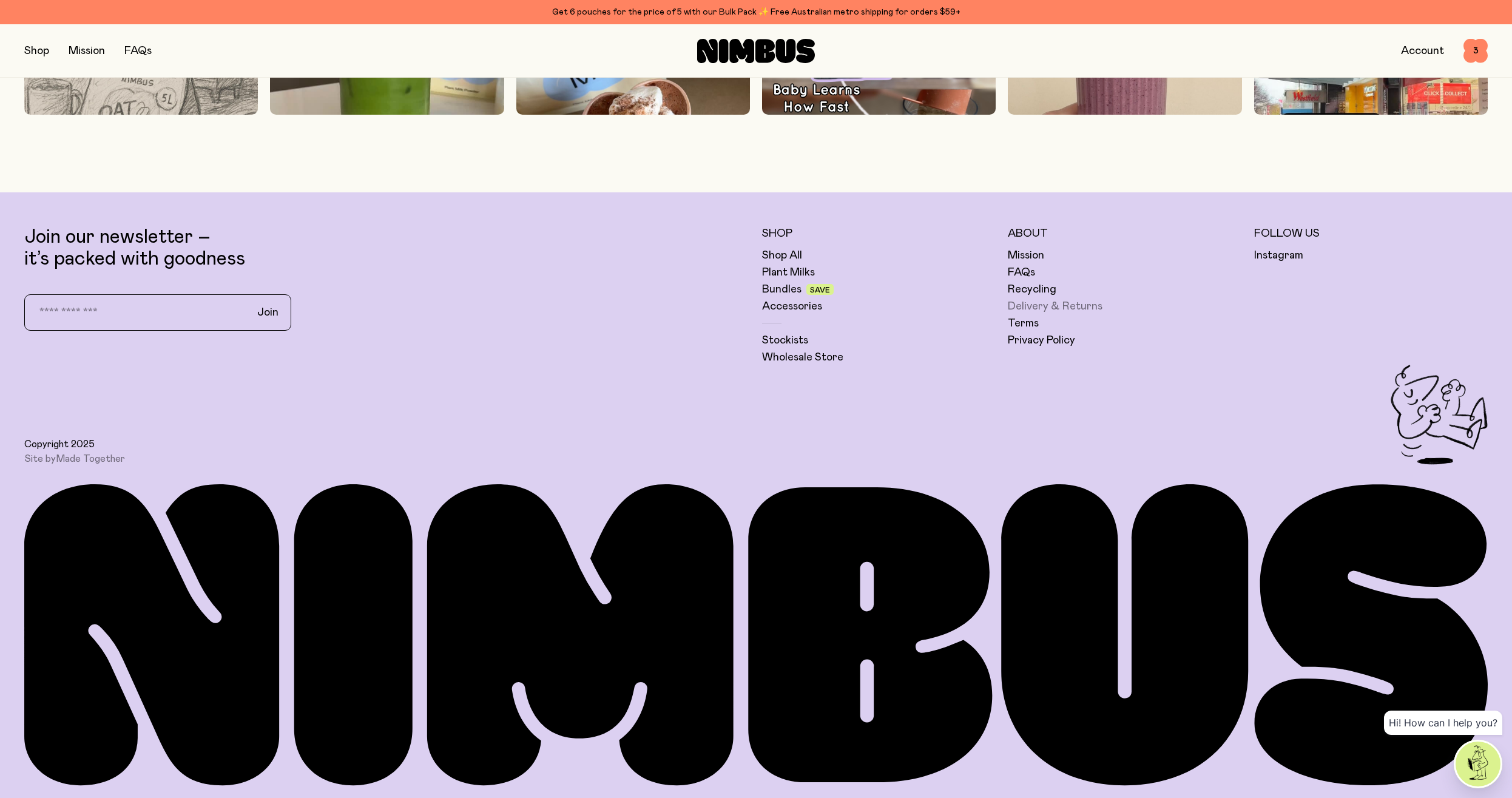
click at [1078, 304] on link "Delivery & Returns" at bounding box center [1055, 306] width 95 height 14
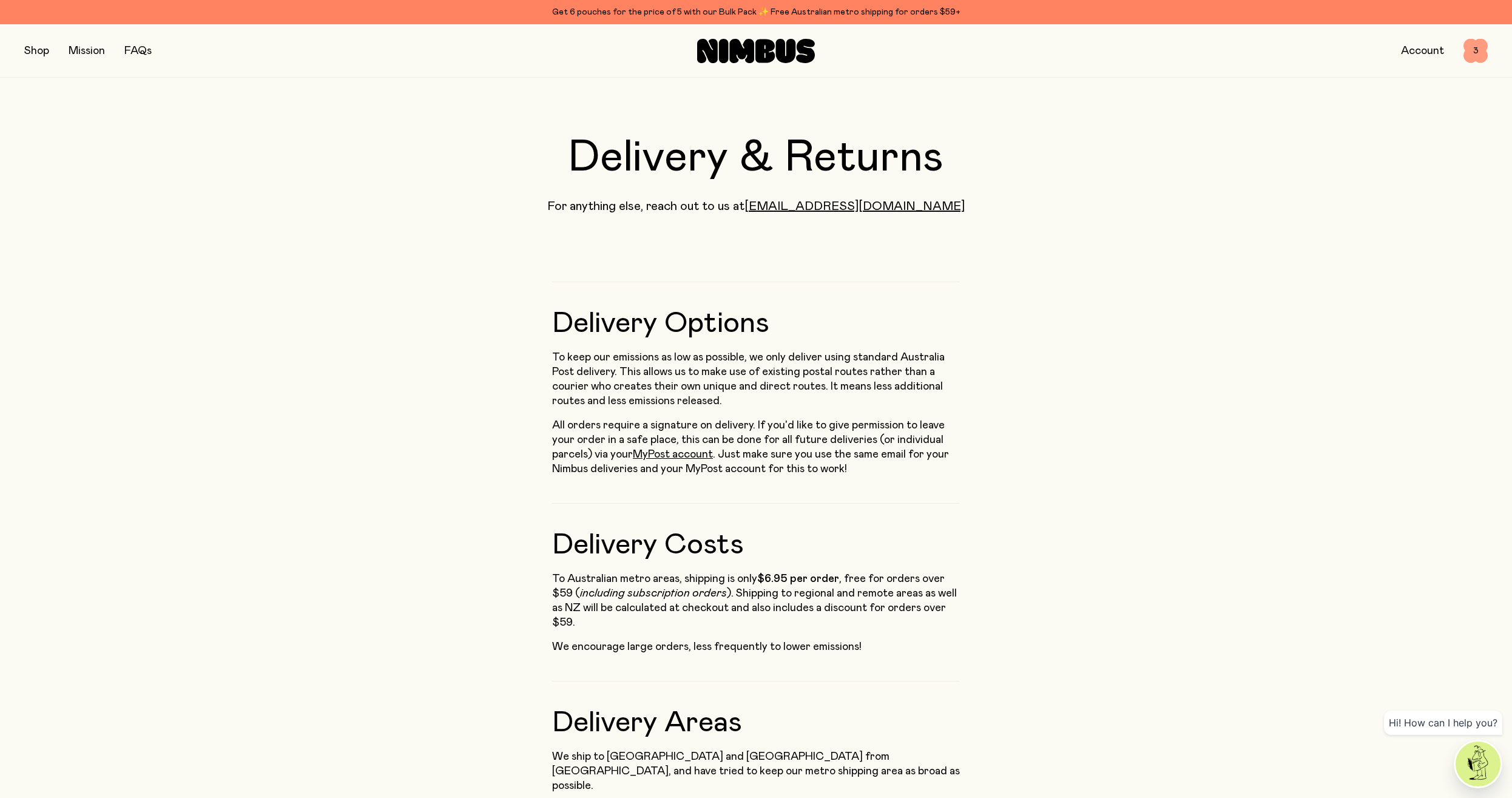
click at [1473, 43] on span "3" at bounding box center [1475, 51] width 24 height 24
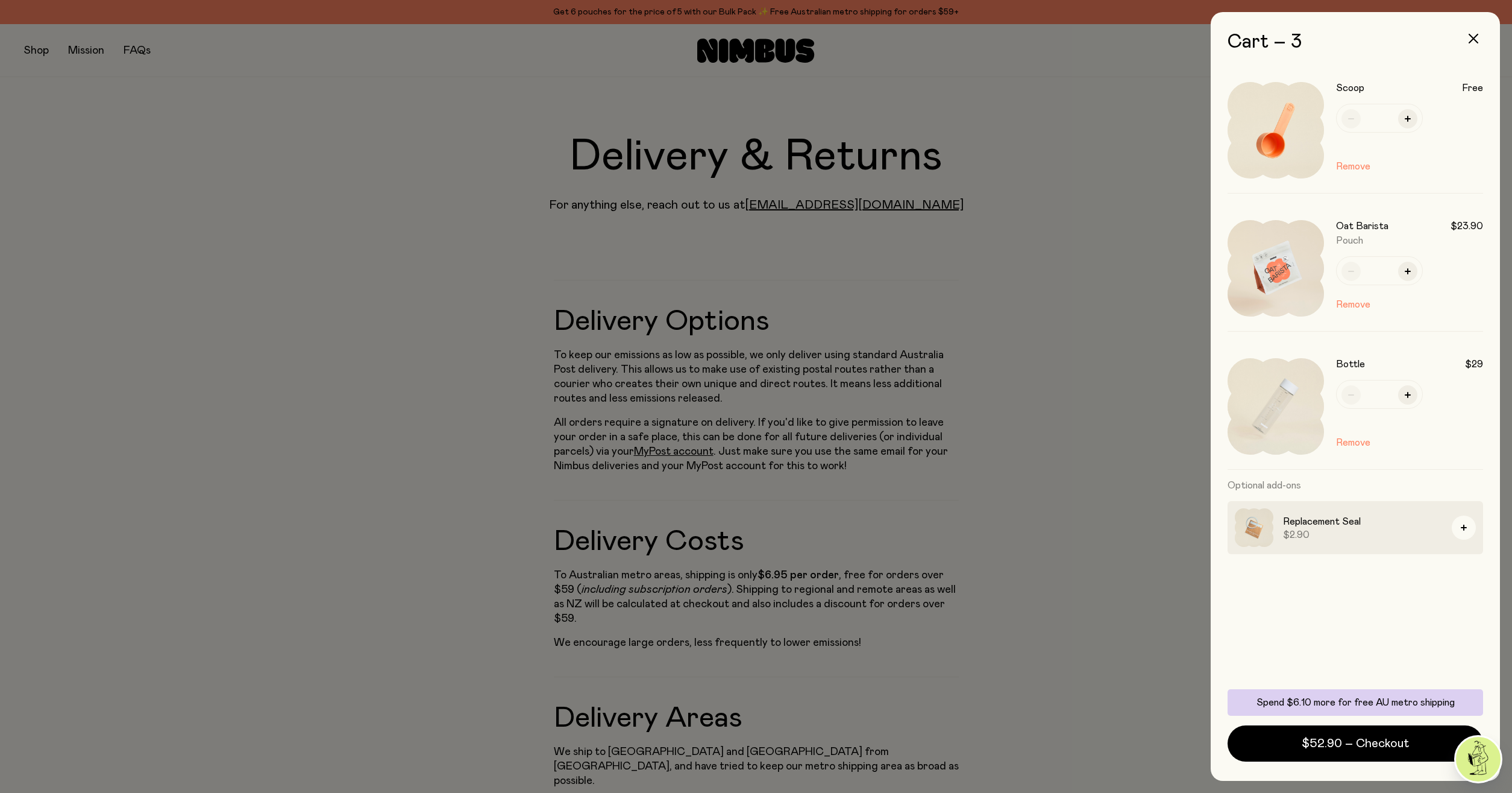
click at [1281, 414] on img at bounding box center [1276, 406] width 97 height 97
click at [1357, 365] on h3 "Bottle" at bounding box center [1351, 364] width 29 height 12
click at [1268, 408] on img at bounding box center [1276, 406] width 97 height 97
click at [1408, 395] on icon "button" at bounding box center [1408, 395] width 6 height 6
type input "*"
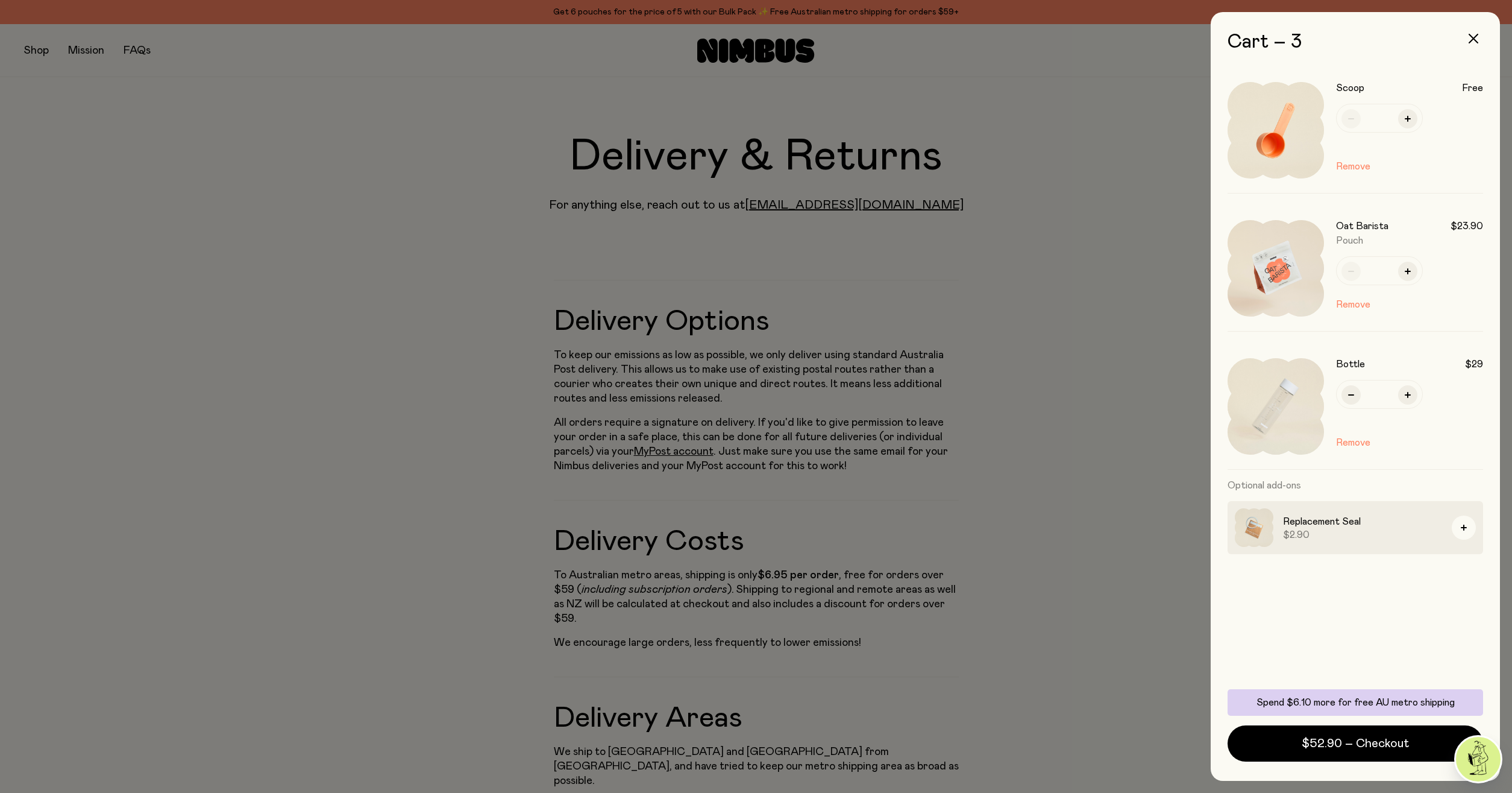
click at [1066, 436] on div at bounding box center [756, 396] width 1512 height 793
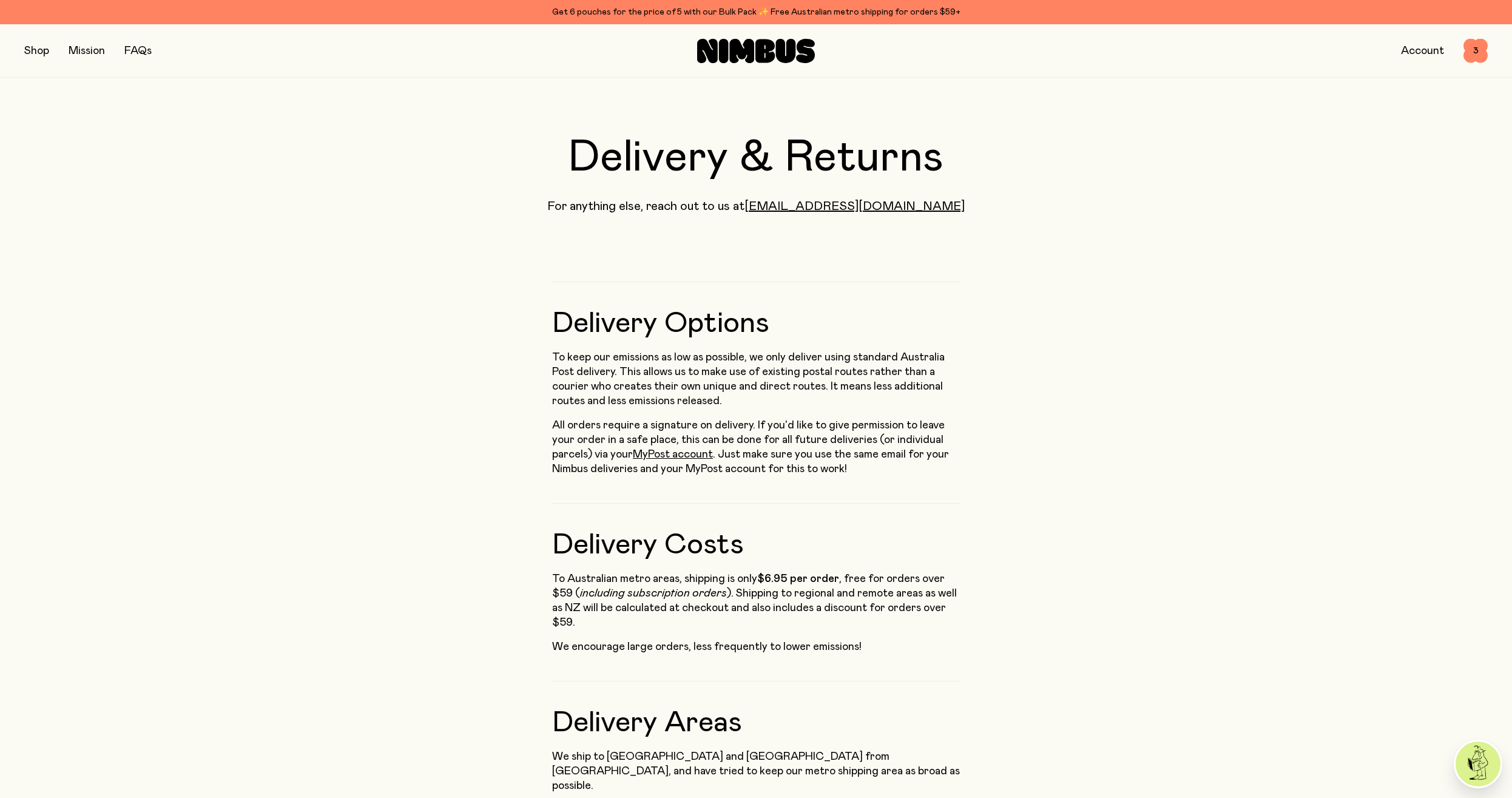
click at [23, 52] on div "Shop Mission FAQs Account 3 3" at bounding box center [756, 51] width 1512 height 53
click at [35, 54] on button "button" at bounding box center [37, 51] width 25 height 17
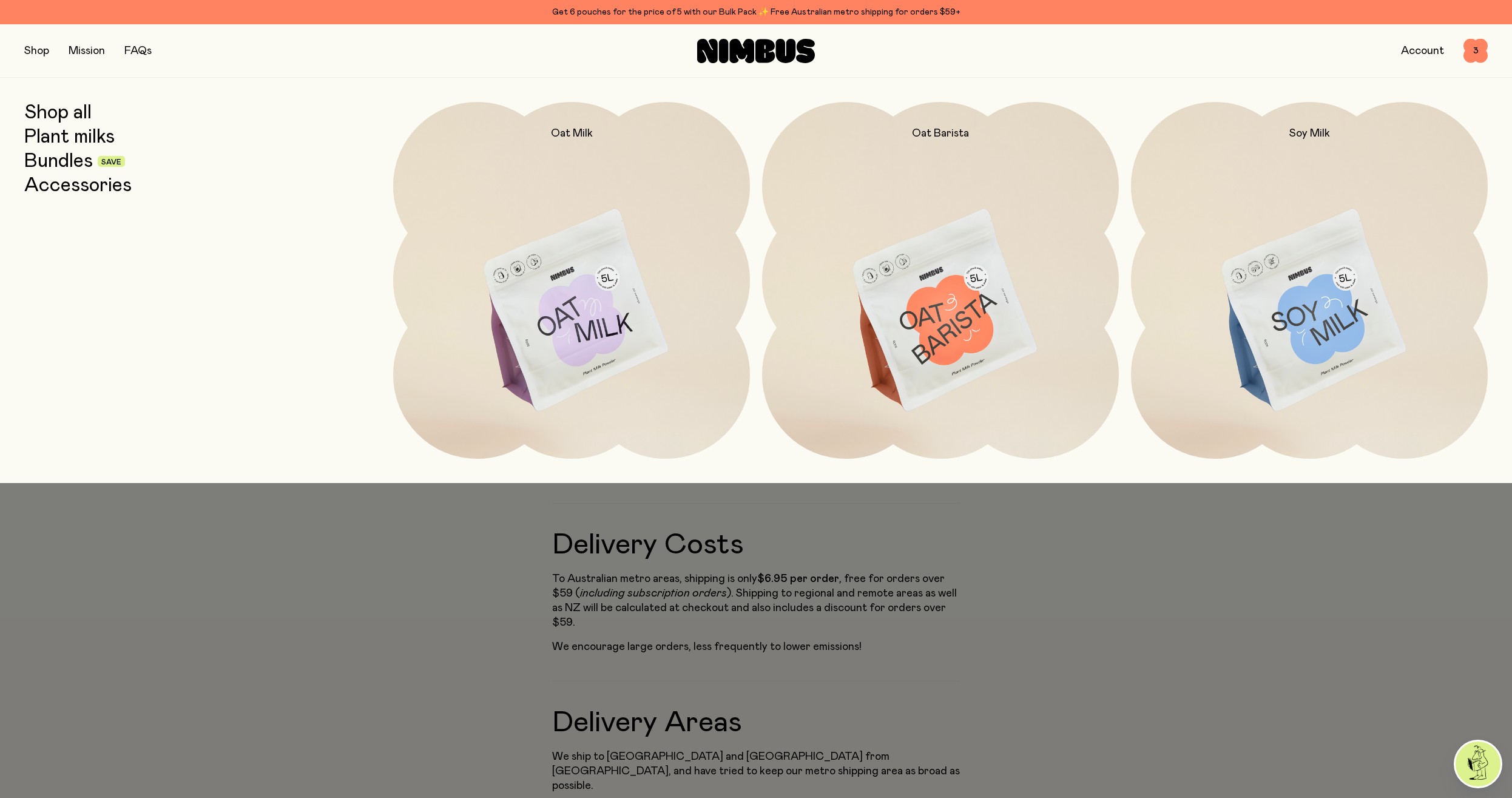
click at [99, 183] on link "Accessories" at bounding box center [78, 185] width 107 height 22
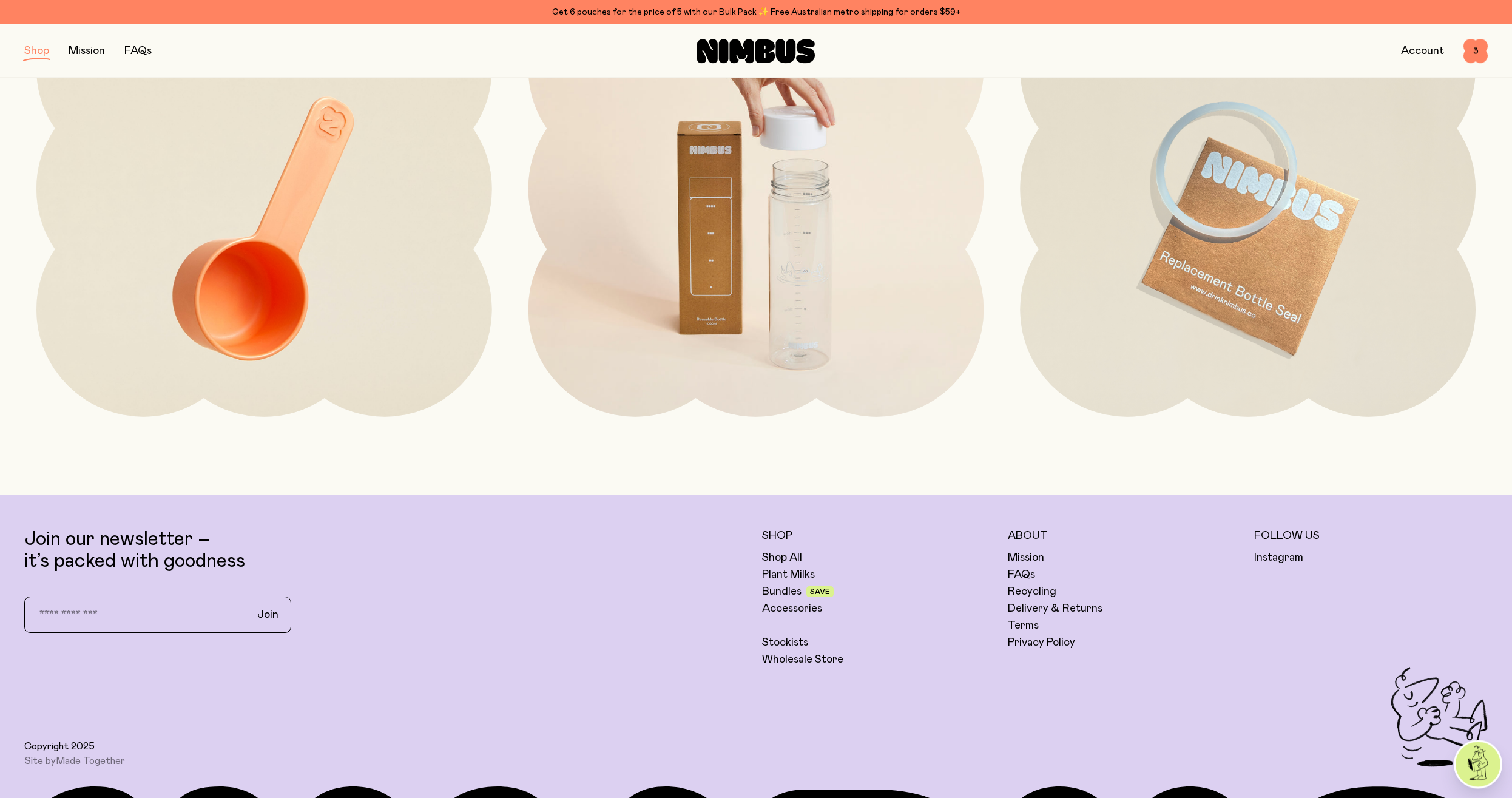
scroll to position [310, 0]
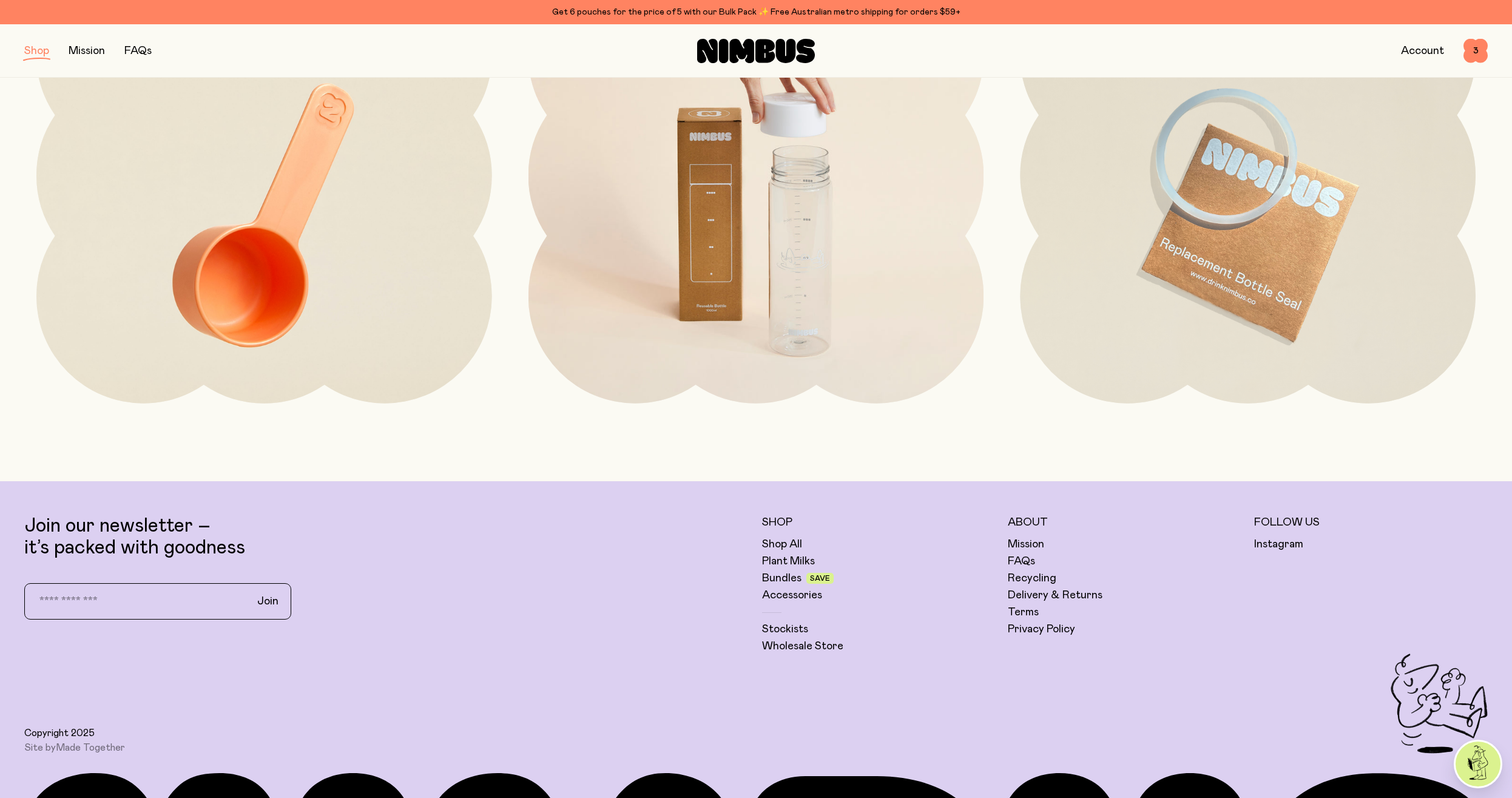
click at [795, 217] on img at bounding box center [756, 216] width 455 height 535
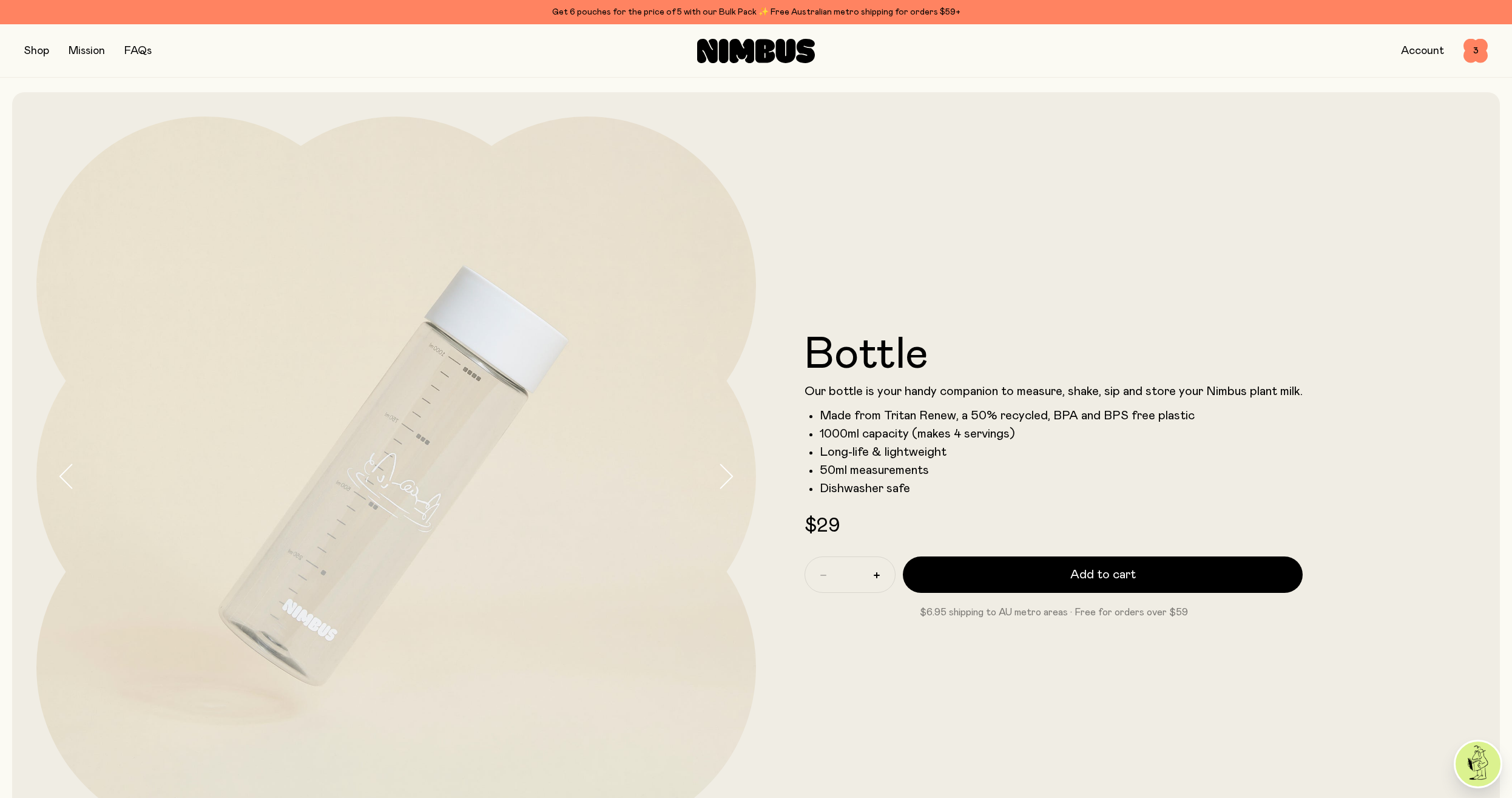
click at [33, 47] on button "button" at bounding box center [37, 51] width 25 height 17
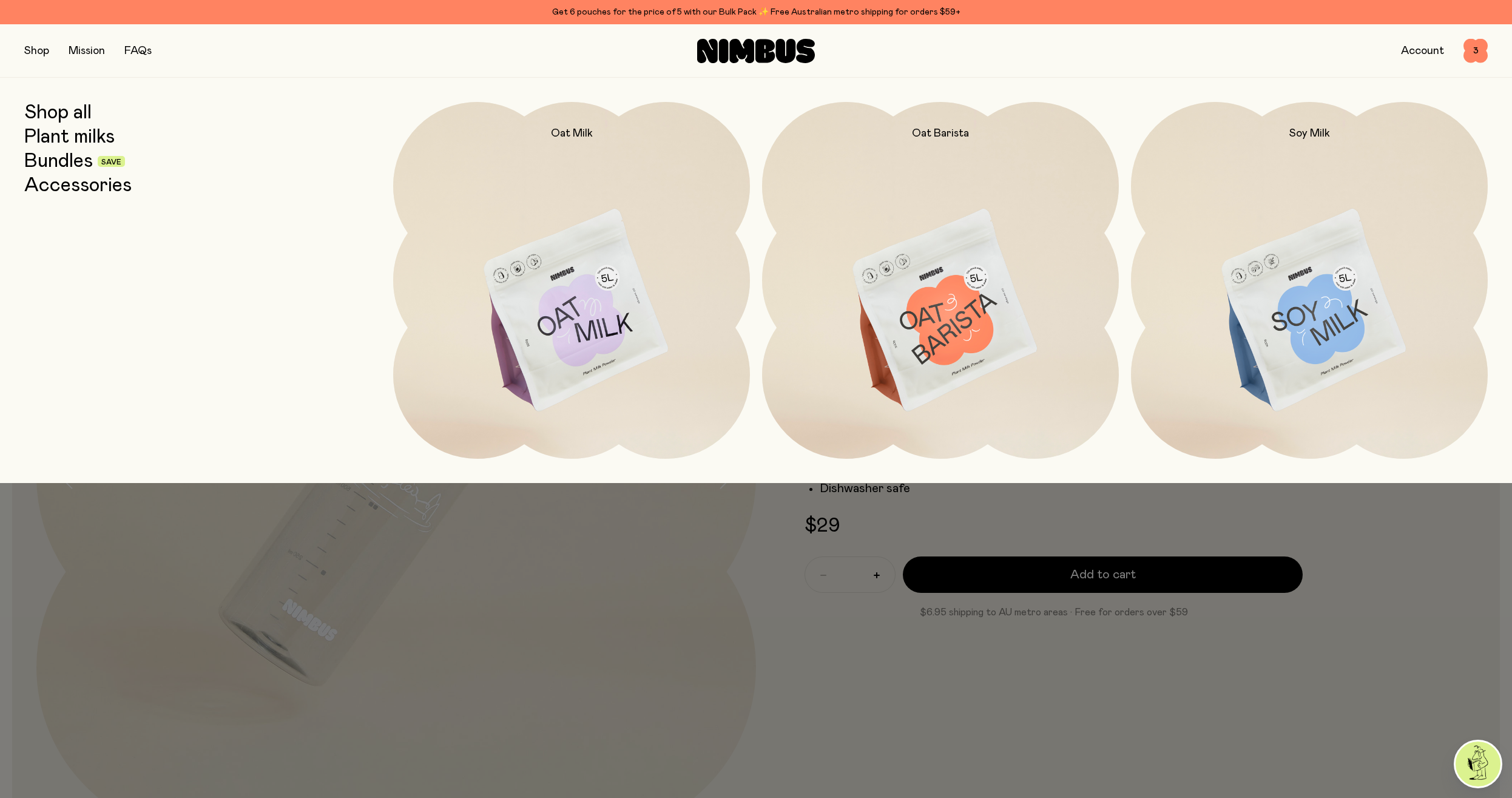
click at [78, 139] on link "Plant milks" at bounding box center [70, 137] width 91 height 22
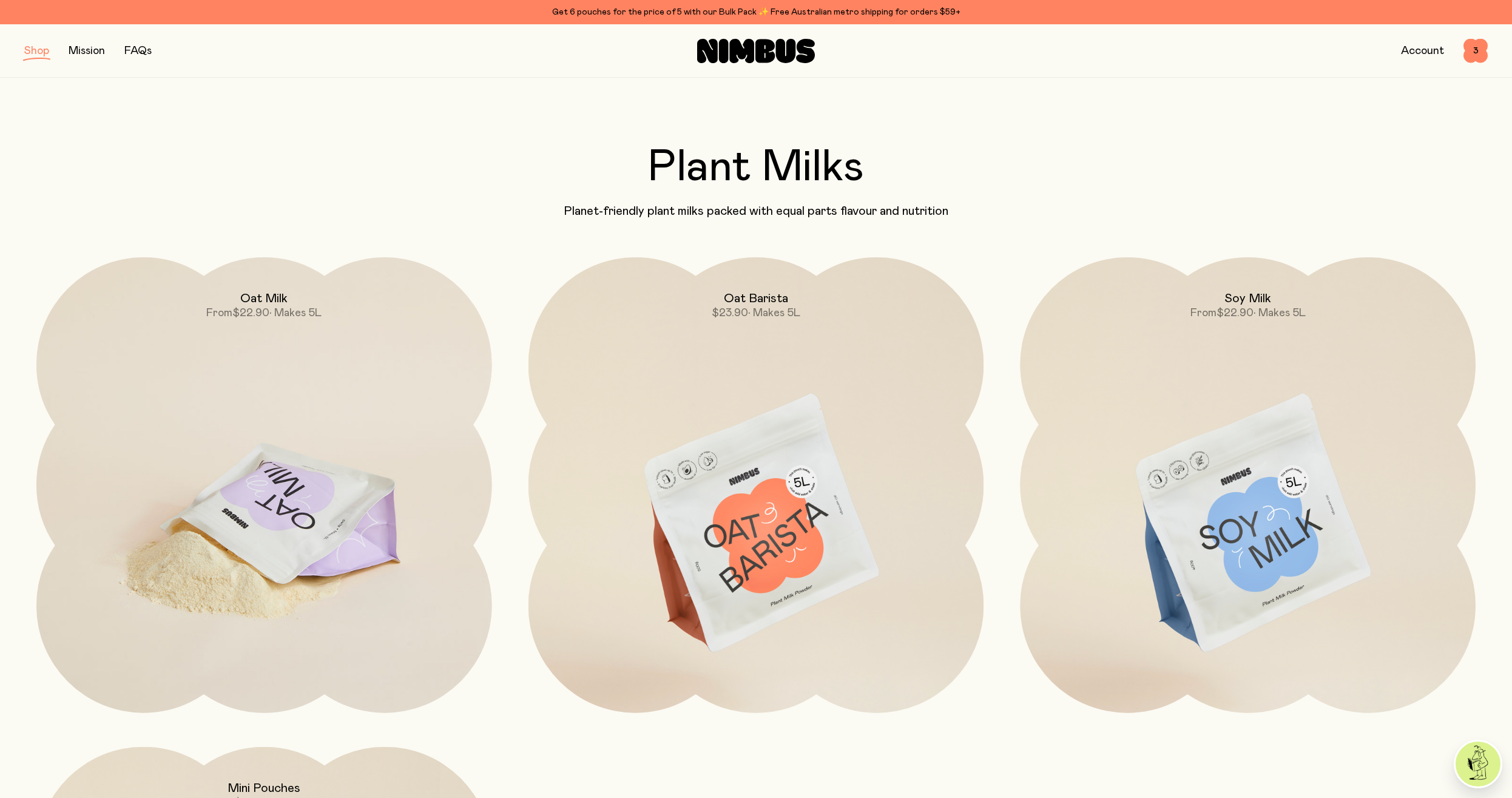
click at [191, 454] on img at bounding box center [263, 525] width 455 height 535
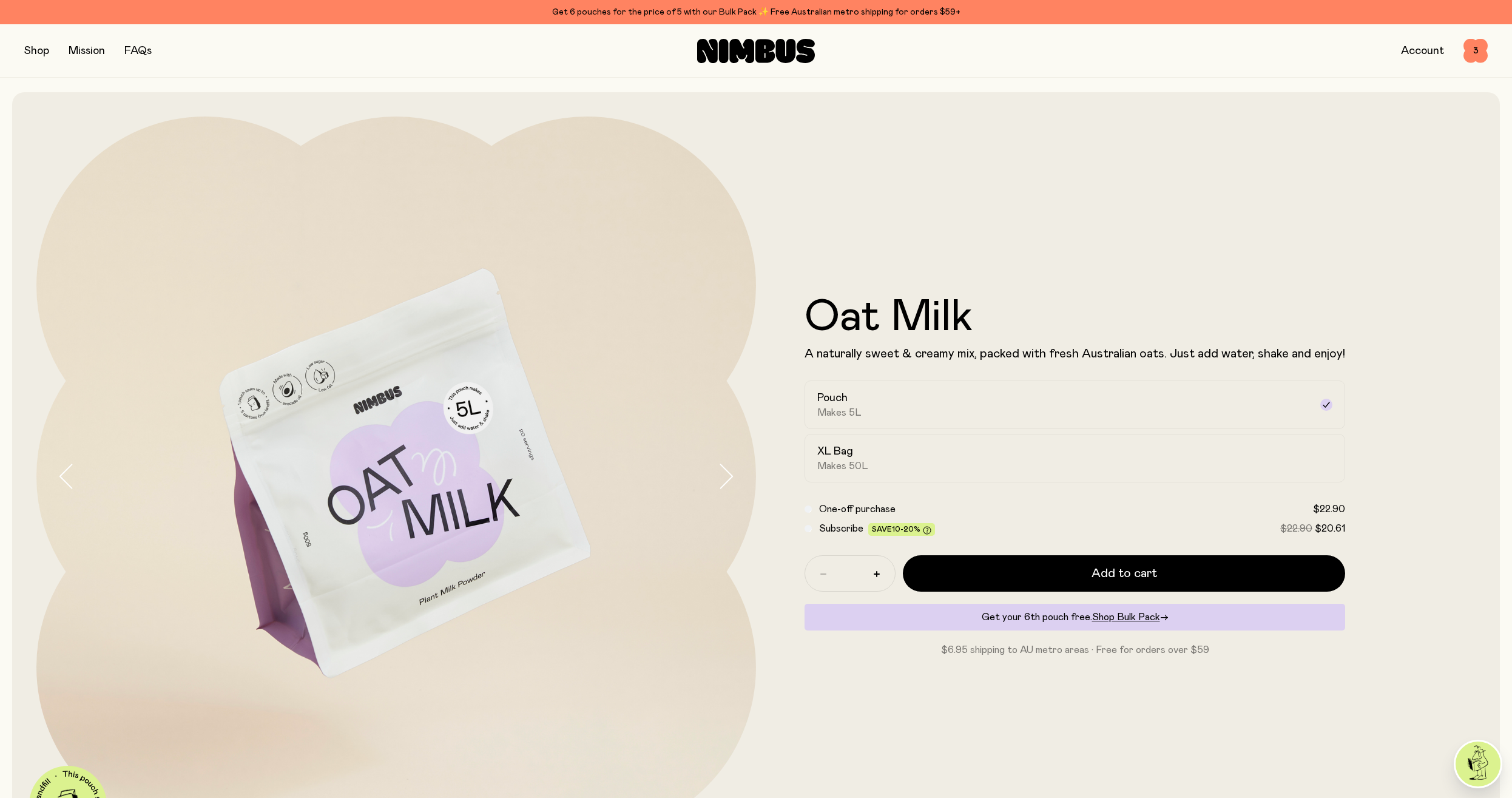
click at [927, 225] on div "Oat Milk A naturally sweet & creamy mix, packed with fresh Australian oats. Jus…" at bounding box center [1115, 476] width 720 height 720
click at [754, 57] on icon at bounding box center [756, 51] width 118 height 24
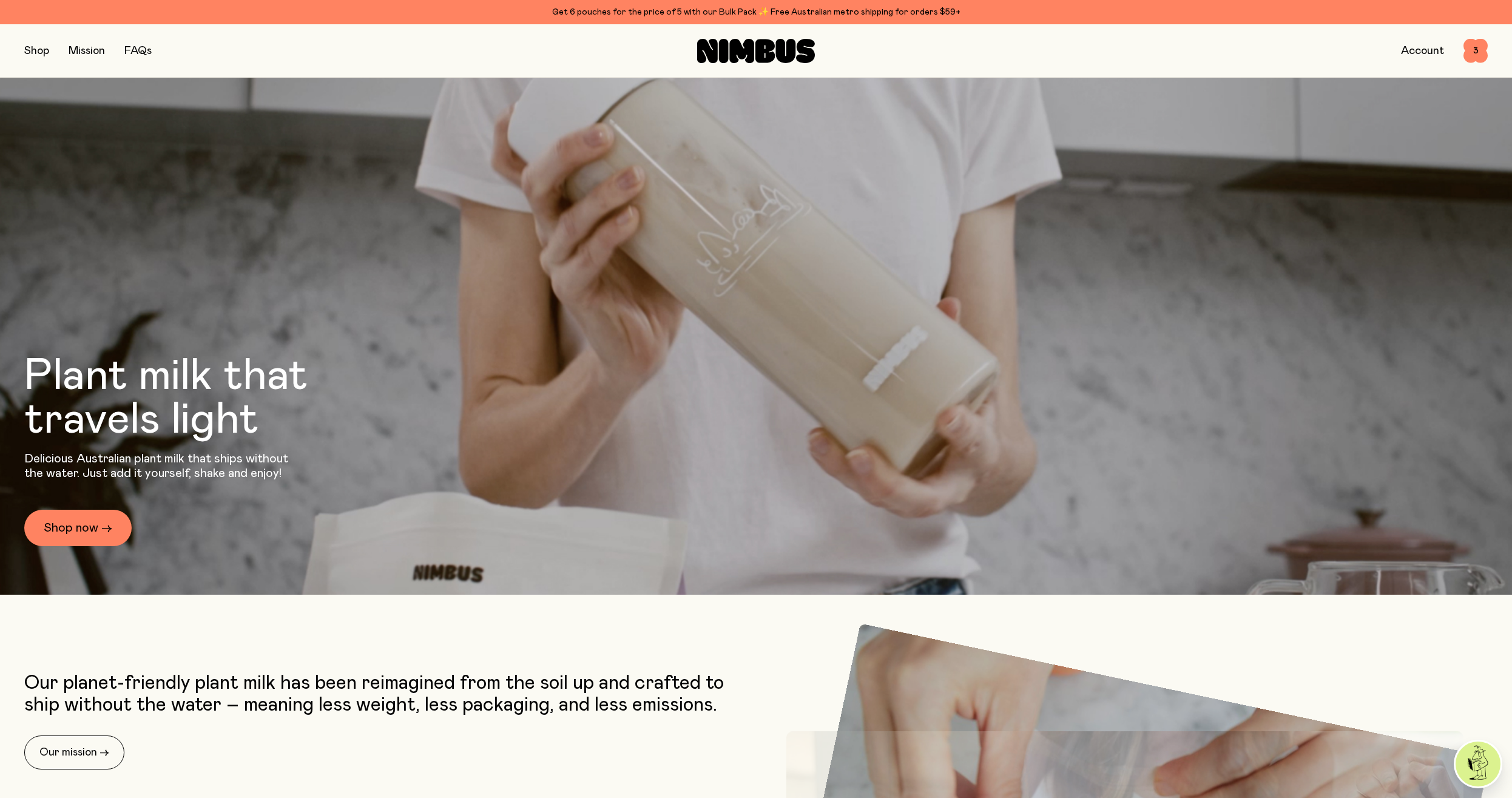
click at [32, 53] on button "button" at bounding box center [37, 51] width 25 height 17
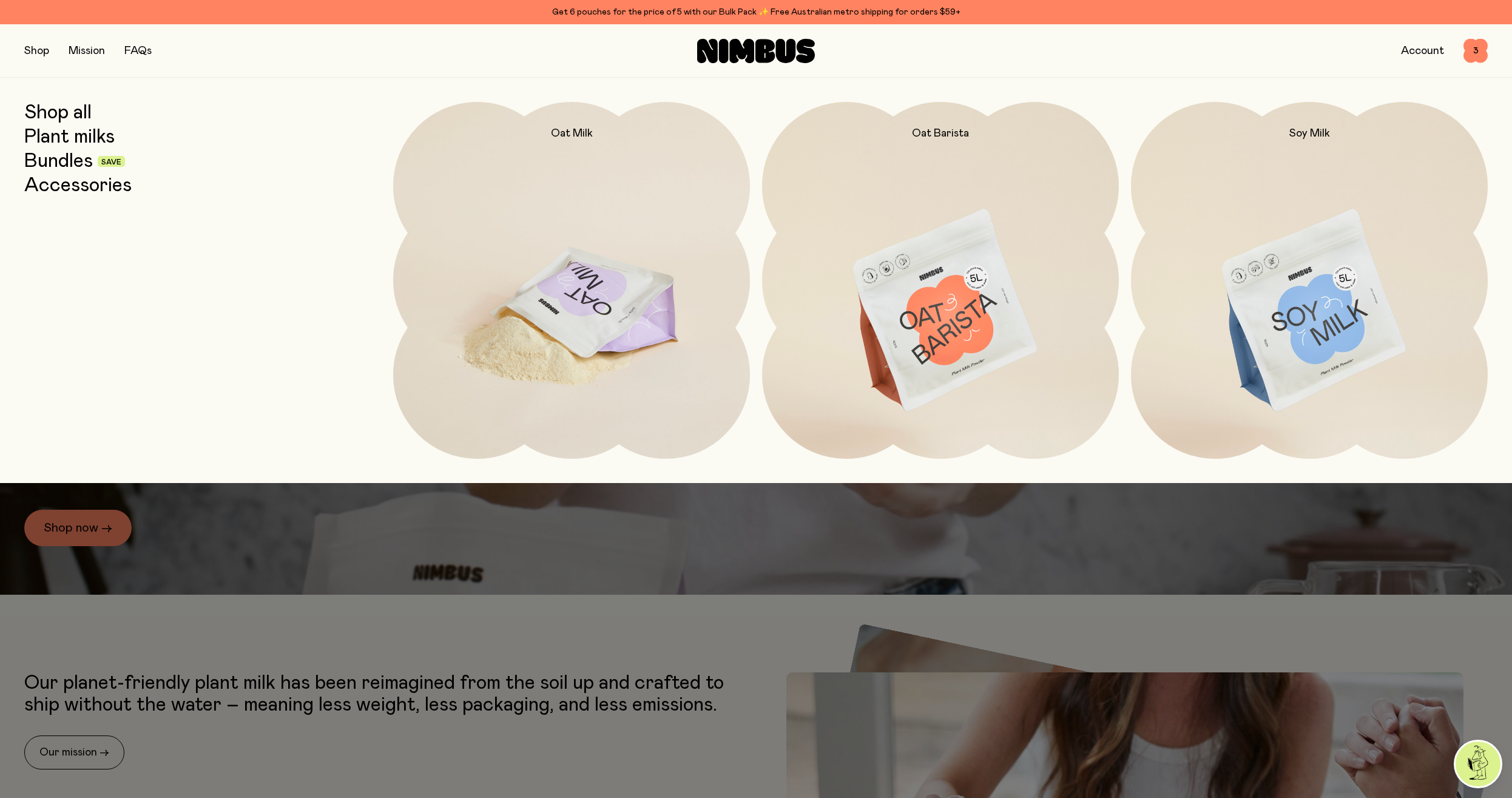
click at [574, 328] on img at bounding box center [571, 312] width 357 height 419
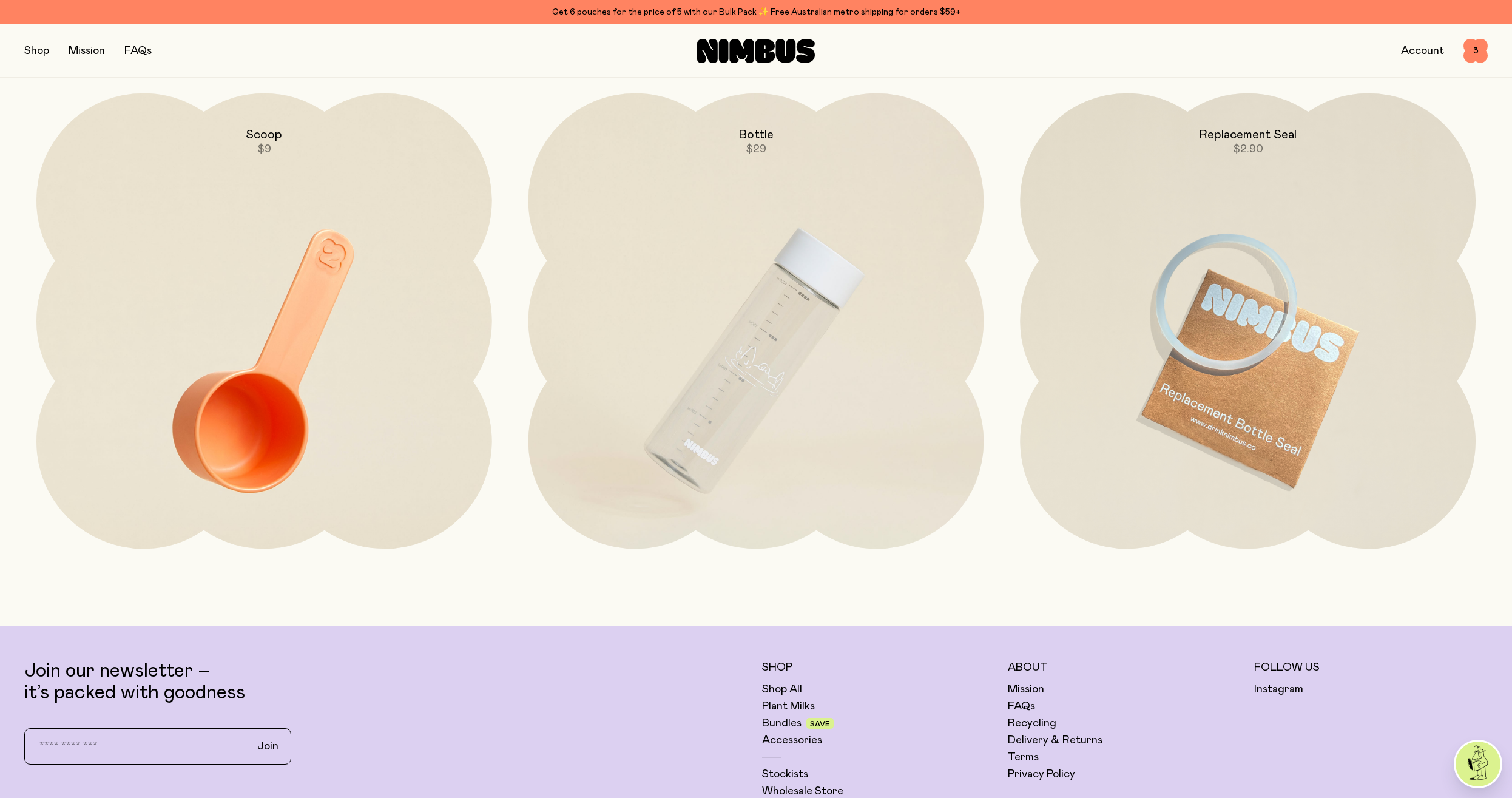
scroll to position [4148, 0]
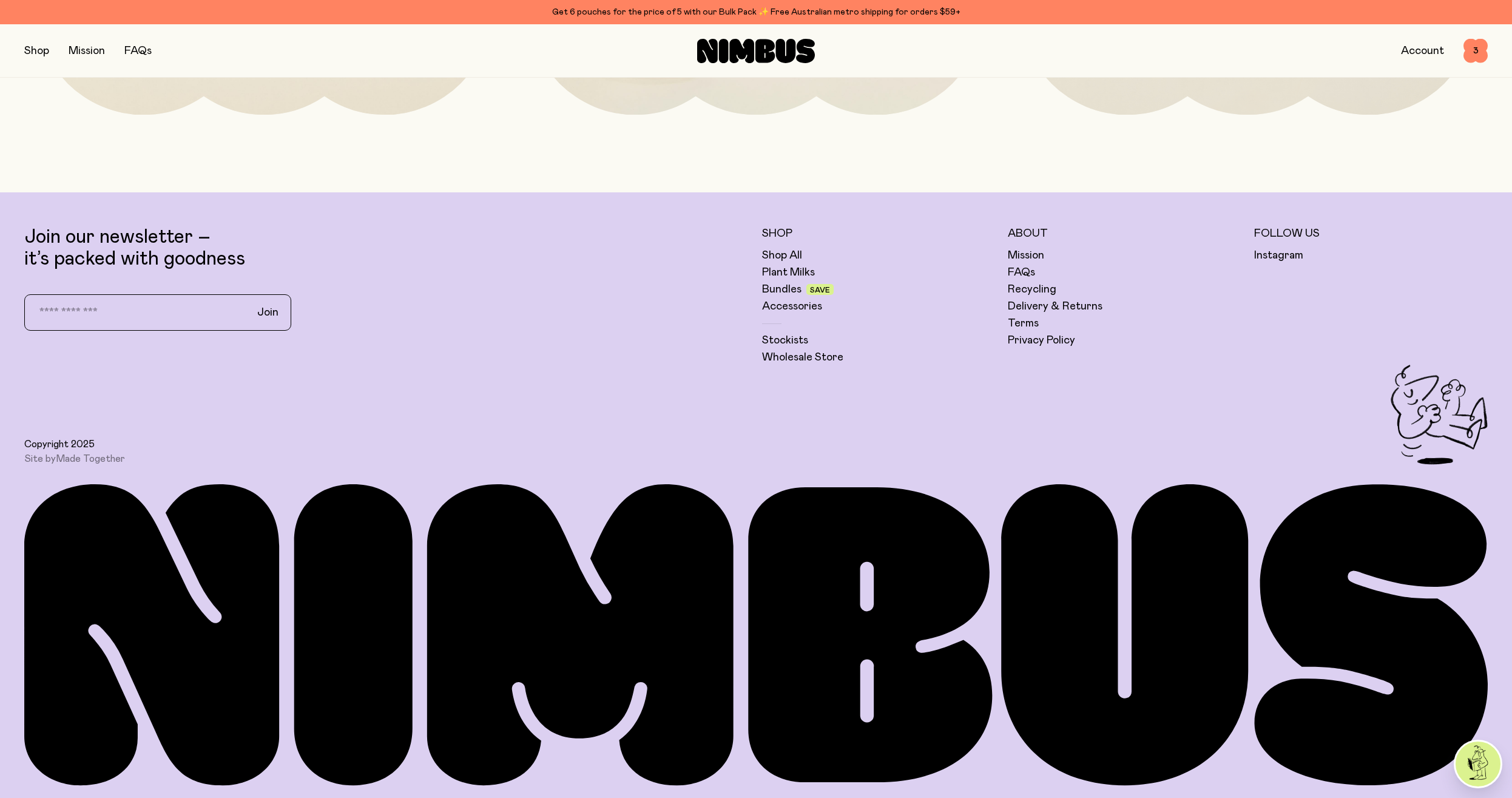
click at [28, 59] on button "button" at bounding box center [37, 51] width 25 height 17
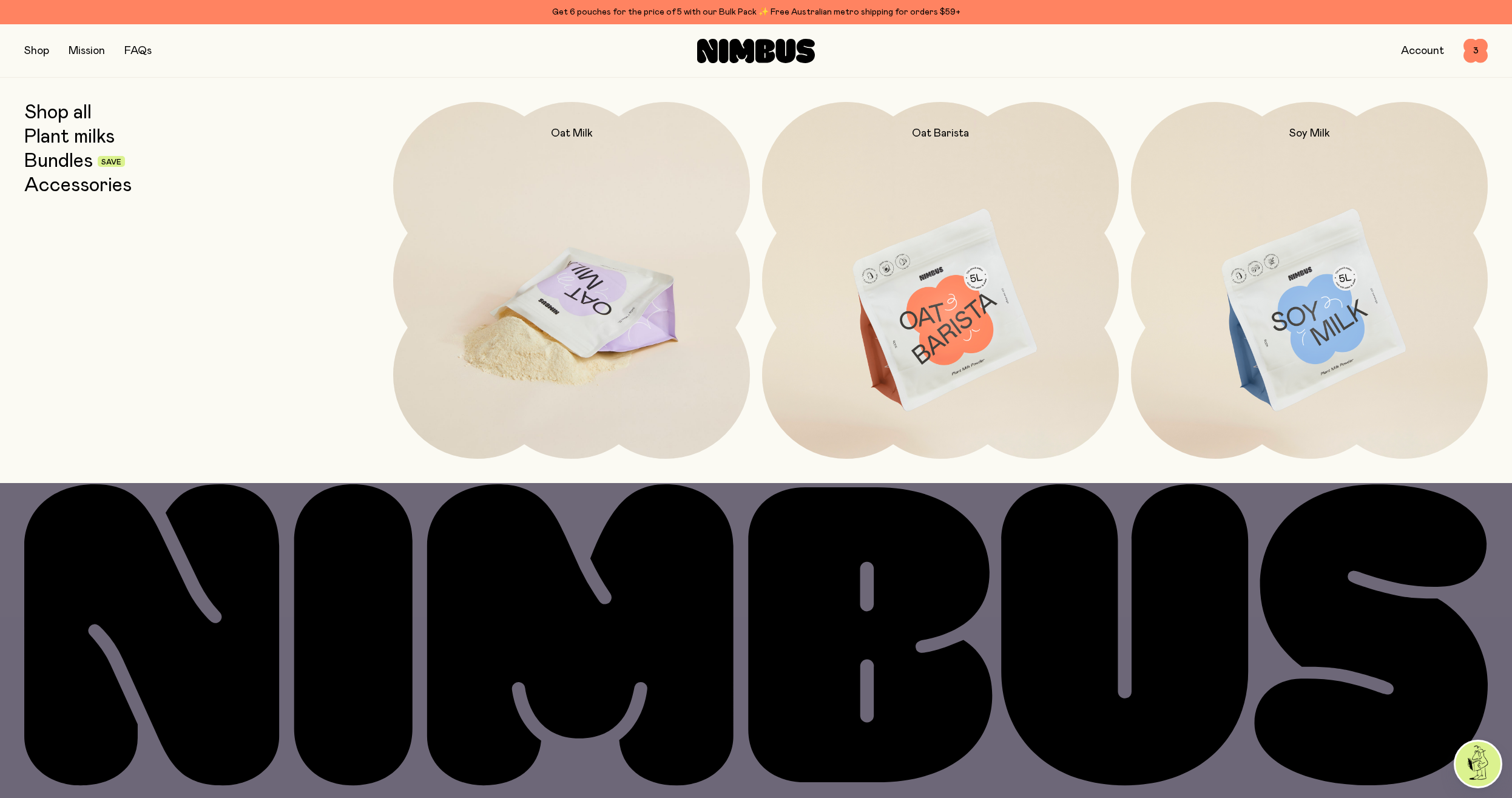
click at [539, 291] on img at bounding box center [571, 312] width 357 height 419
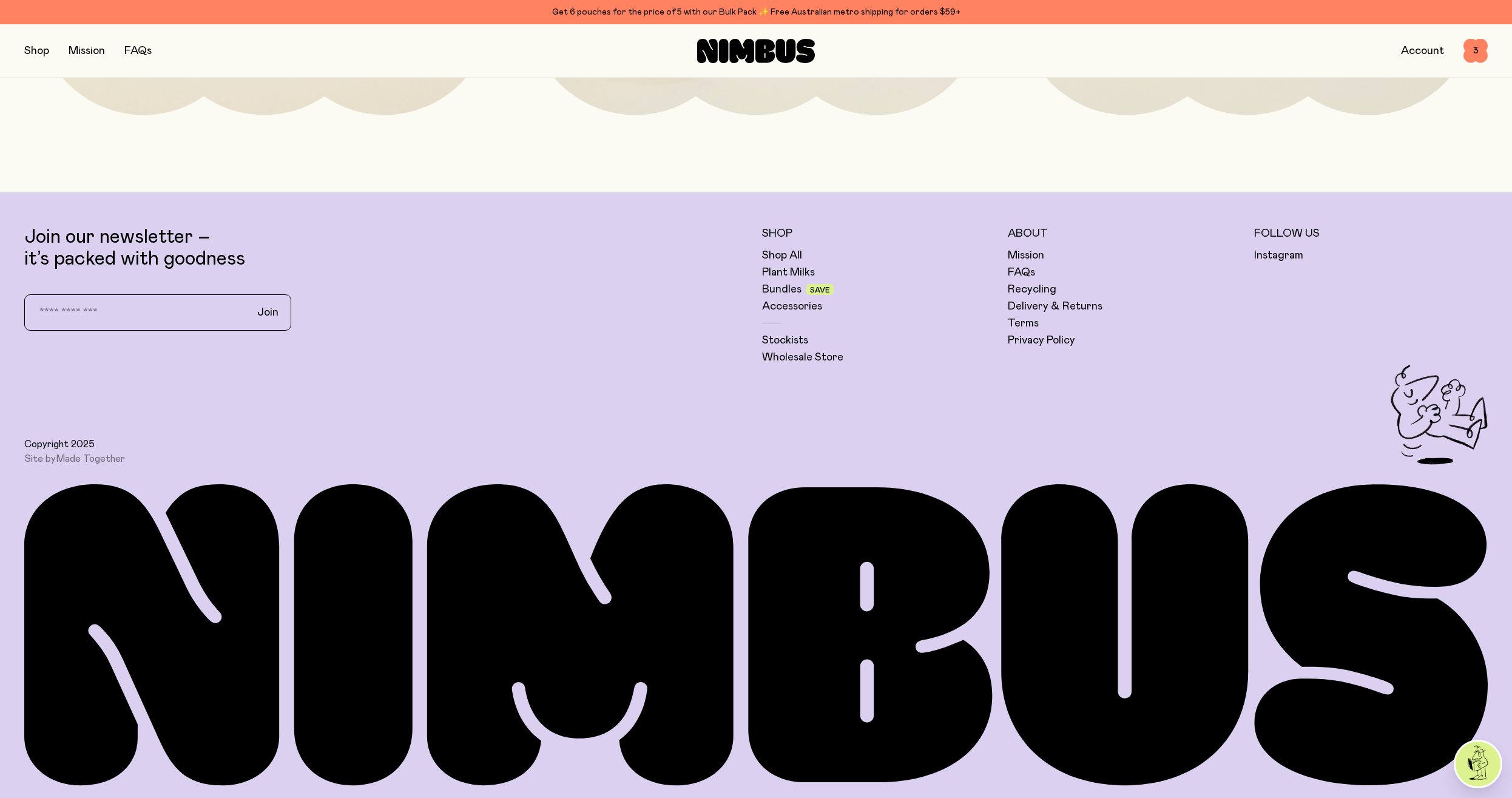
click at [42, 54] on button "button" at bounding box center [37, 51] width 25 height 17
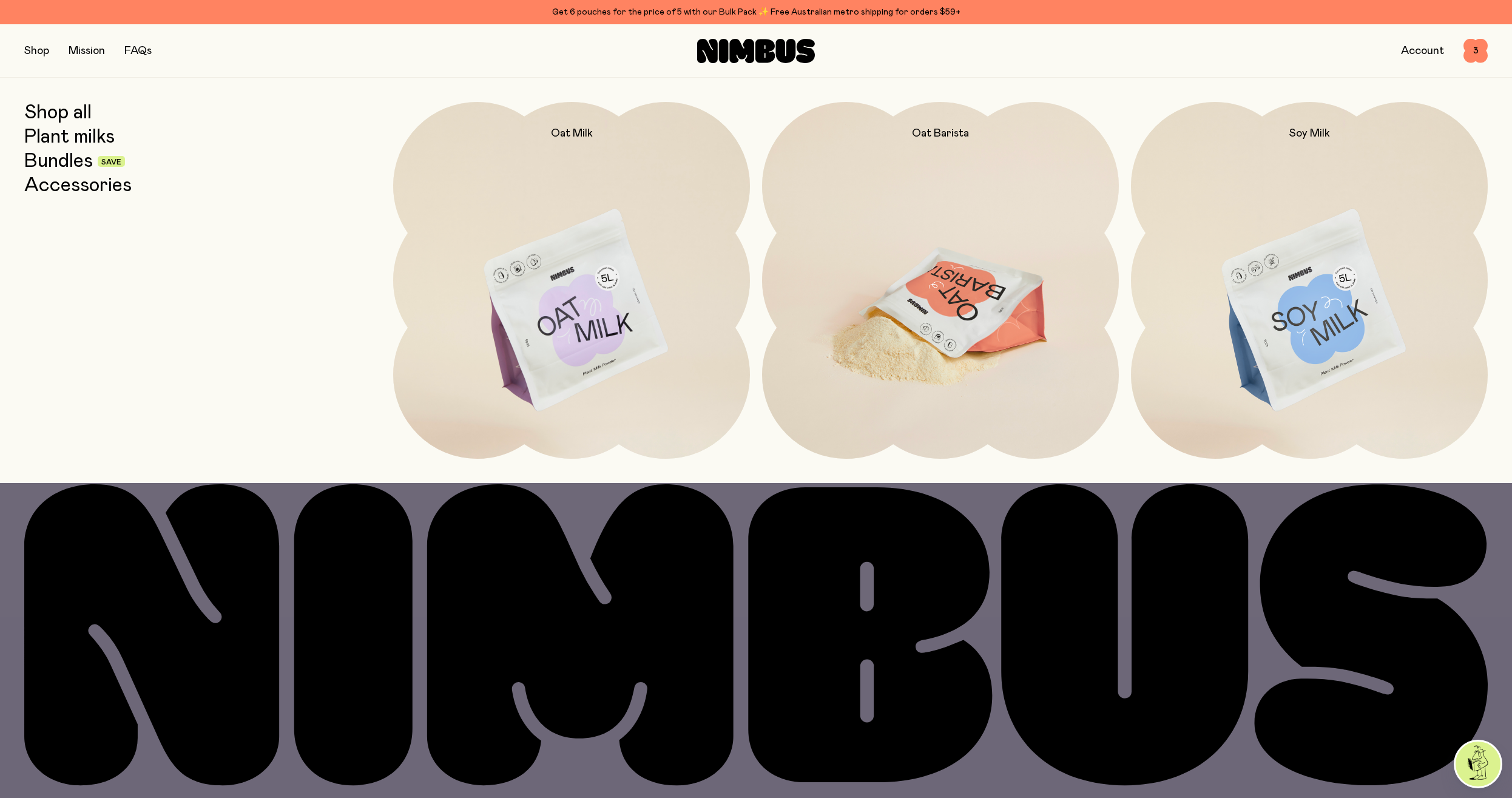
drag, startPoint x: 935, startPoint y: 318, endPoint x: 946, endPoint y: 323, distance: 12.1
click at [936, 318] on img at bounding box center [940, 312] width 357 height 419
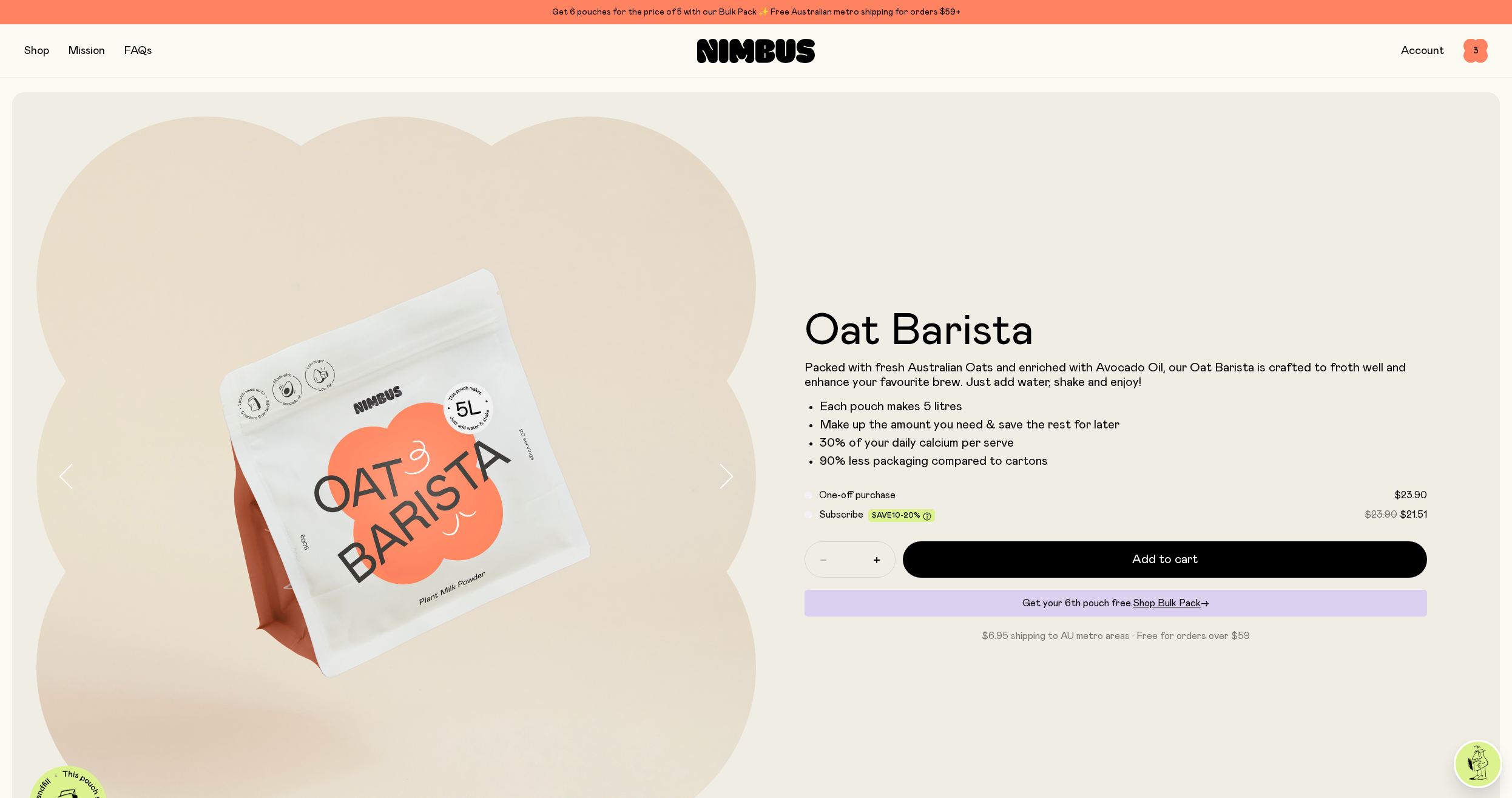
scroll to position [185, 0]
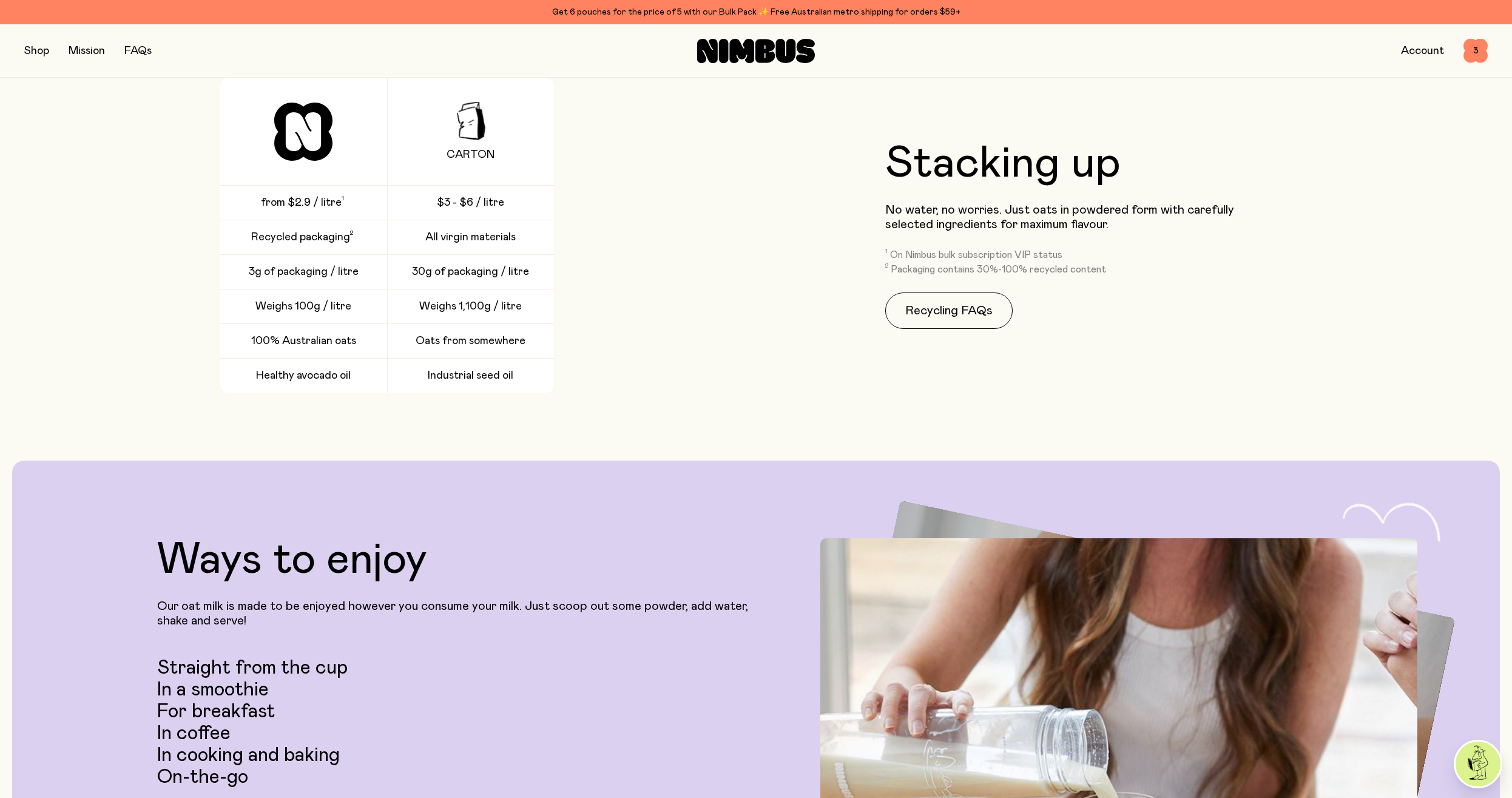
scroll to position [2043, 0]
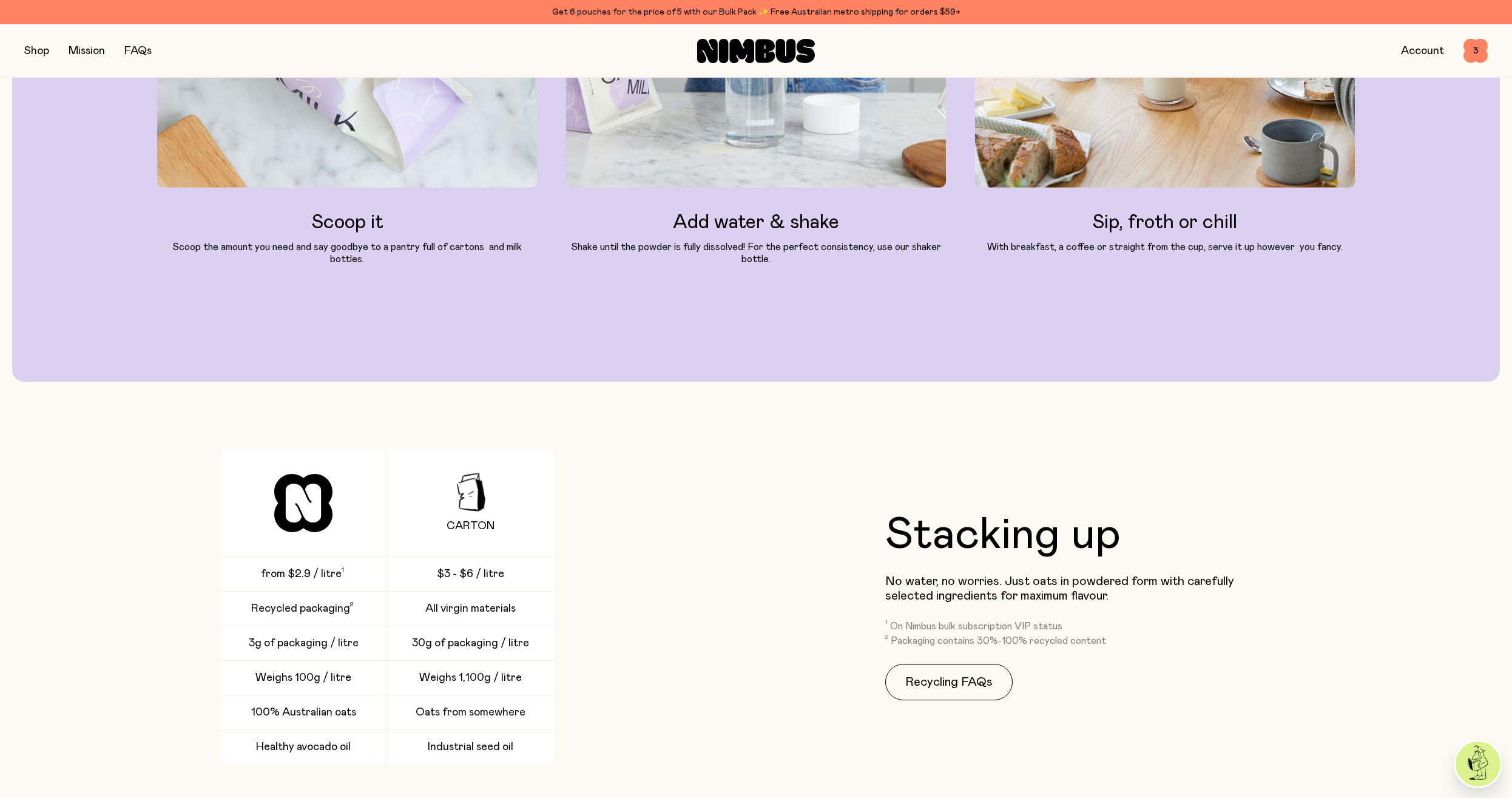
click at [38, 57] on button "button" at bounding box center [37, 51] width 25 height 17
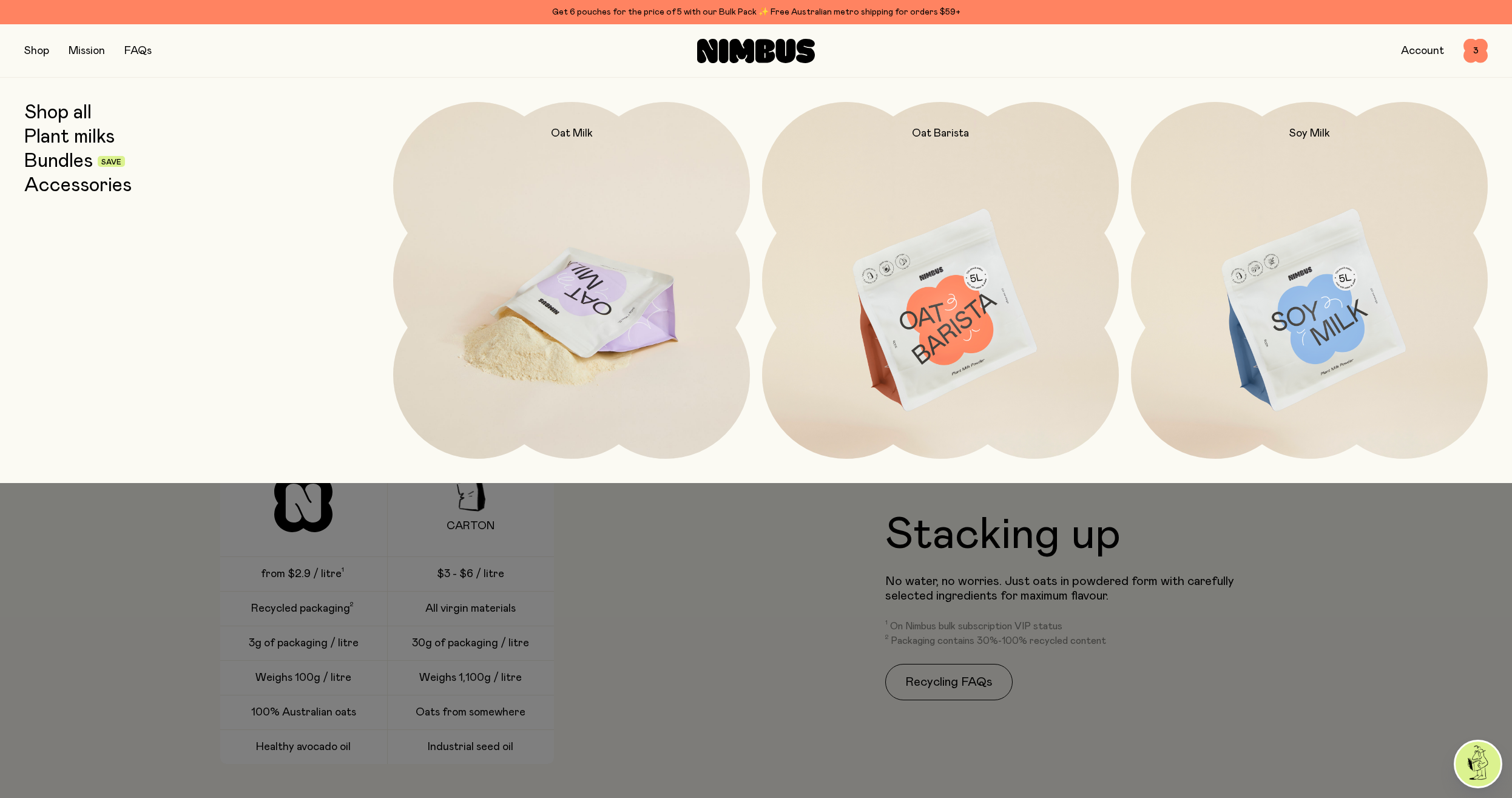
click at [568, 254] on img at bounding box center [571, 312] width 357 height 419
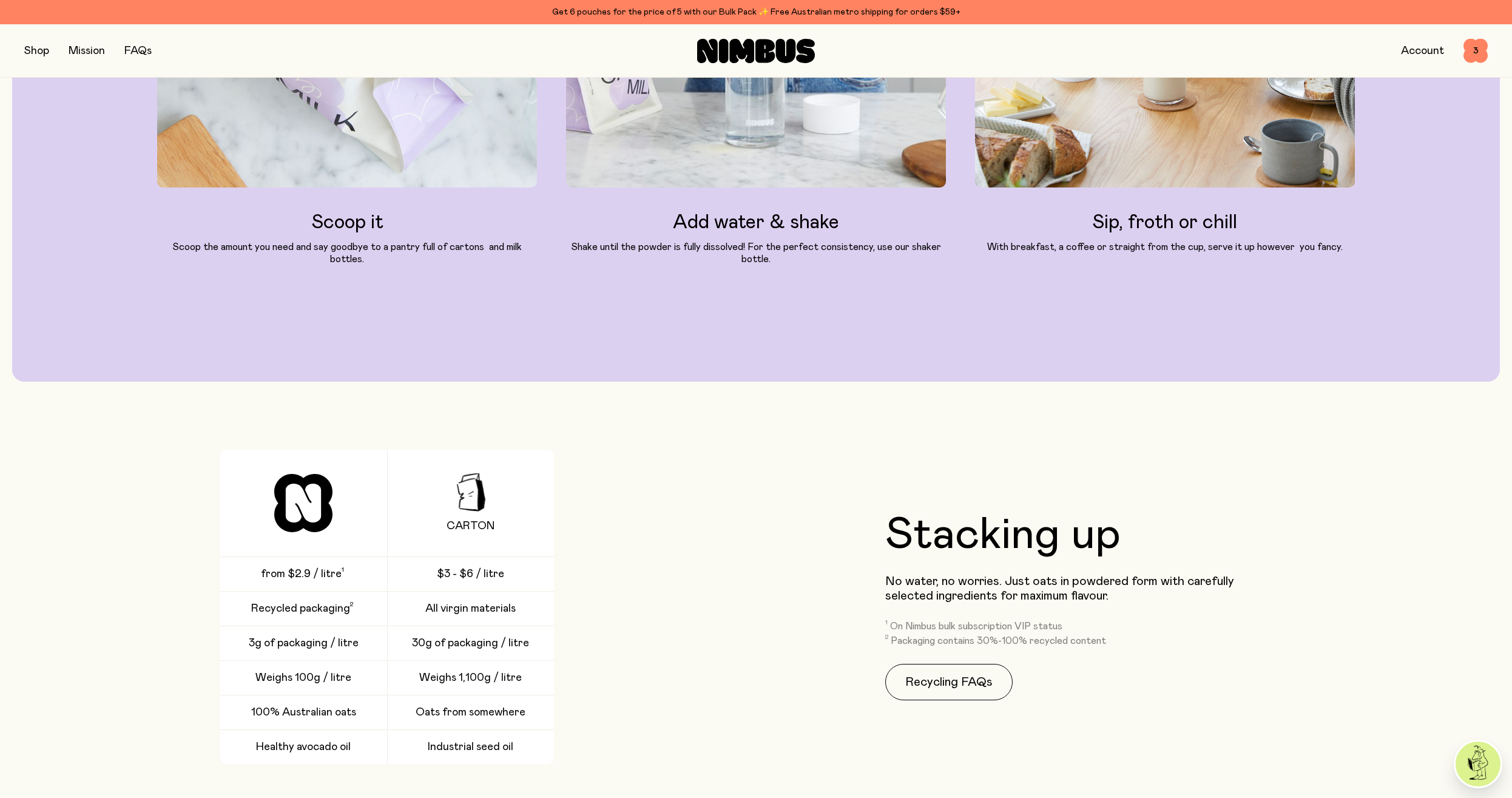
drag, startPoint x: 29, startPoint y: 47, endPoint x: 74, endPoint y: 97, distance: 67.3
click at [30, 47] on button "button" at bounding box center [37, 51] width 25 height 17
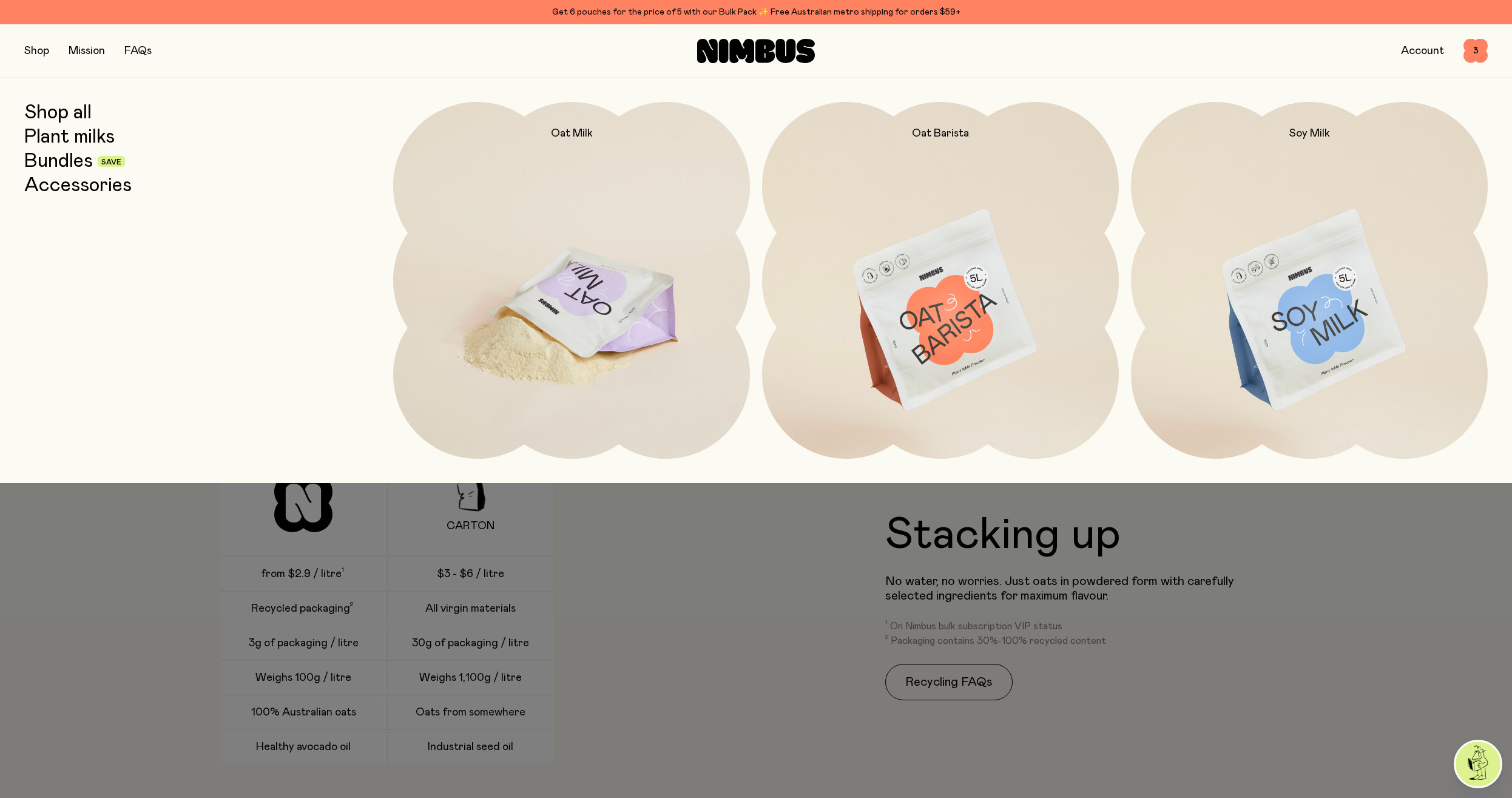
click at [536, 277] on img at bounding box center [571, 312] width 357 height 419
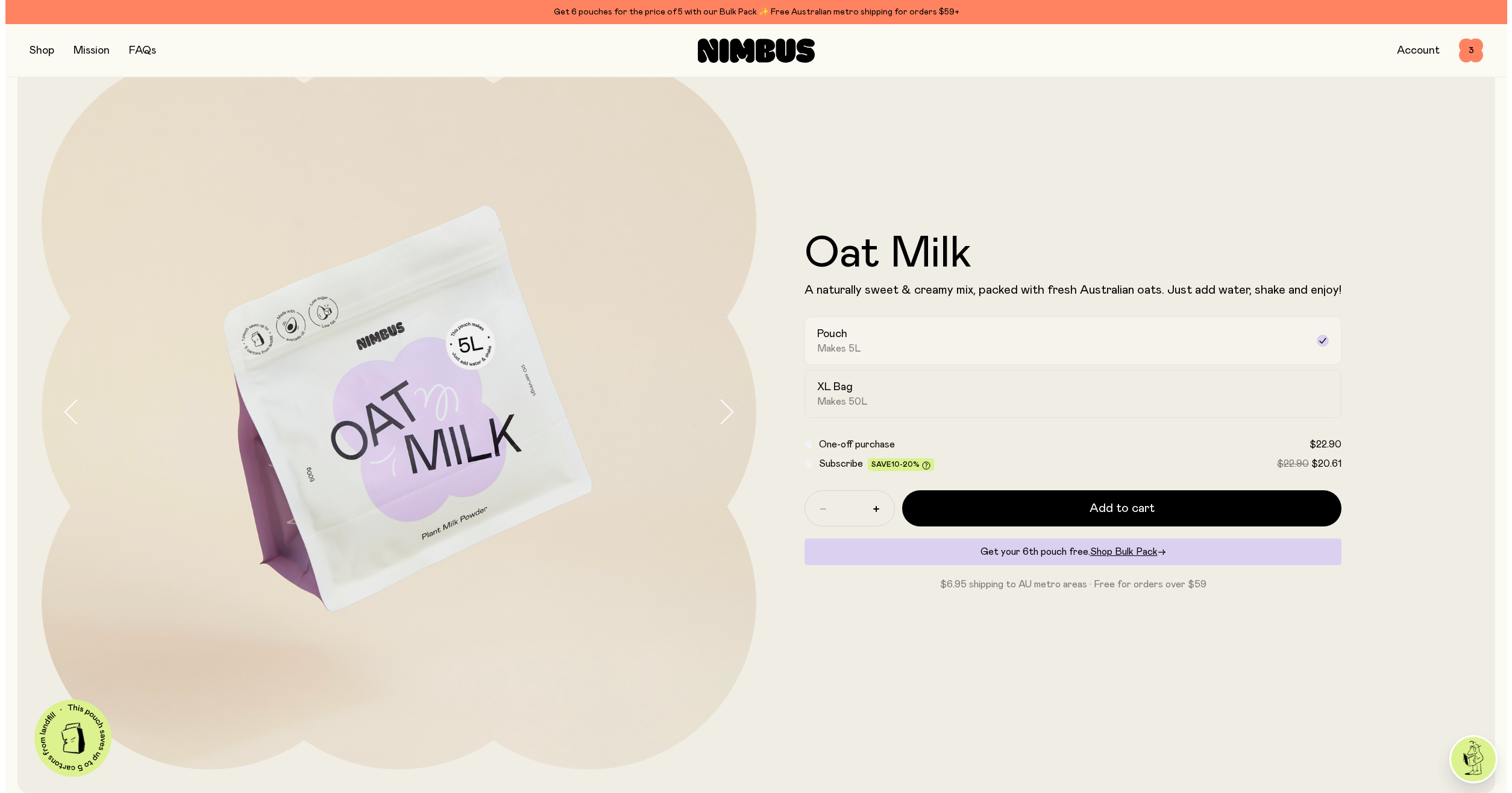
scroll to position [0, 0]
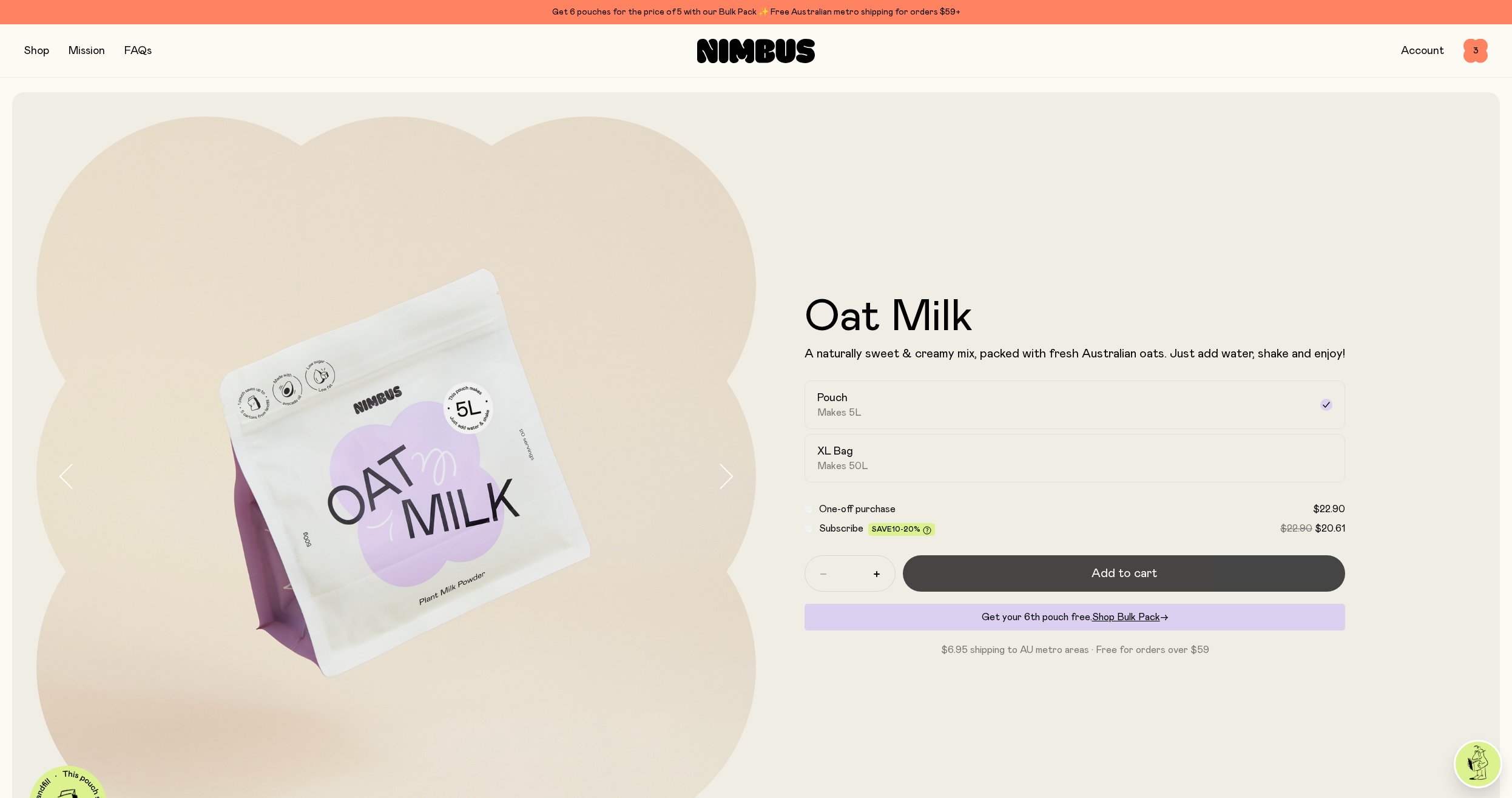
click at [1188, 569] on button "Add to cart" at bounding box center [1124, 573] width 442 height 36
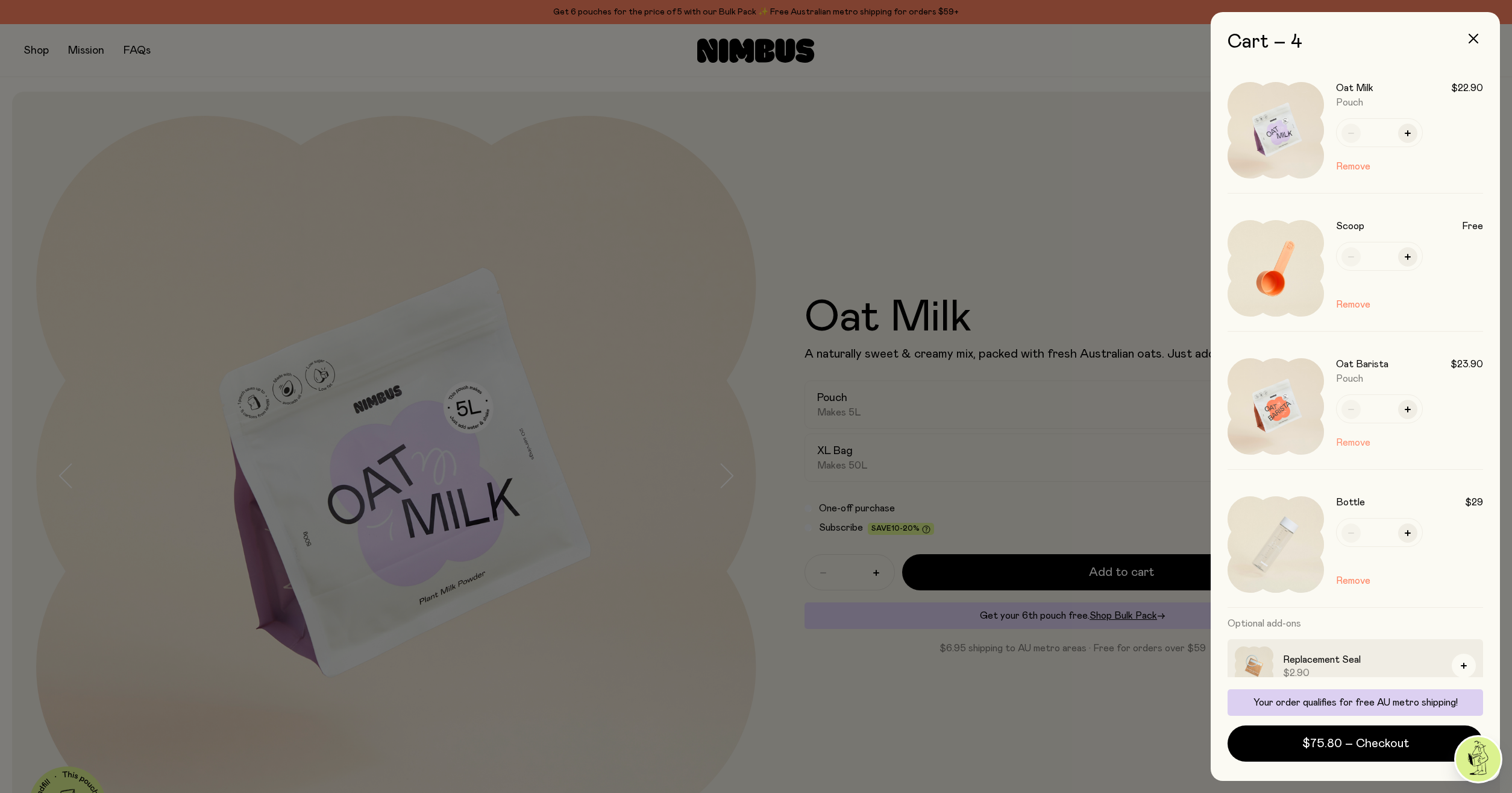
click at [1361, 441] on button "Remove" at bounding box center [1353, 443] width 35 height 14
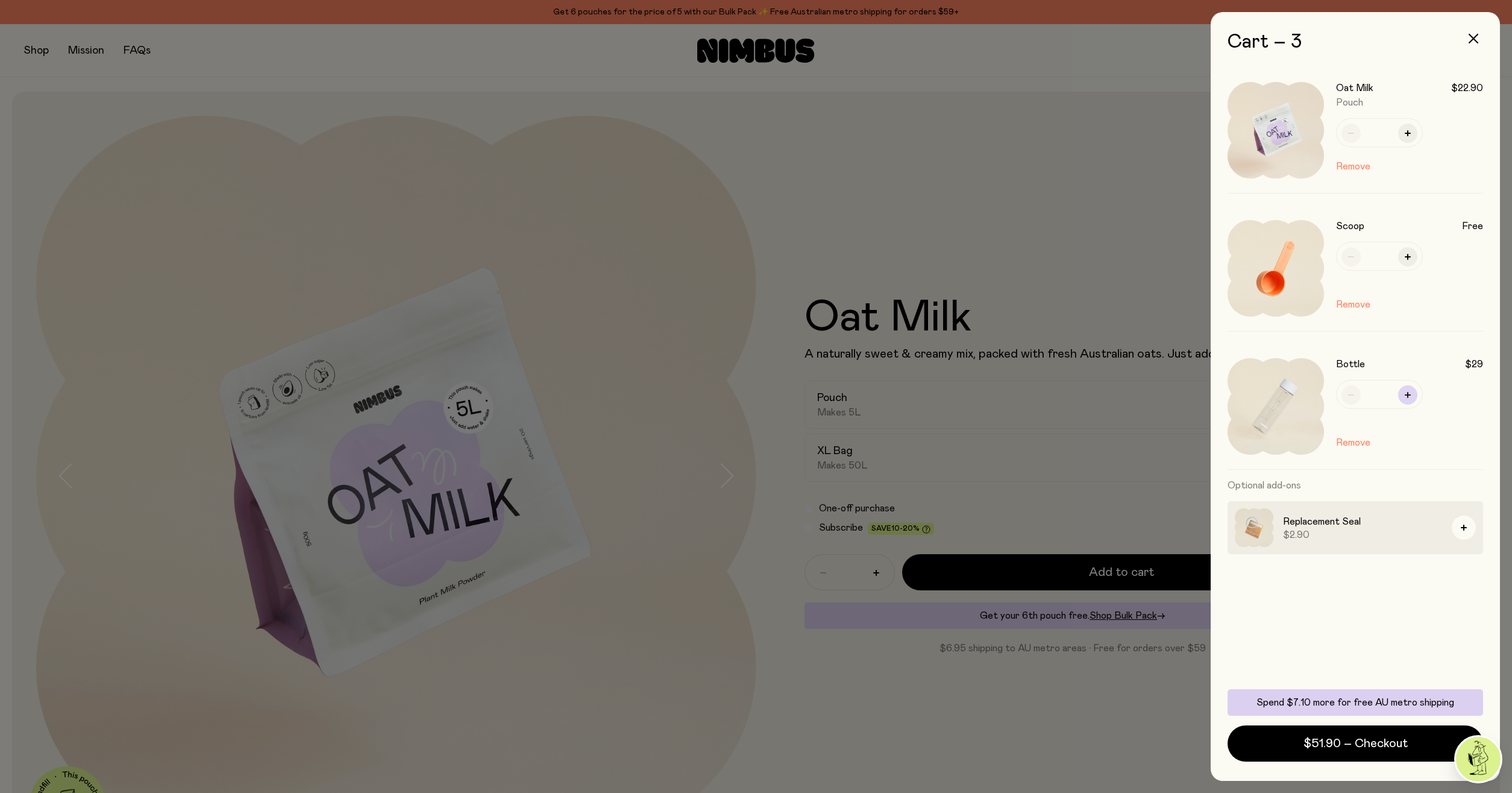
click at [1404, 396] on button "button" at bounding box center [1408, 395] width 20 height 20
type input "*"
click at [1305, 747] on span "$80.90 – Checkout" at bounding box center [1355, 743] width 107 height 17
